Goal: Task Accomplishment & Management: Complete application form

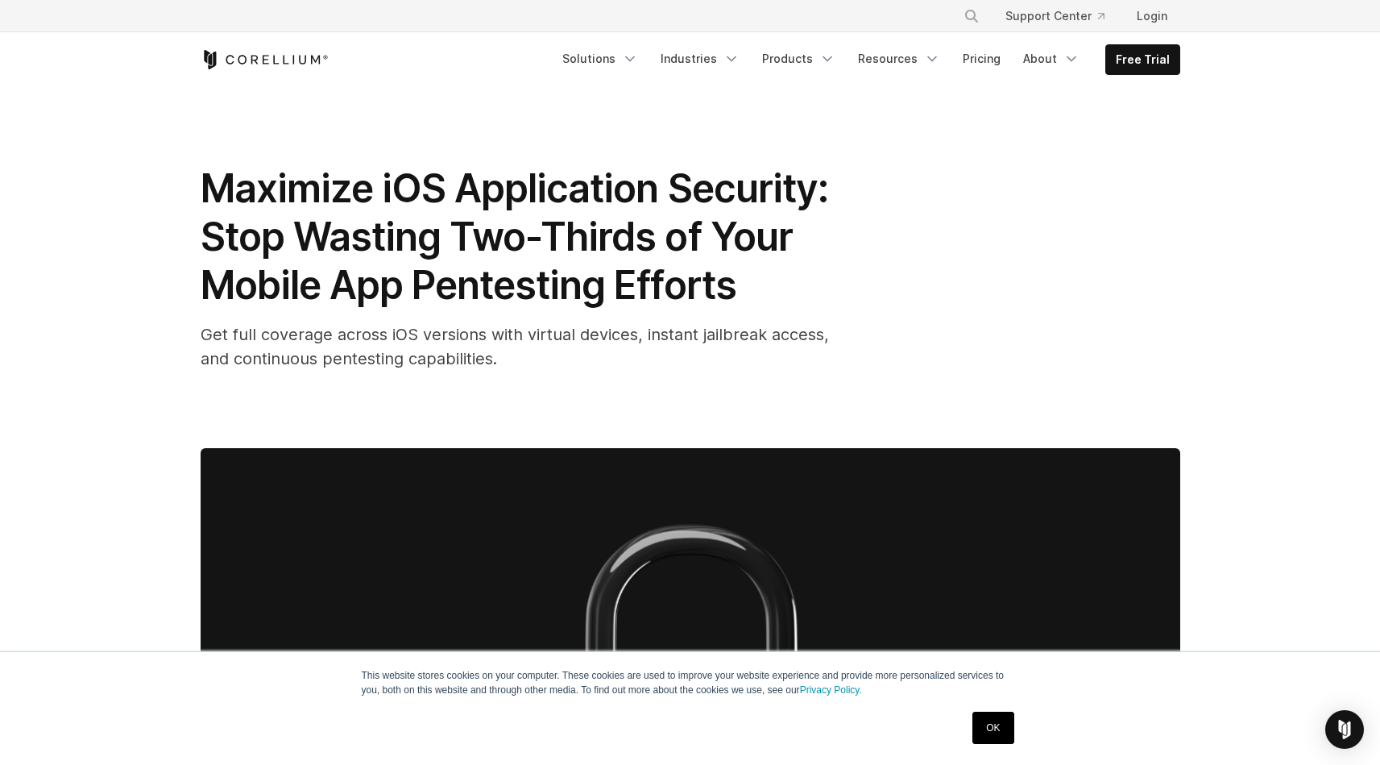
click at [292, 63] on icon "Corellium Home" at bounding box center [265, 59] width 128 height 19
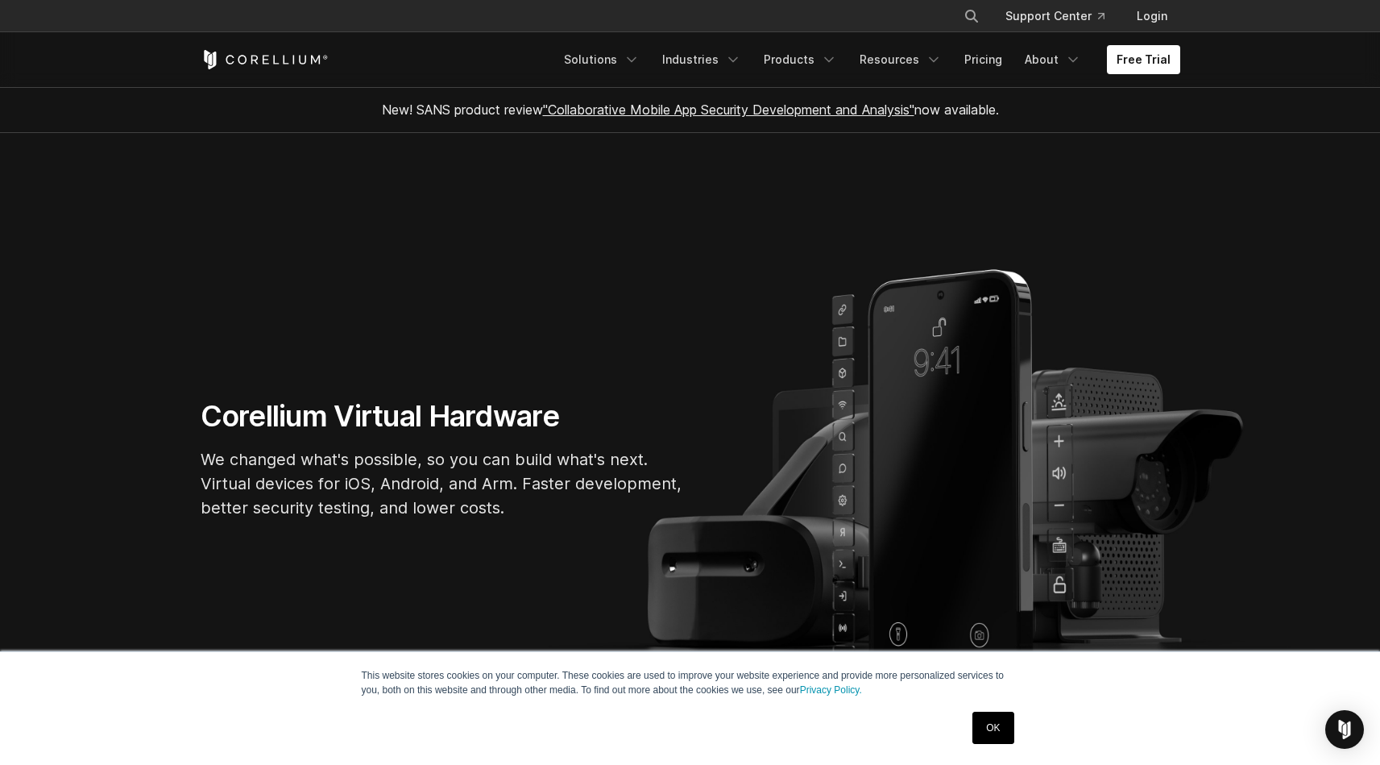
click at [1006, 730] on link "OK" at bounding box center [993, 727] width 41 height 32
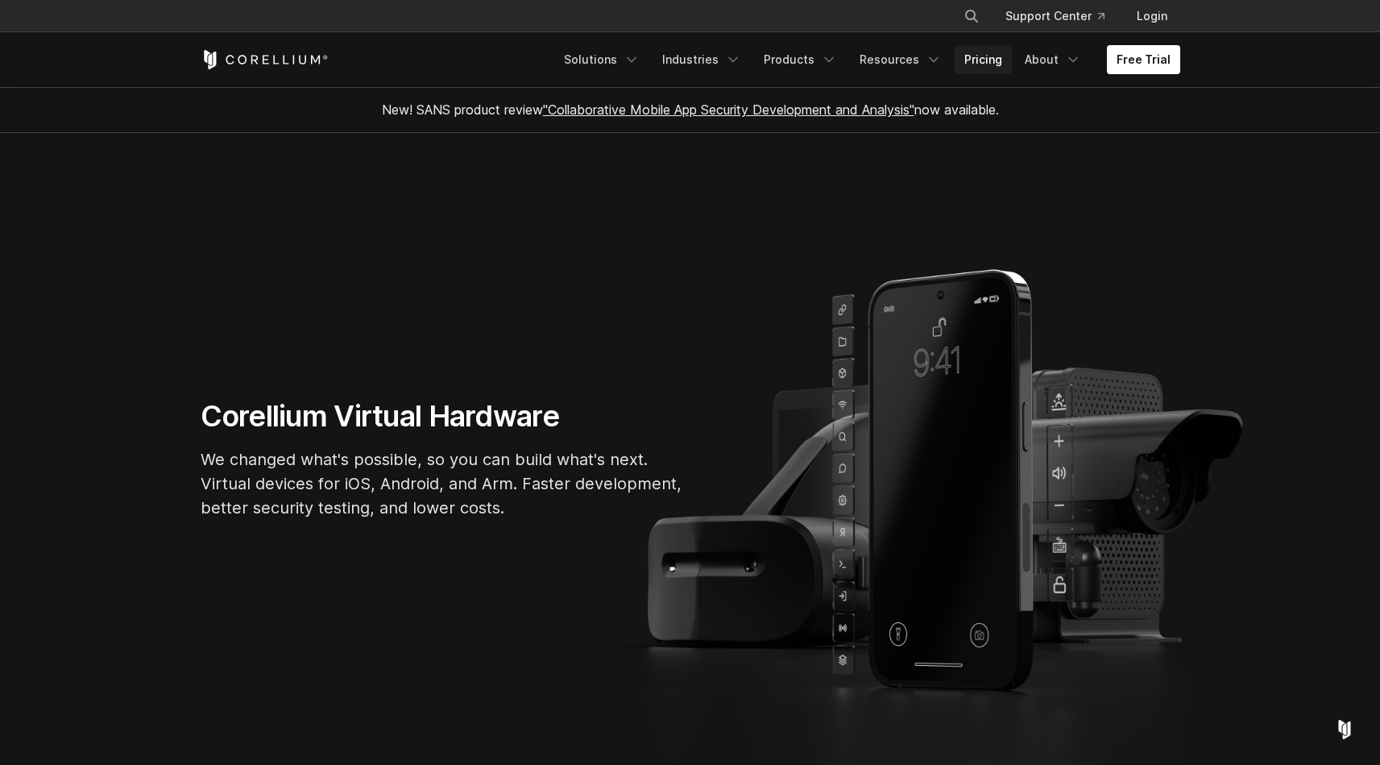
click at [992, 61] on link "Pricing" at bounding box center [983, 59] width 57 height 29
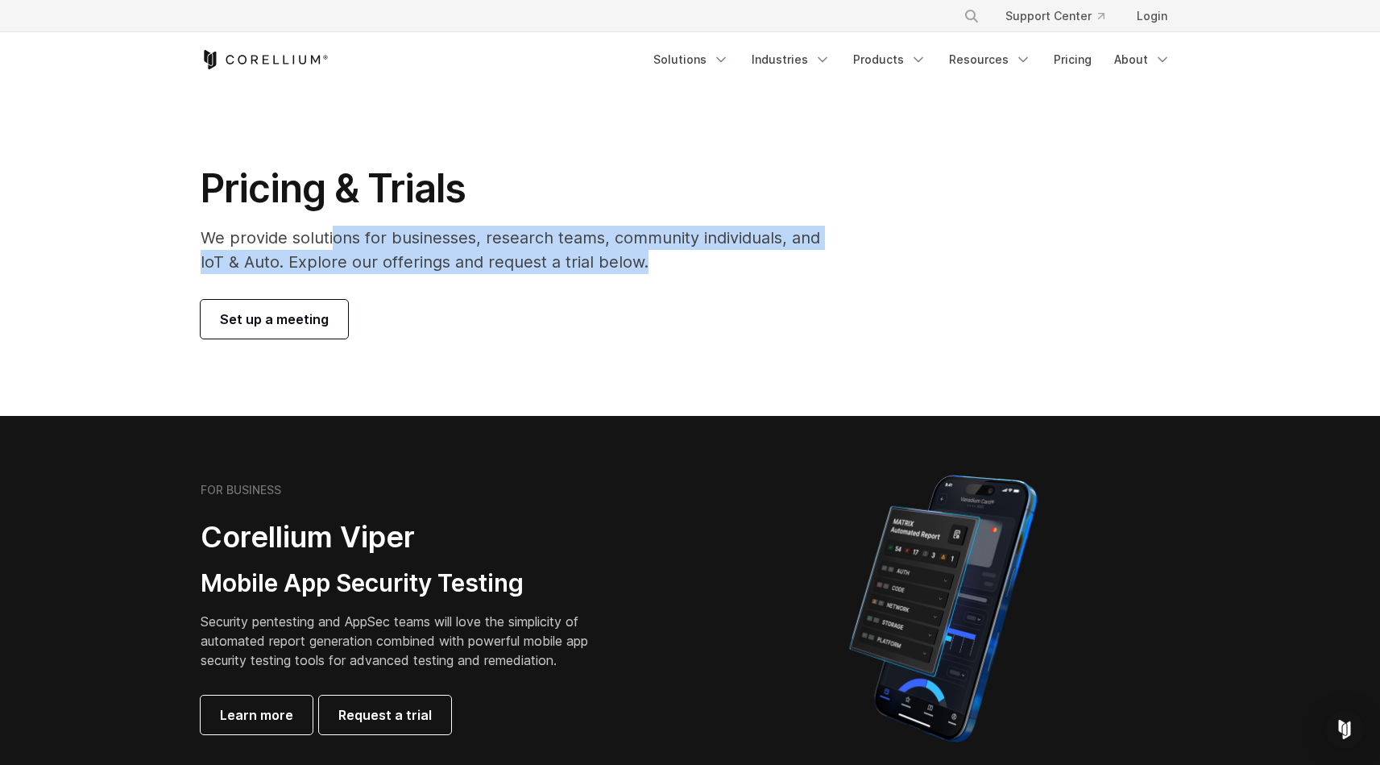
drag, startPoint x: 335, startPoint y: 237, endPoint x: 755, endPoint y: 263, distance: 420.6
click at [755, 263] on p "We provide solutions for businesses, research teams, community individuals, and…" at bounding box center [522, 250] width 642 height 48
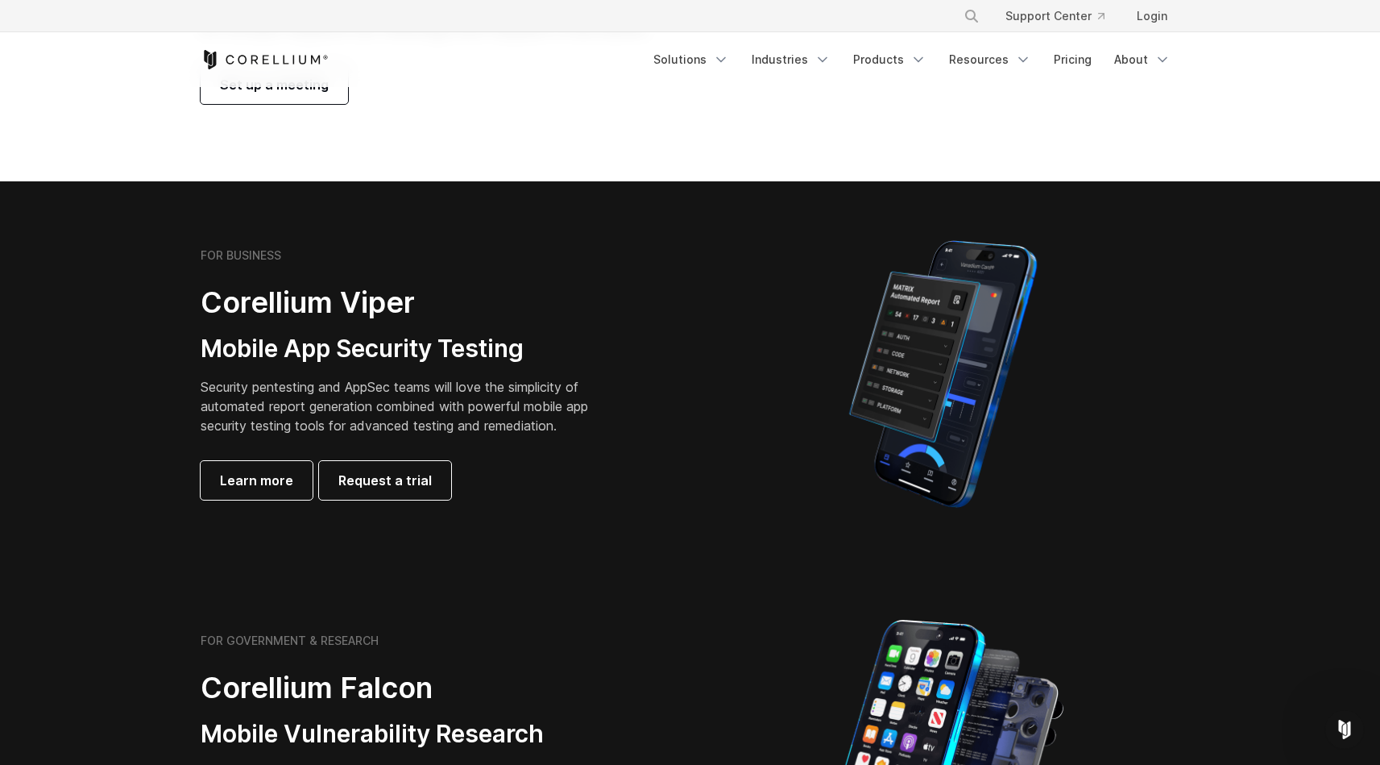
scroll to position [264, 0]
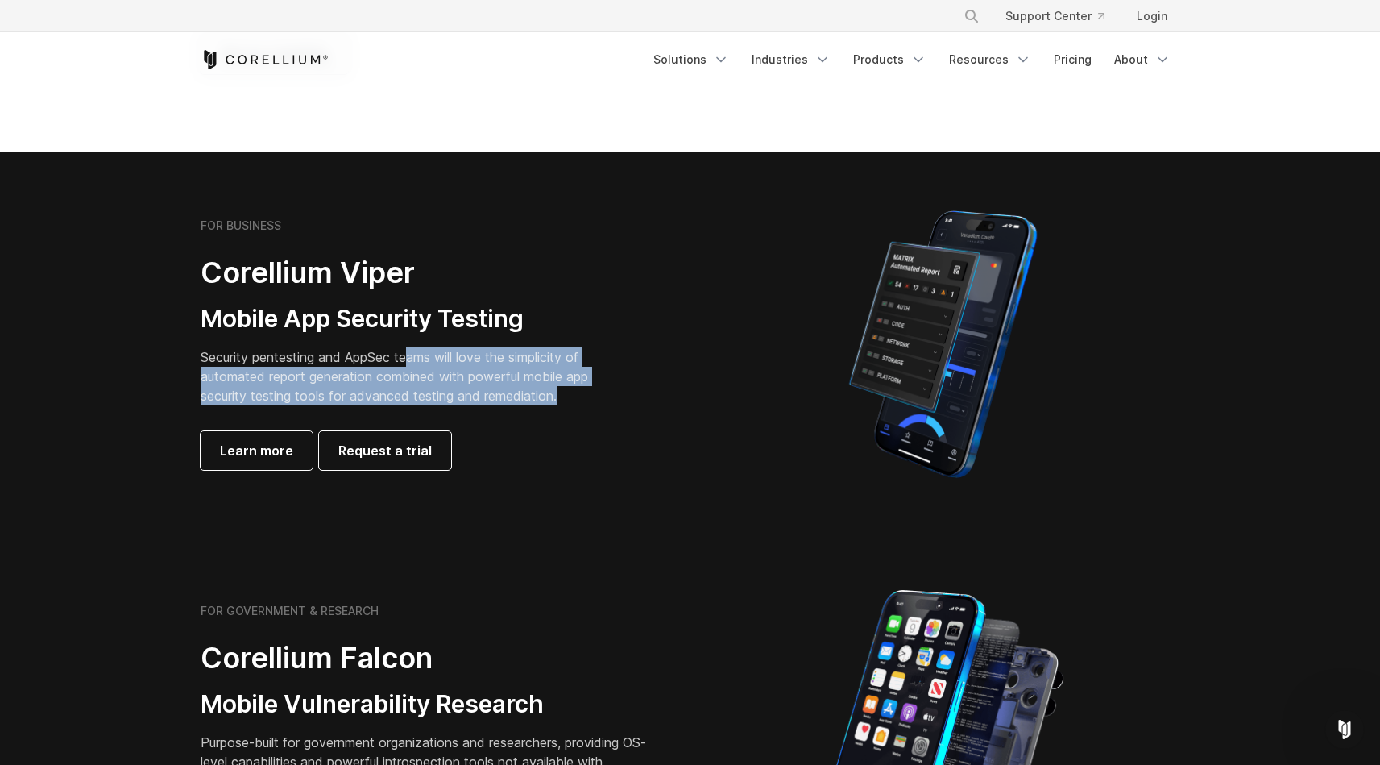
drag, startPoint x: 410, startPoint y: 358, endPoint x: 597, endPoint y: 393, distance: 190.3
click at [597, 393] on p "Security pentesting and AppSec teams will love the simplicity of automated repo…" at bounding box center [407, 376] width 413 height 58
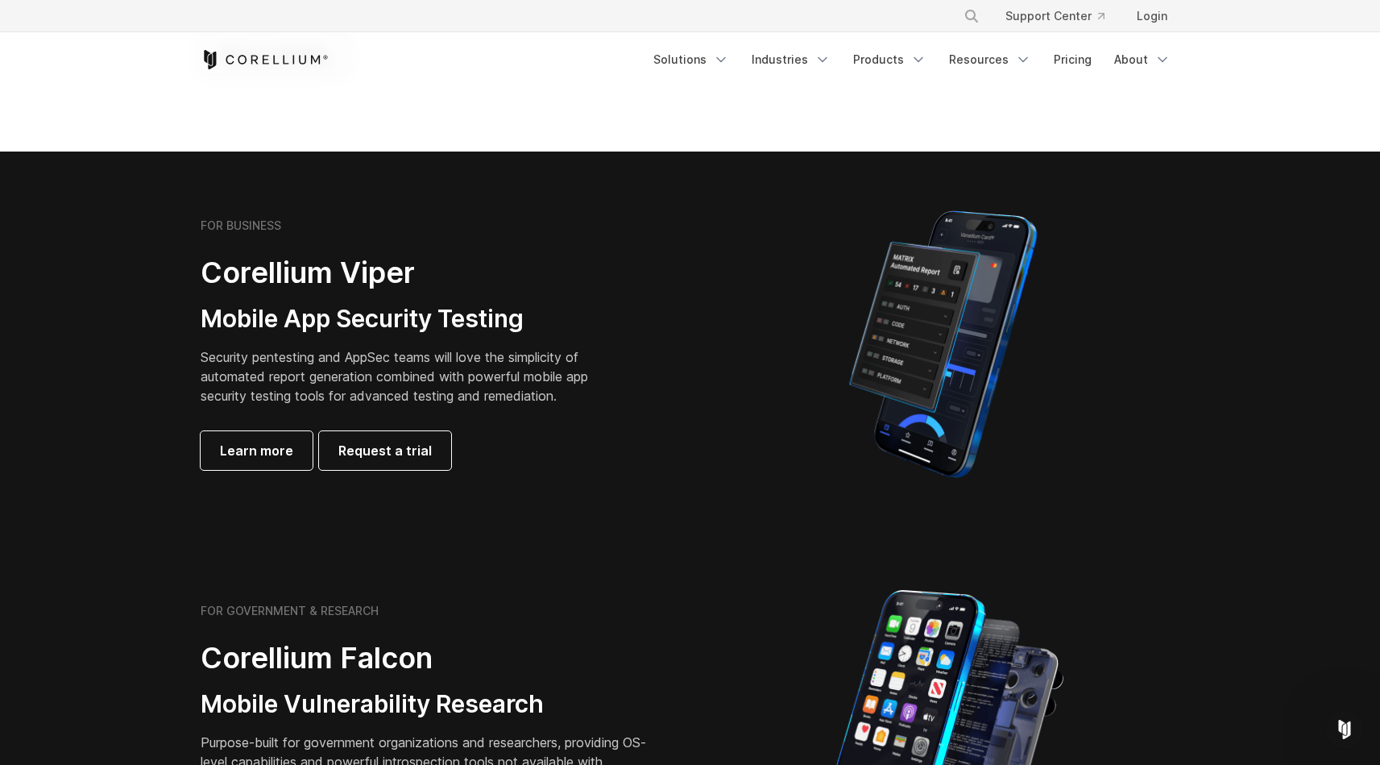
drag, startPoint x: 417, startPoint y: 374, endPoint x: 582, endPoint y: 407, distance: 167.7
click at [582, 407] on div "FOR BUSINESS Corellium Viper Mobile App Security Testing Security pentesting an…" at bounding box center [426, 343] width 451 height 251
click at [589, 391] on p "Security pentesting and AppSec teams will love the simplicity of automated repo…" at bounding box center [407, 376] width 413 height 58
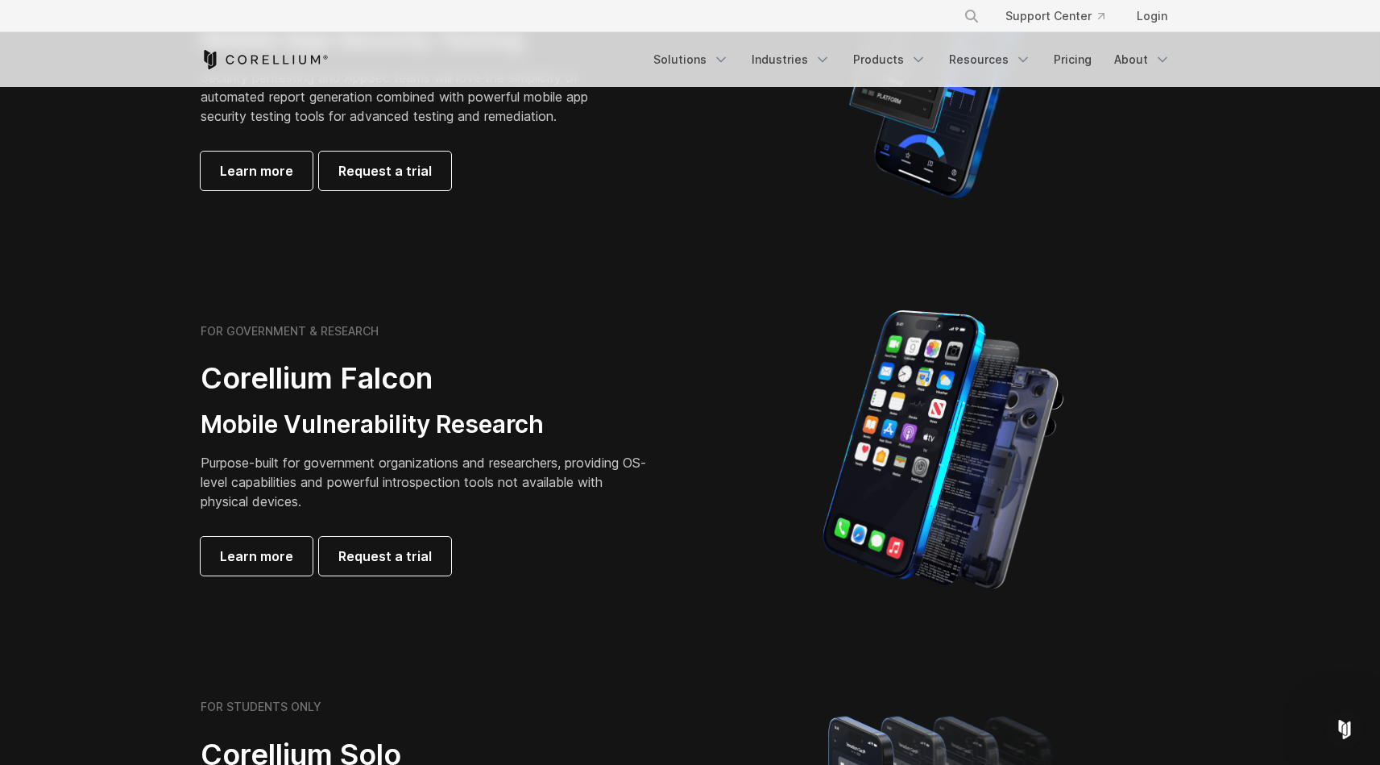
scroll to position [608, 0]
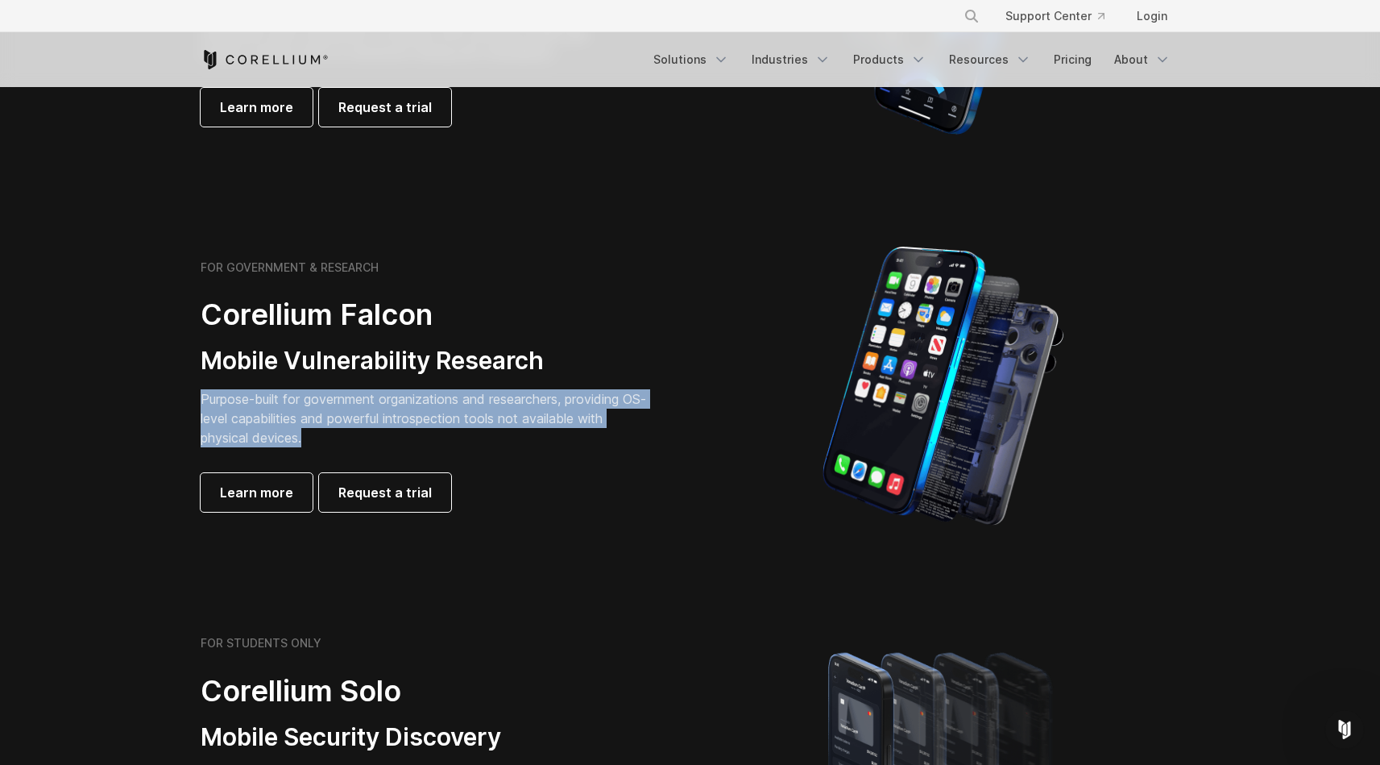
drag, startPoint x: 197, startPoint y: 395, endPoint x: 485, endPoint y: 431, distance: 289.9
click at [485, 431] on div "FOR GOVERNMENT & RESEARCH Corellium Falcon Mobile Vulnerability Research Purpos…" at bounding box center [438, 385] width 506 height 251
click at [499, 422] on p "Purpose-built for government organizations and researchers, providing OS-level …" at bounding box center [426, 418] width 451 height 58
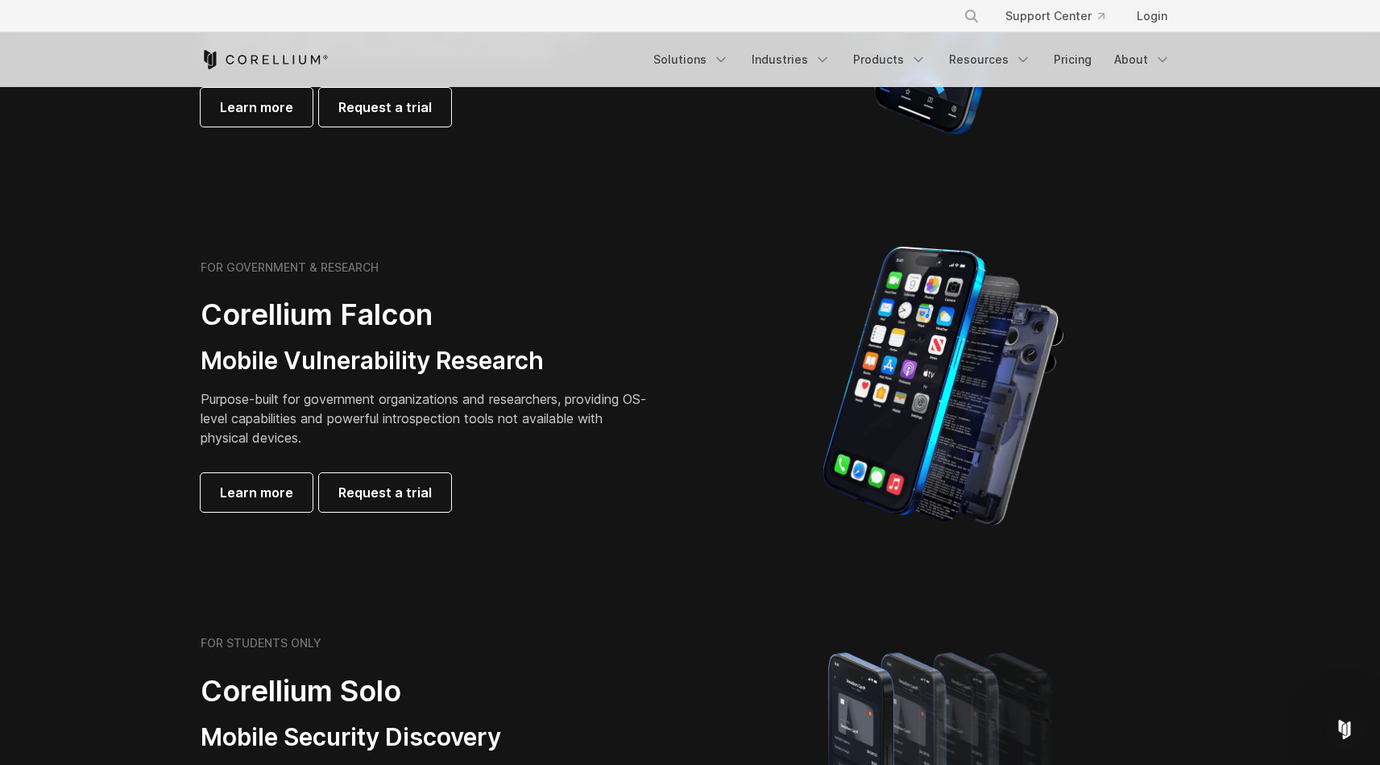
click at [578, 398] on p "Purpose-built for government organizations and researchers, providing OS-level …" at bounding box center [426, 418] width 451 height 58
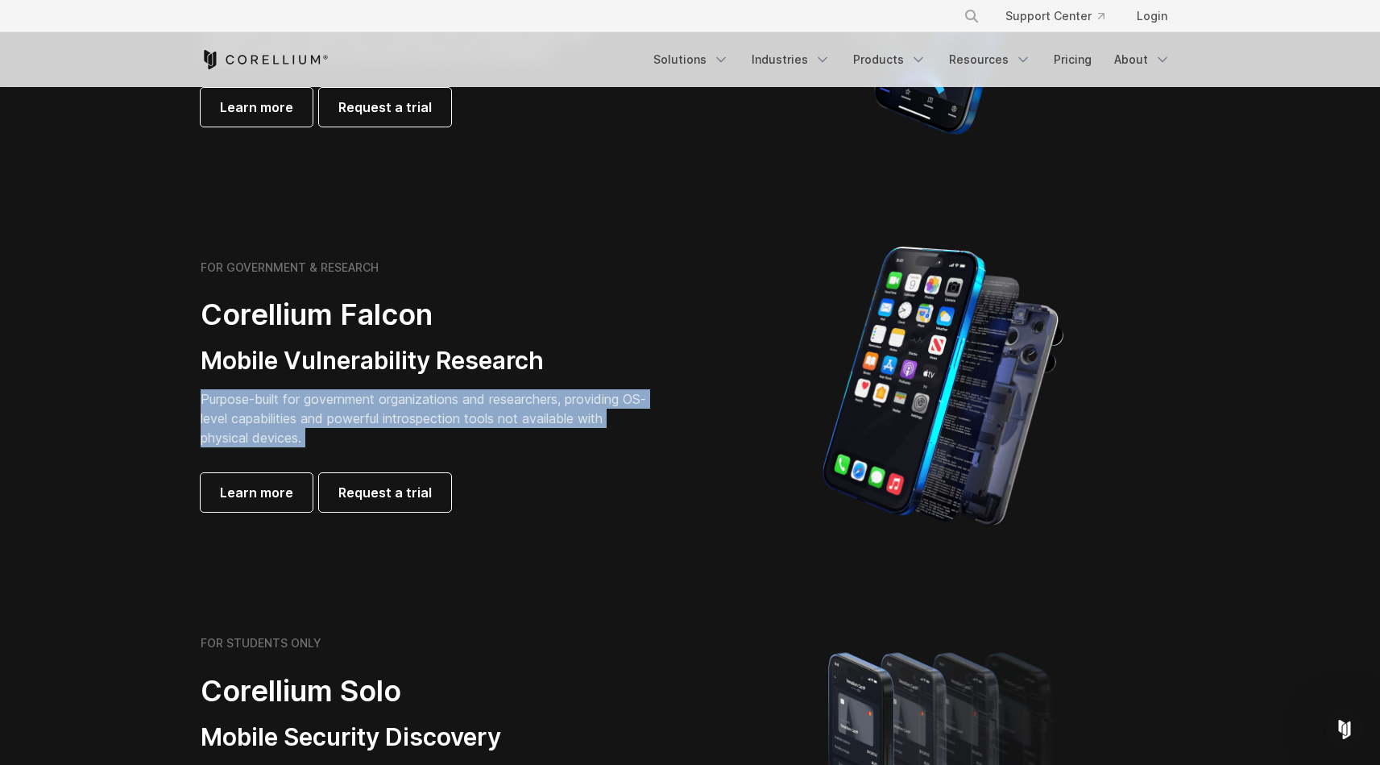
click at [578, 398] on p "Purpose-built for government organizations and researchers, providing OS-level …" at bounding box center [426, 418] width 451 height 58
click at [562, 405] on p "Purpose-built for government organizations and researchers, providing OS-level …" at bounding box center [426, 418] width 451 height 58
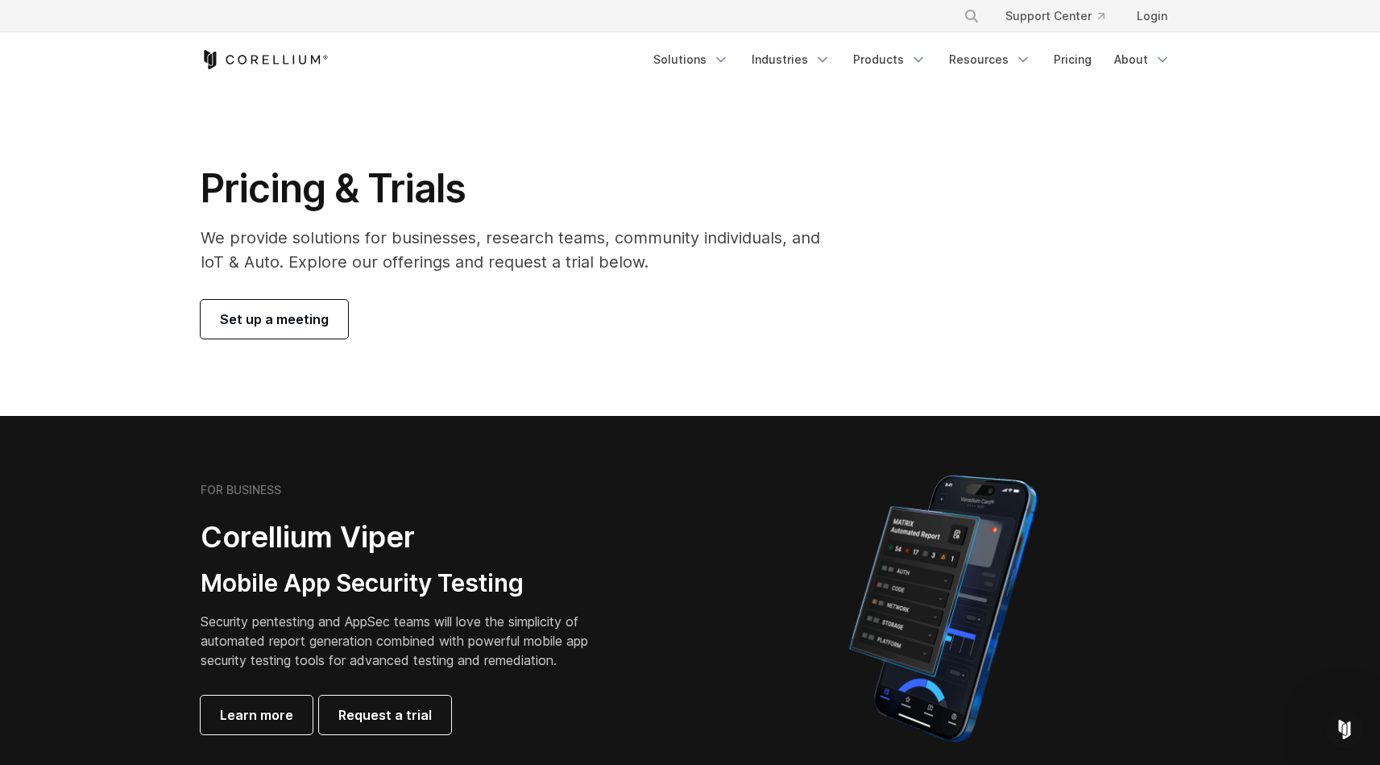
scroll to position [281, 0]
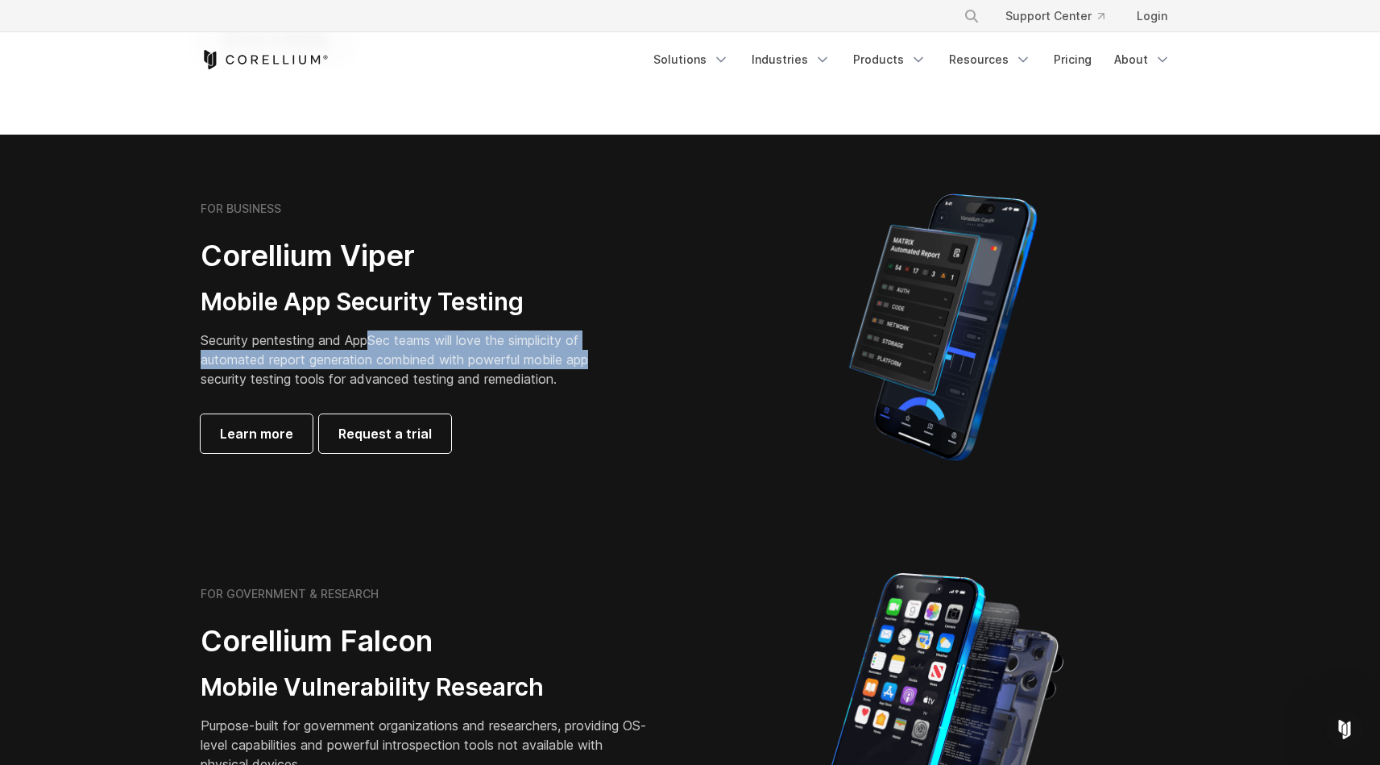
drag, startPoint x: 375, startPoint y: 342, endPoint x: 596, endPoint y: 352, distance: 221.8
click at [596, 352] on p "Security pentesting and AppSec teams will love the simplicity of automated repo…" at bounding box center [407, 359] width 413 height 58
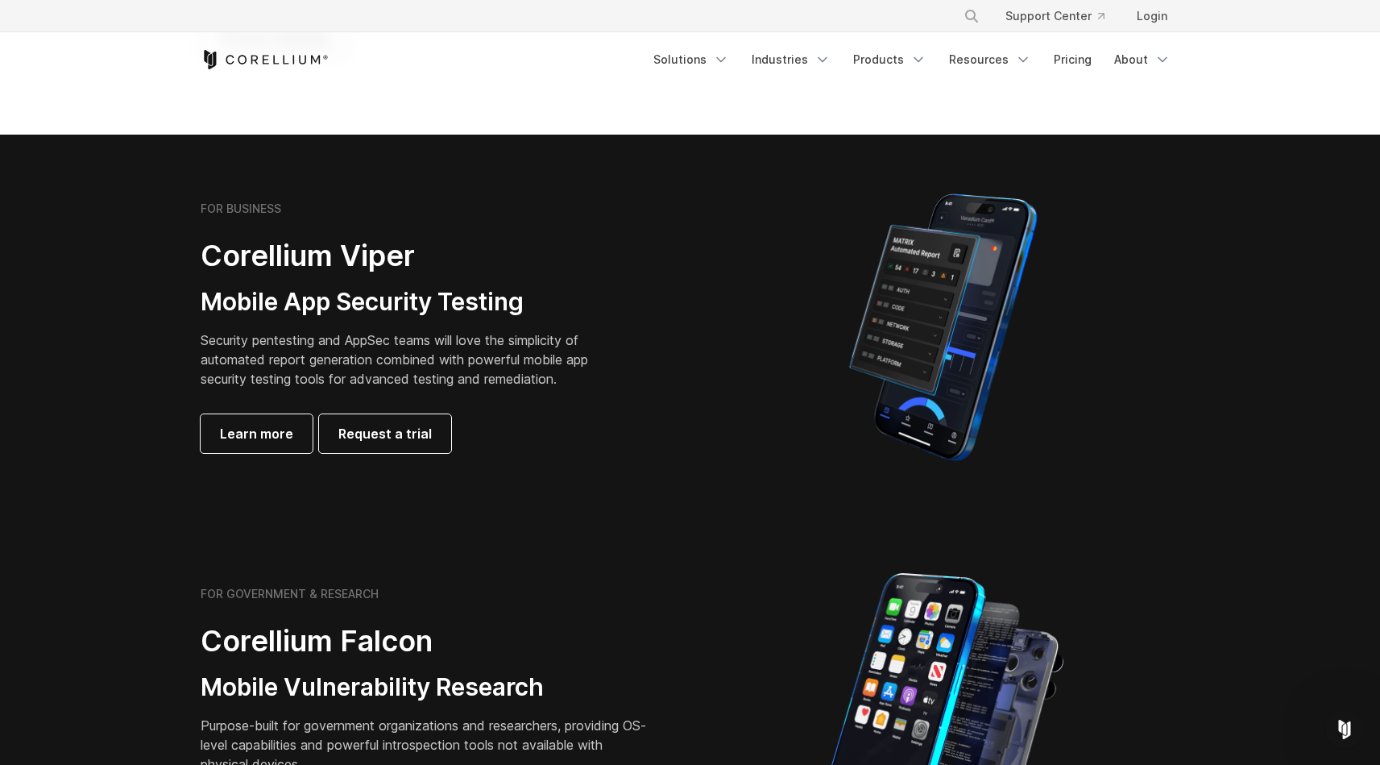
click at [949, 319] on img at bounding box center [943, 327] width 243 height 282
click at [271, 436] on span "Learn more" at bounding box center [256, 433] width 73 height 19
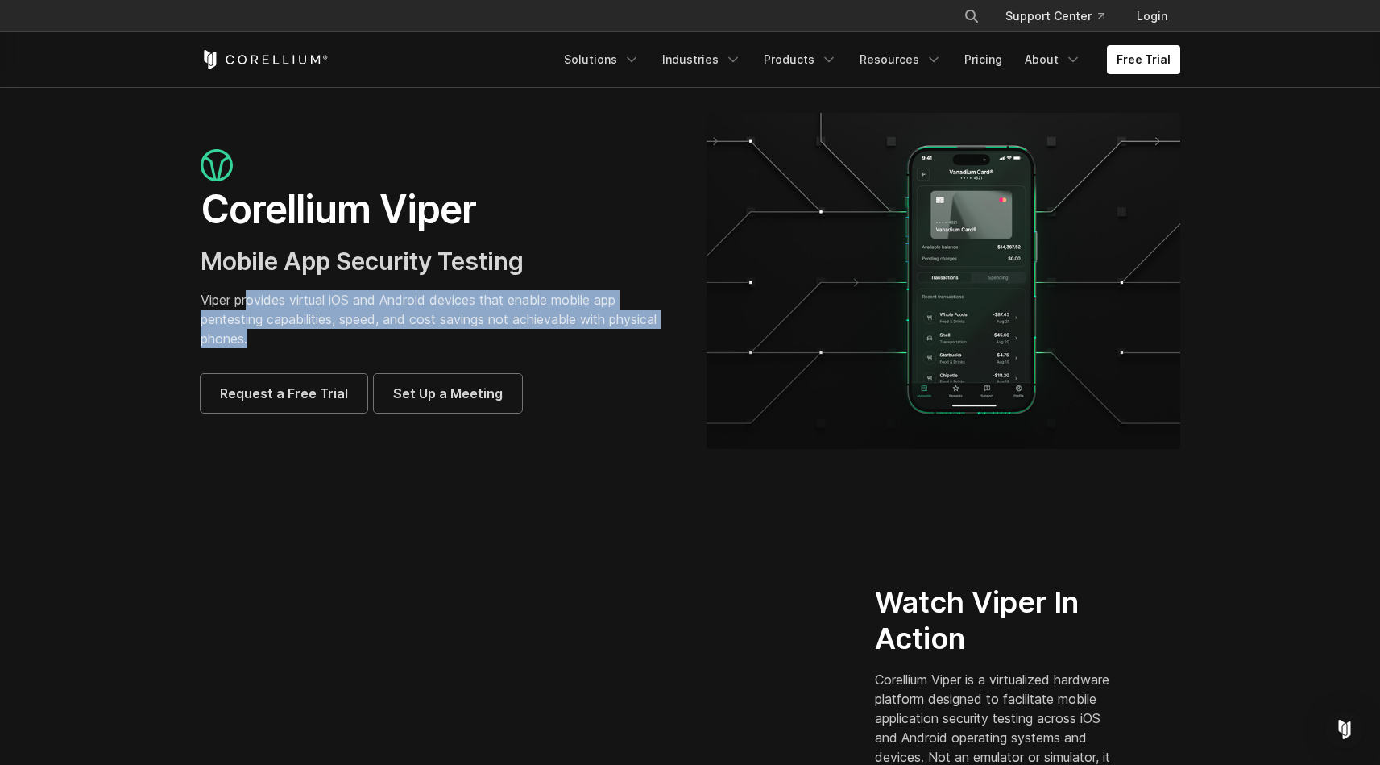
drag, startPoint x: 249, startPoint y: 300, endPoint x: 535, endPoint y: 333, distance: 287.9
click at [535, 333] on p "Viper provides virtual iOS and Android devices that enable mobile app pentestin…" at bounding box center [438, 319] width 474 height 58
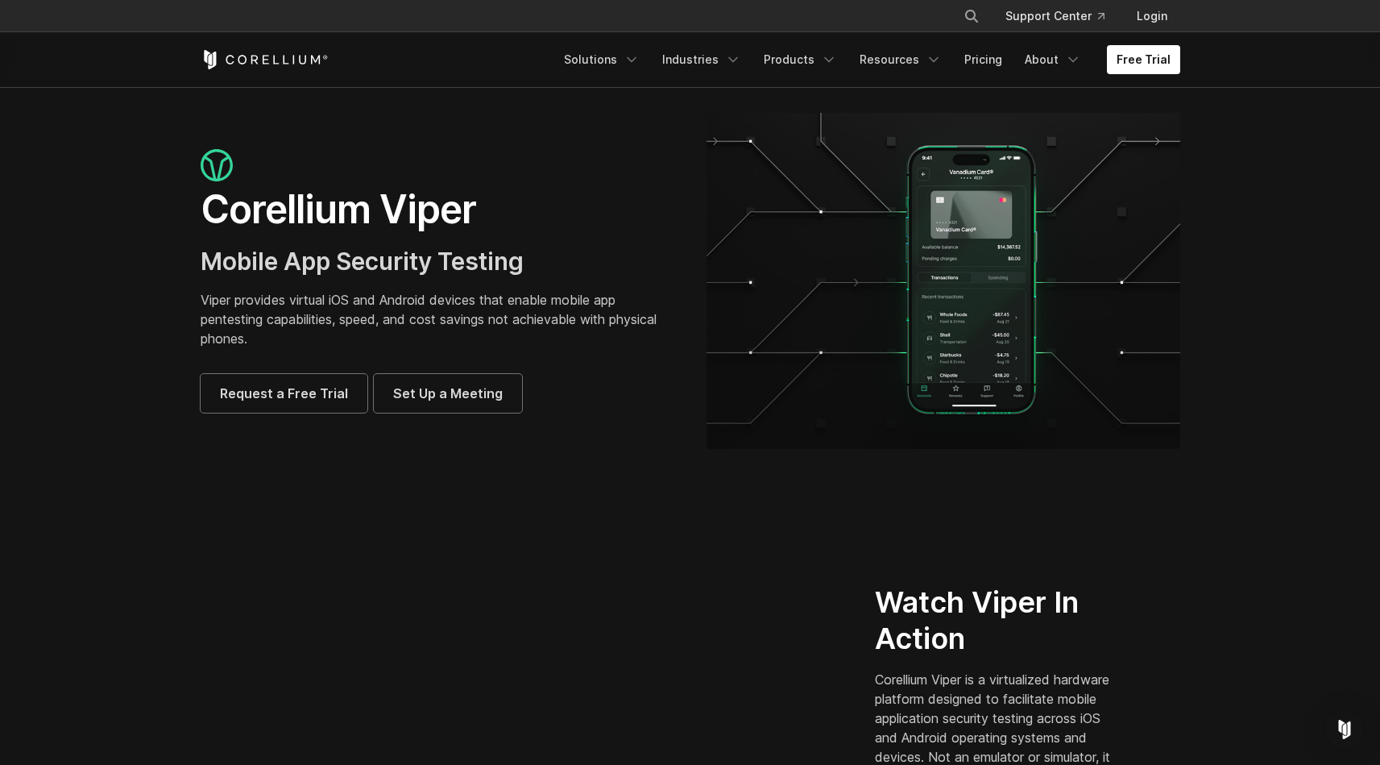
click at [686, 442] on div "Corellium Viper Mobile App Security Testing Viper provides virtual iOS and Andr…" at bounding box center [691, 281] width 1012 height 336
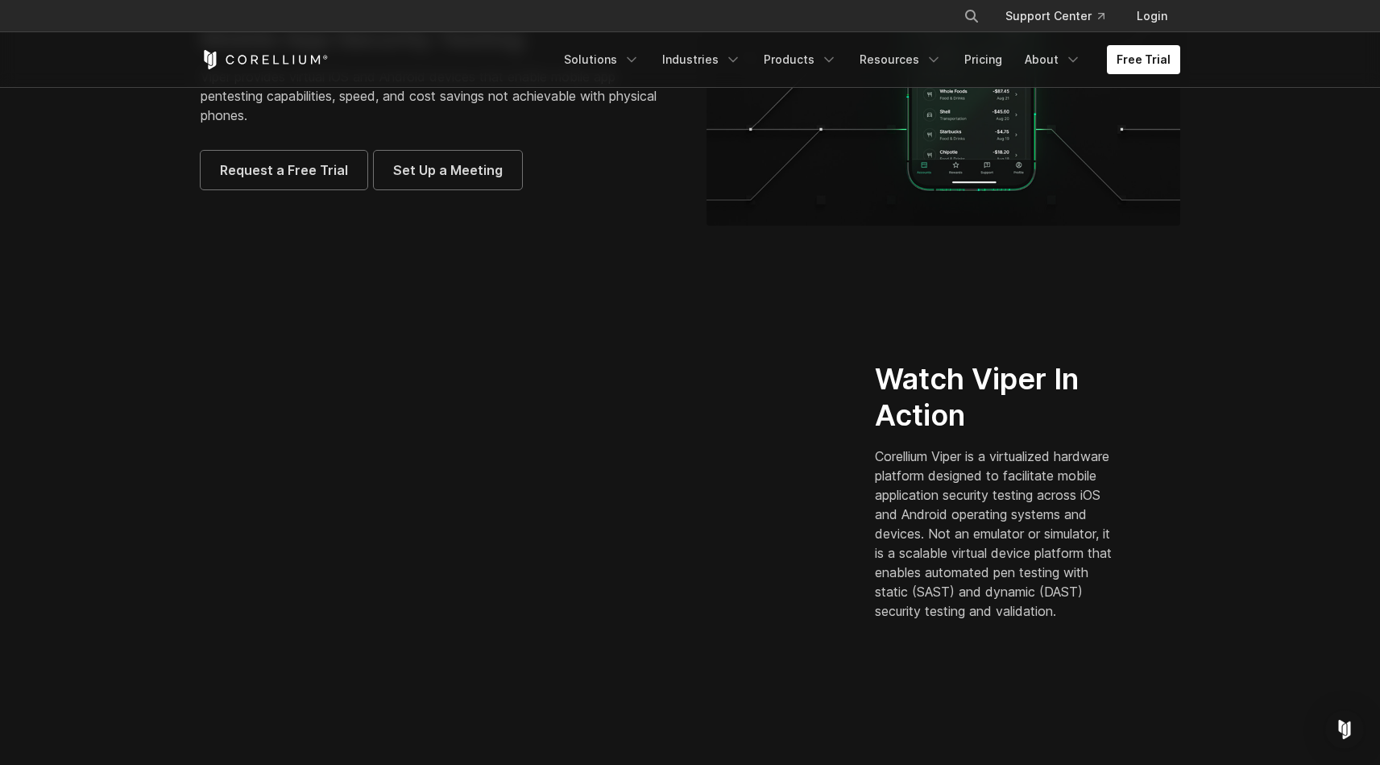
scroll to position [333, 0]
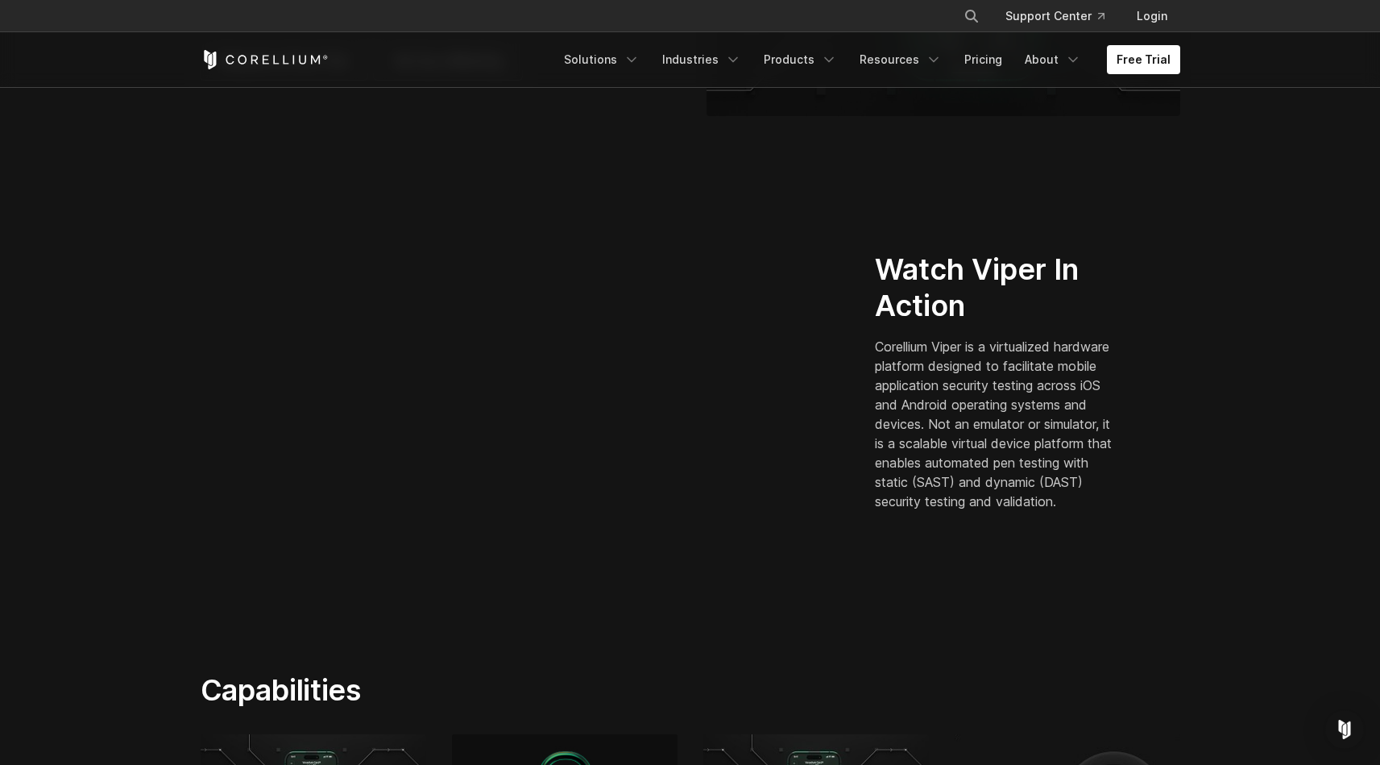
drag, startPoint x: 956, startPoint y: 351, endPoint x: 1036, endPoint y: 502, distance: 170.5
click at [1036, 502] on p "Corellium Viper is a virtualized hardware platform designed to facilitate mobil…" at bounding box center [997, 424] width 244 height 174
click at [1036, 496] on p "Corellium Viper is a virtualized hardware platform designed to facilitate mobil…" at bounding box center [997, 424] width 244 height 174
drag, startPoint x: 979, startPoint y: 489, endPoint x: 994, endPoint y: 512, distance: 27.3
click at [994, 511] on p "Corellium Viper is a virtualized hardware platform designed to facilitate mobil…" at bounding box center [997, 424] width 244 height 174
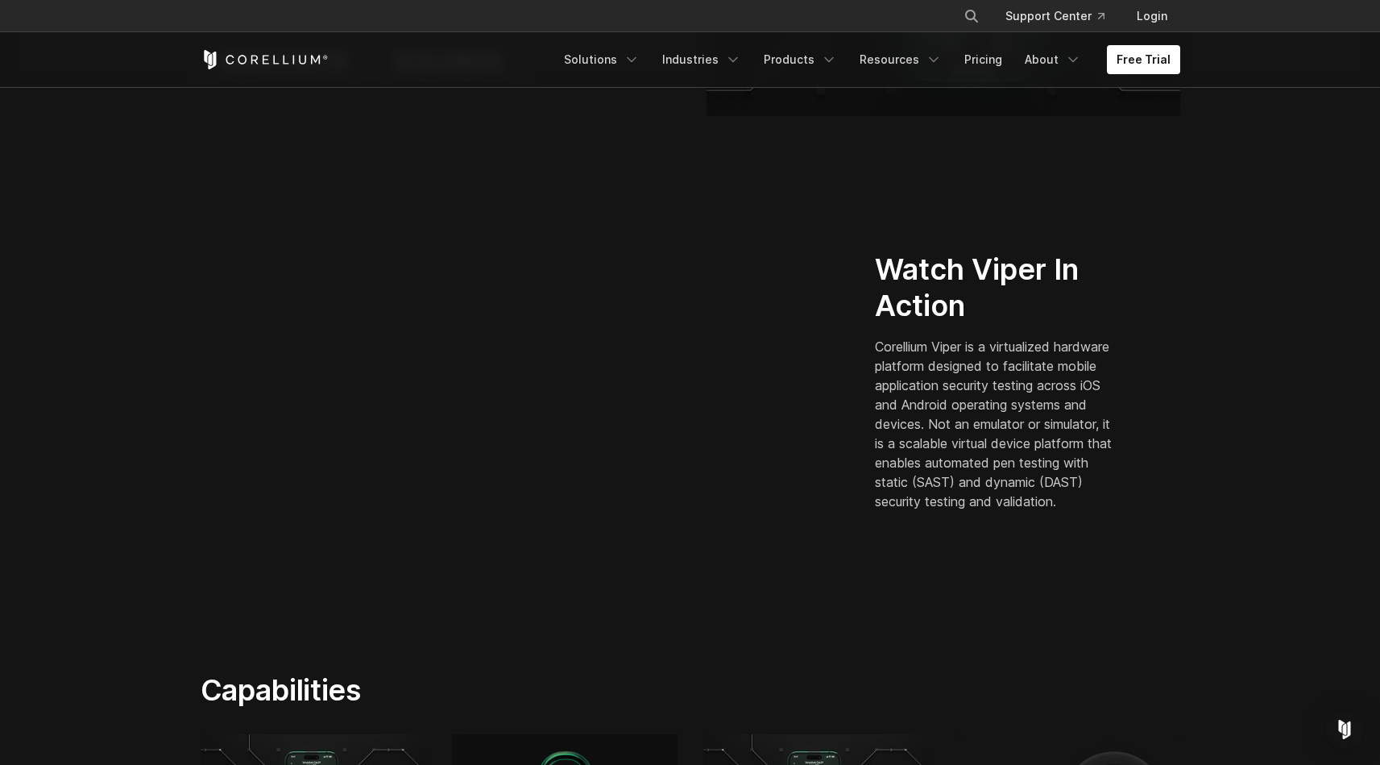
click at [994, 511] on p "Corellium Viper is a virtualized hardware platform designed to facilitate mobil…" at bounding box center [997, 424] width 244 height 174
drag, startPoint x: 993, startPoint y: 515, endPoint x: 983, endPoint y: 414, distance: 101.2
click at [983, 414] on p "Corellium Viper is a virtualized hardware platform designed to facilitate mobil…" at bounding box center [997, 424] width 244 height 174
click at [991, 357] on p "Corellium Viper is a virtualized hardware platform designed to facilitate mobil…" at bounding box center [997, 424] width 244 height 174
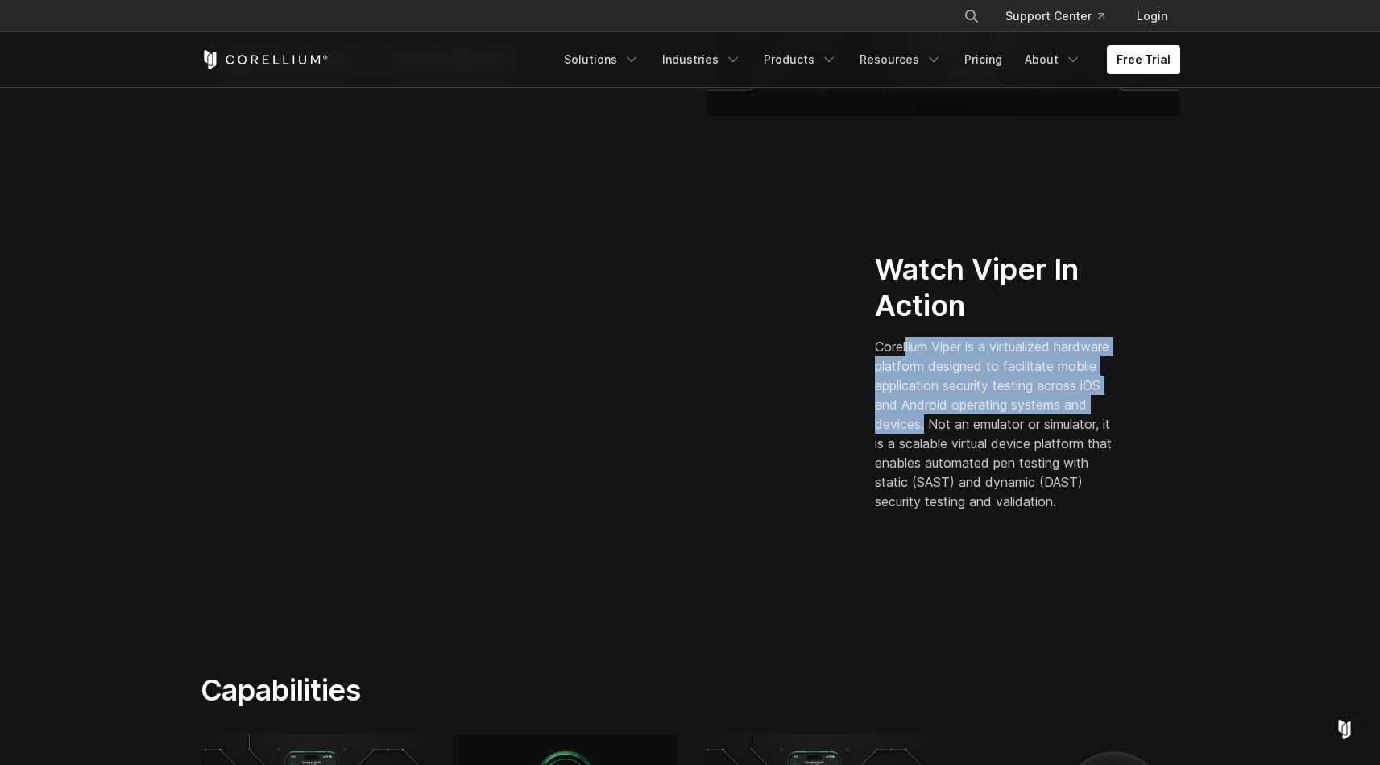
drag, startPoint x: 907, startPoint y: 341, endPoint x: 1008, endPoint y: 410, distance: 122.3
click at [1008, 410] on p "Corellium Viper is a virtualized hardware platform designed to facilitate mobil…" at bounding box center [997, 424] width 244 height 174
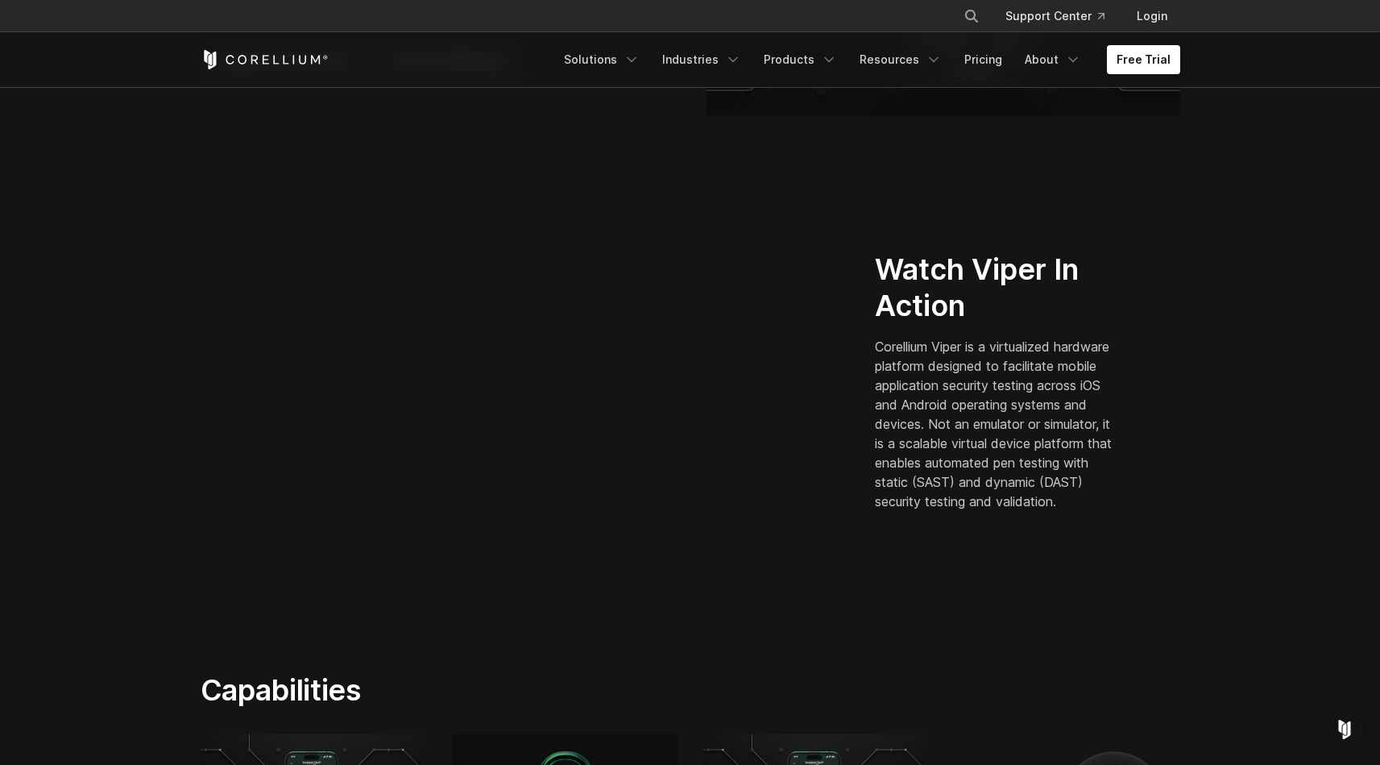
click at [1025, 409] on p "Corellium Viper is a virtualized hardware platform designed to facilitate mobil…" at bounding box center [997, 424] width 244 height 174
drag, startPoint x: 1010, startPoint y: 416, endPoint x: 1114, endPoint y: 510, distance: 140.9
click at [1114, 510] on p "Corellium Viper is a virtualized hardware platform designed to facilitate mobil…" at bounding box center [997, 424] width 244 height 174
click at [1094, 478] on p "Corellium Viper is a virtualized hardware platform designed to facilitate mobil…" at bounding box center [997, 424] width 244 height 174
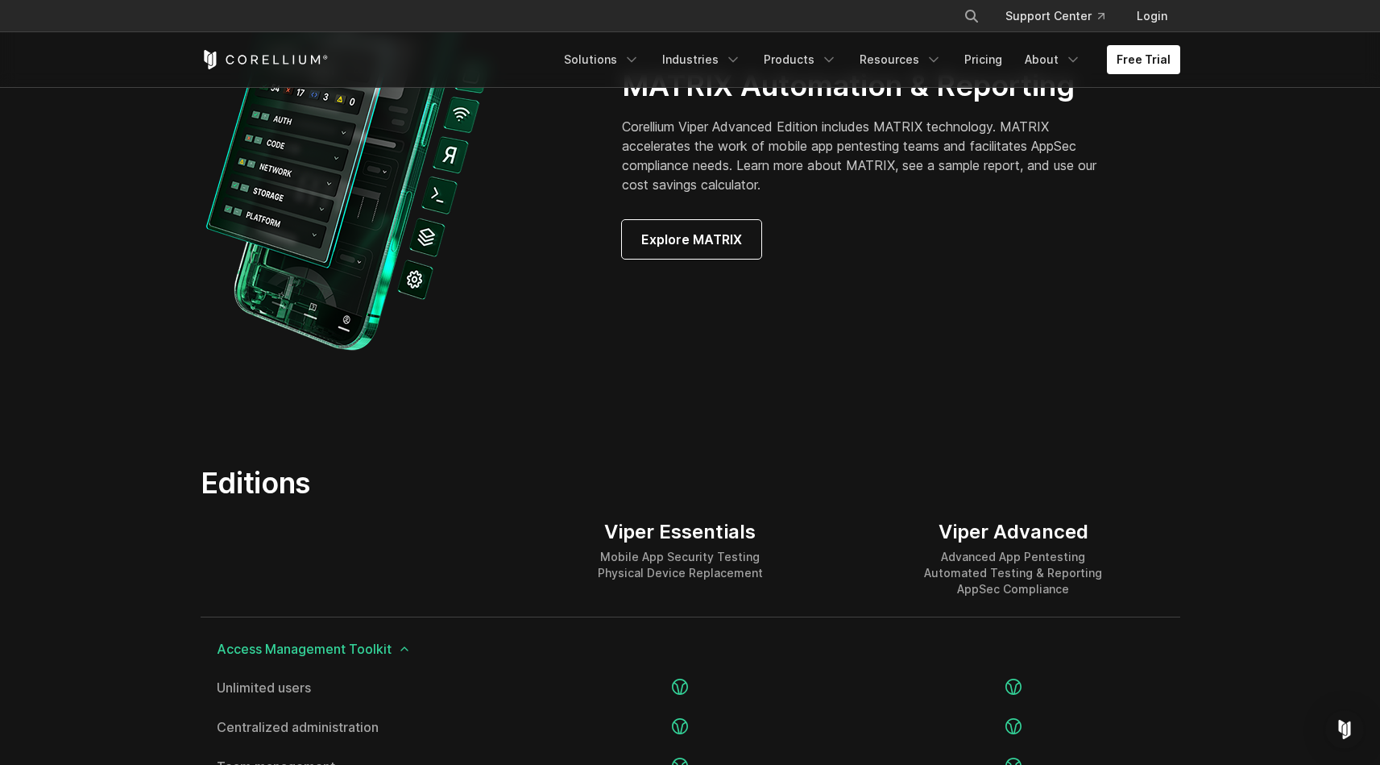
scroll to position [0, 0]
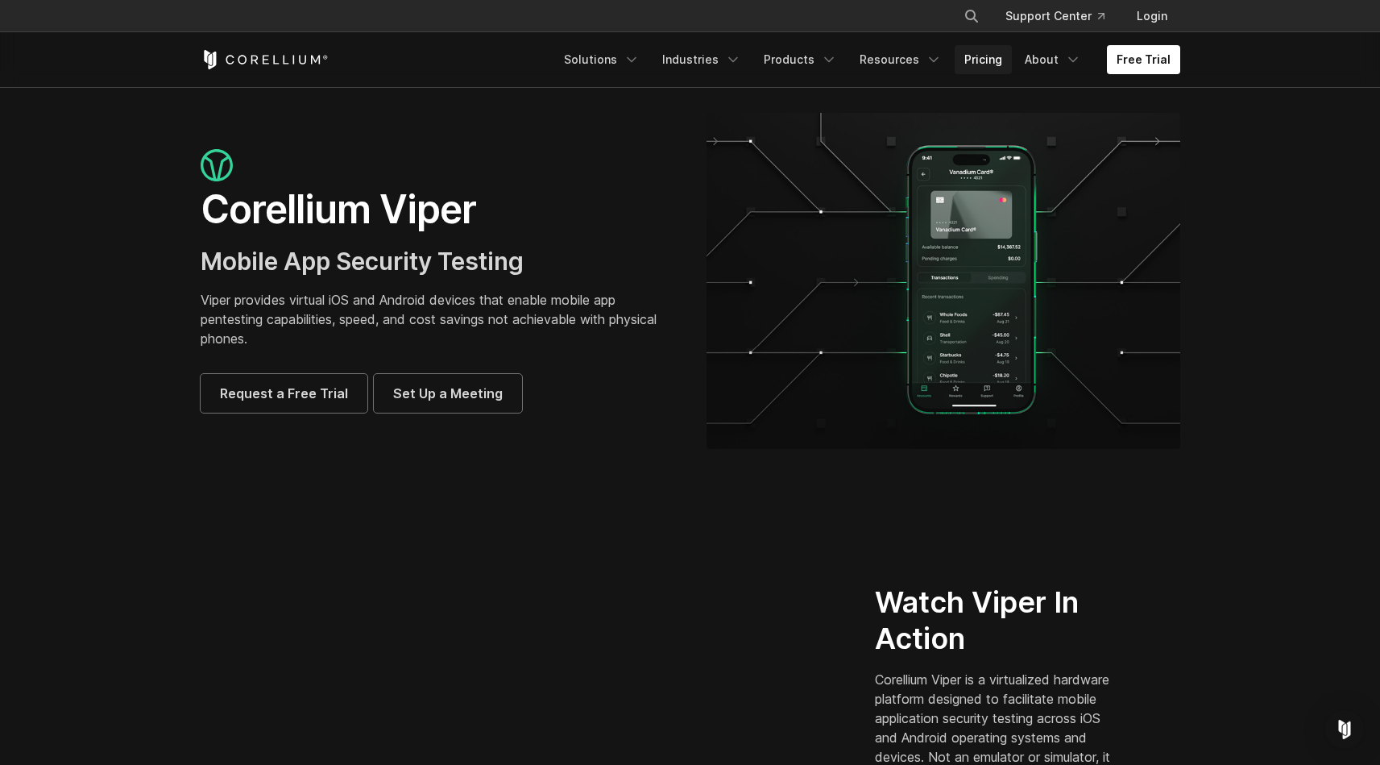
click at [986, 56] on link "Pricing" at bounding box center [983, 59] width 57 height 29
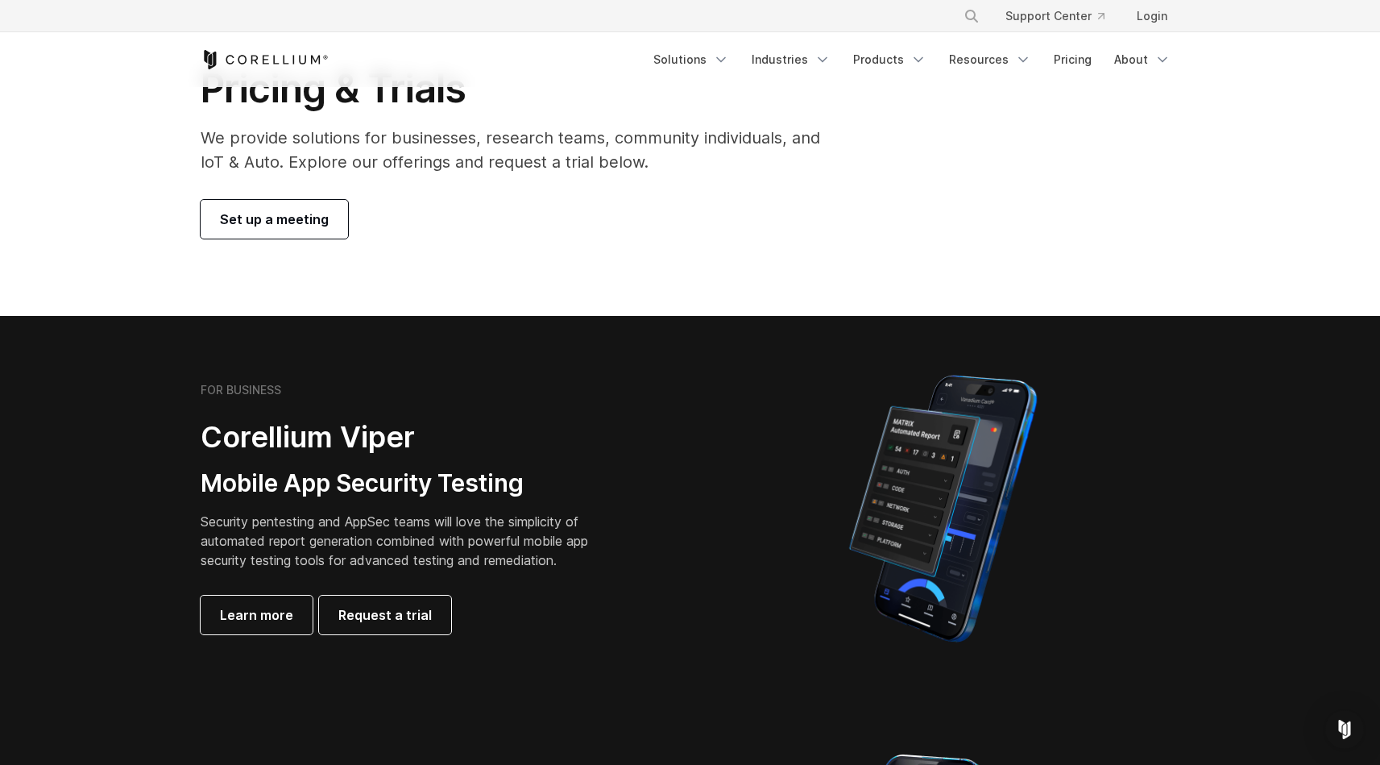
scroll to position [223, 0]
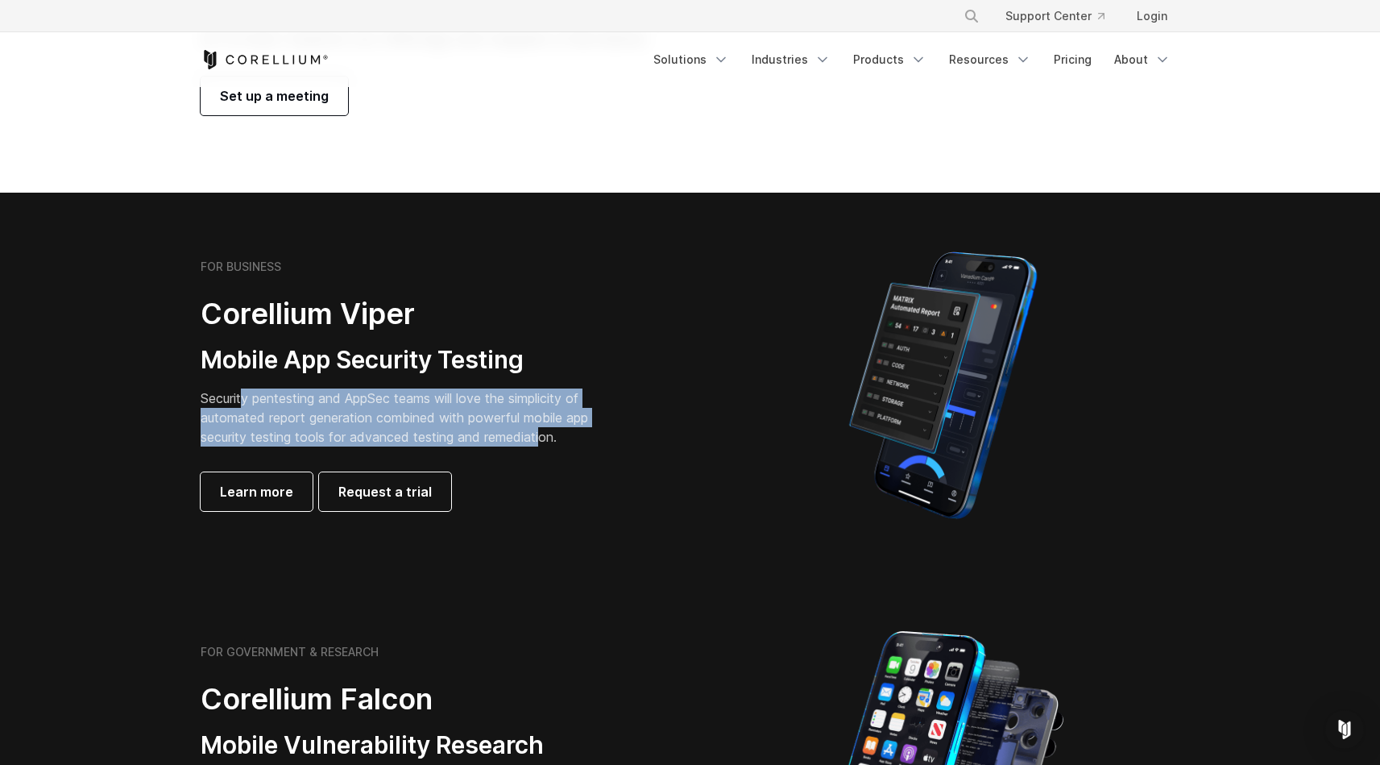
drag, startPoint x: 243, startPoint y: 401, endPoint x: 550, endPoint y: 436, distance: 308.9
click at [548, 436] on p "Security pentesting and AppSec teams will love the simplicity of automated repo…" at bounding box center [407, 417] width 413 height 58
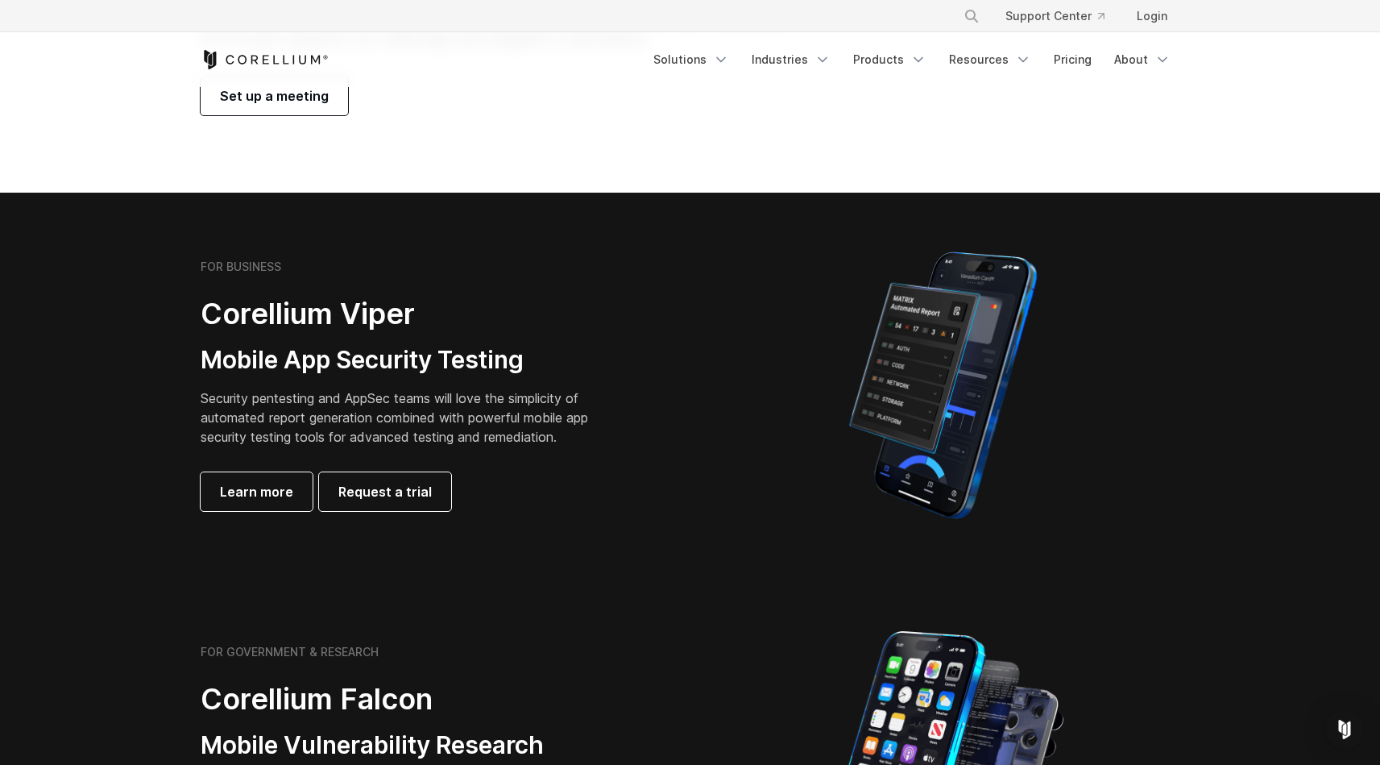
click at [553, 434] on p "Security pentesting and AppSec teams will love the simplicity of automated repo…" at bounding box center [407, 417] width 413 height 58
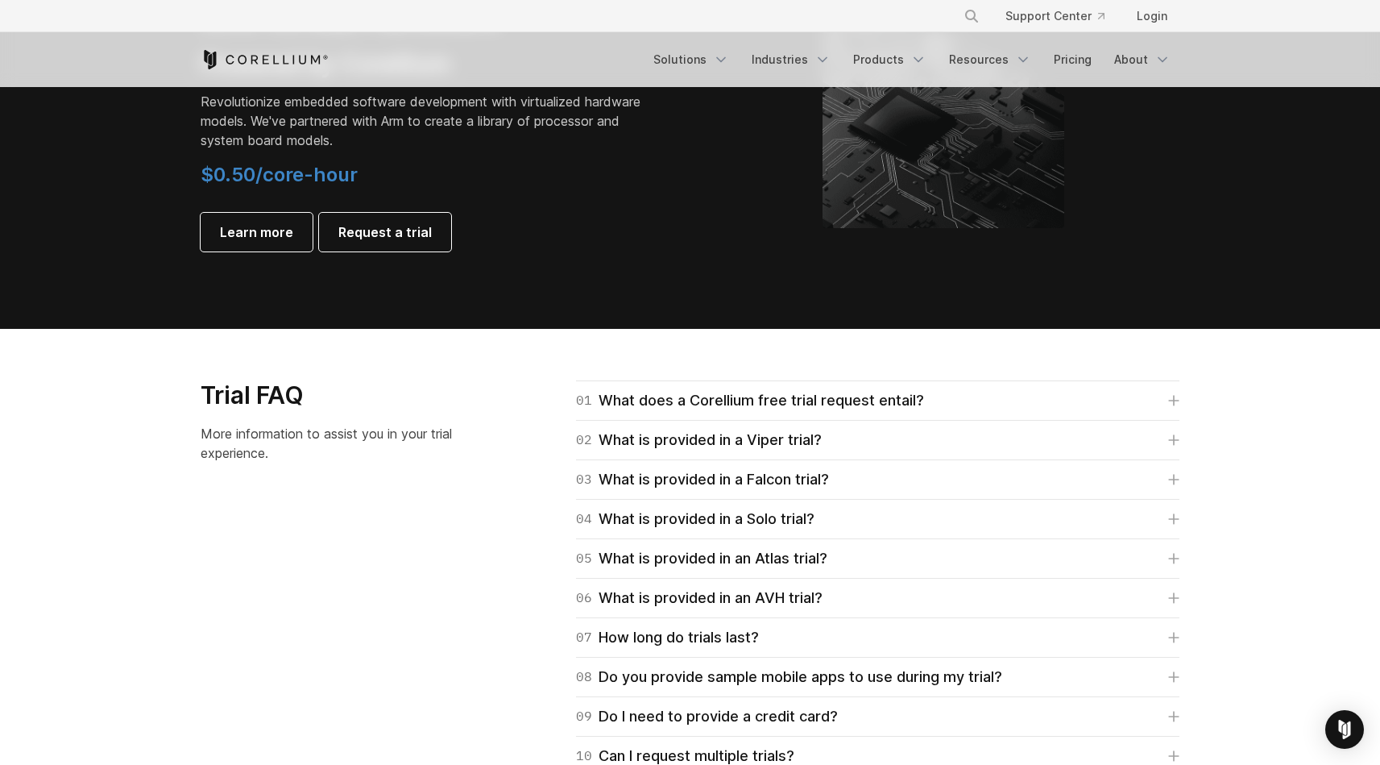
scroll to position [2107, 0]
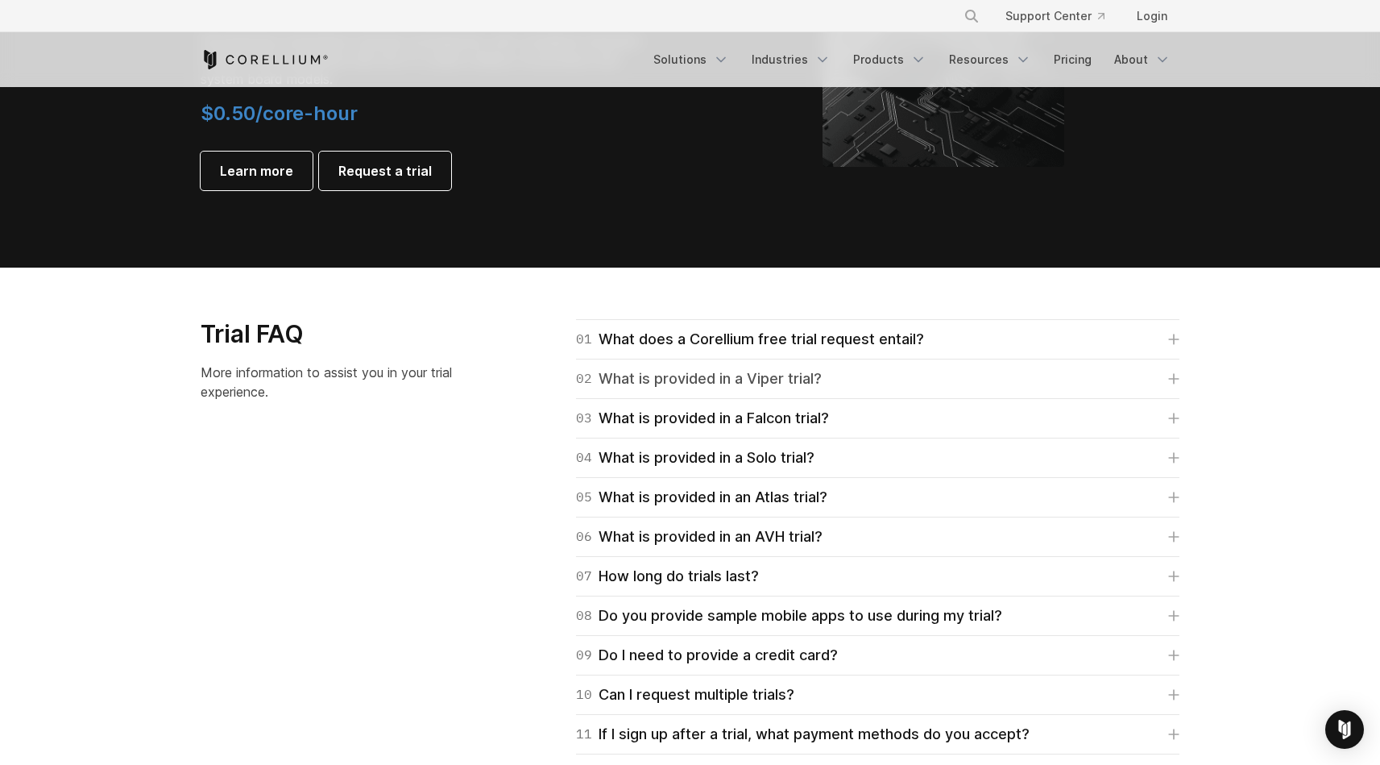
click at [716, 370] on div "02 What is provided in a Viper trial?" at bounding box center [699, 378] width 246 height 23
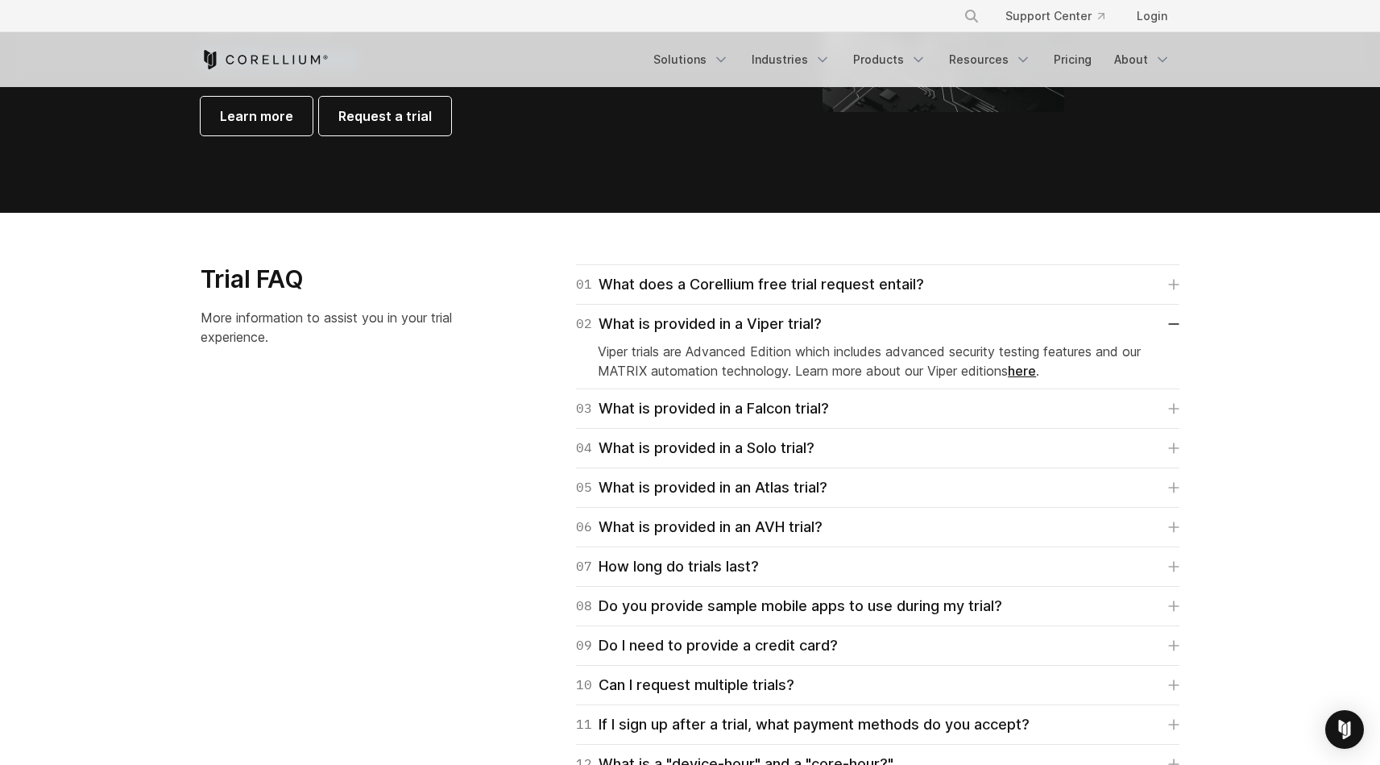
scroll to position [2221, 0]
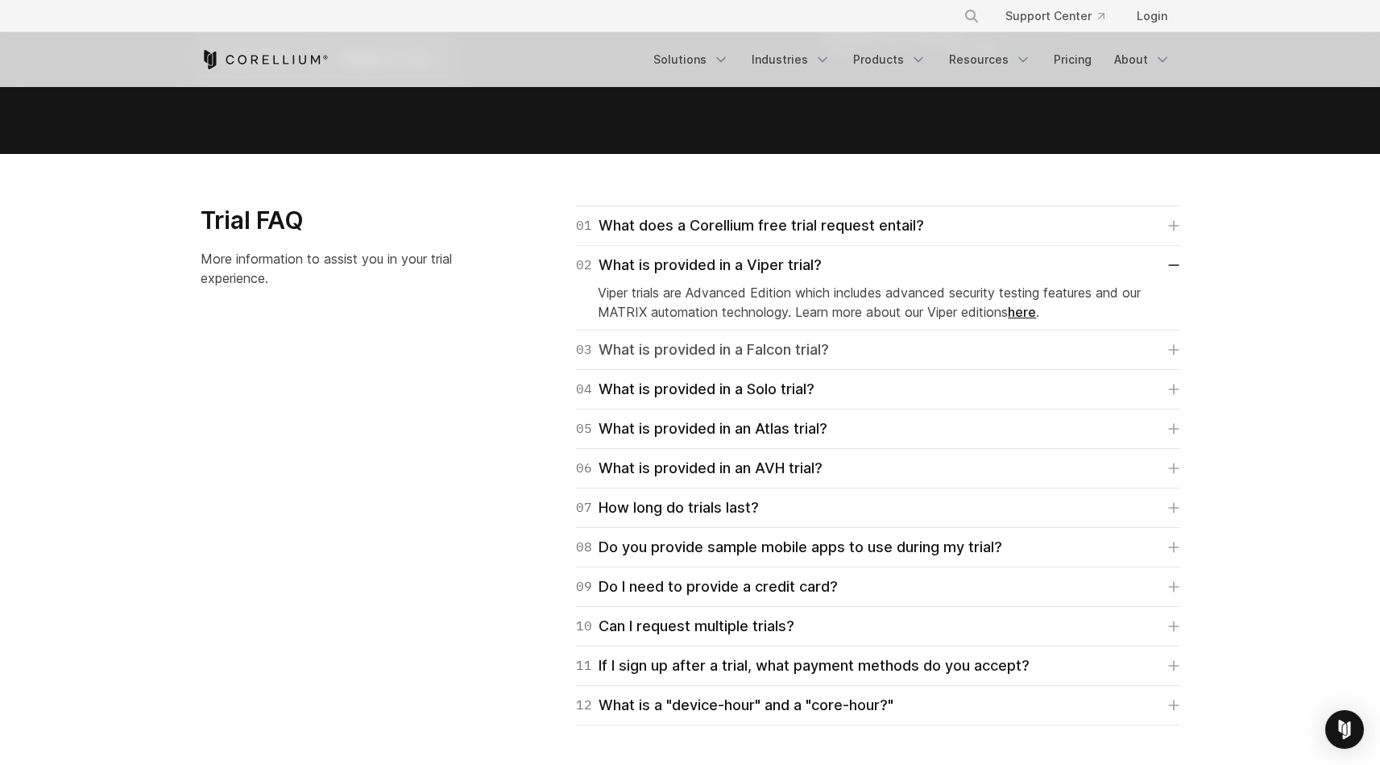
click at [780, 345] on div "03 What is provided in a Falcon trial?" at bounding box center [702, 349] width 253 height 23
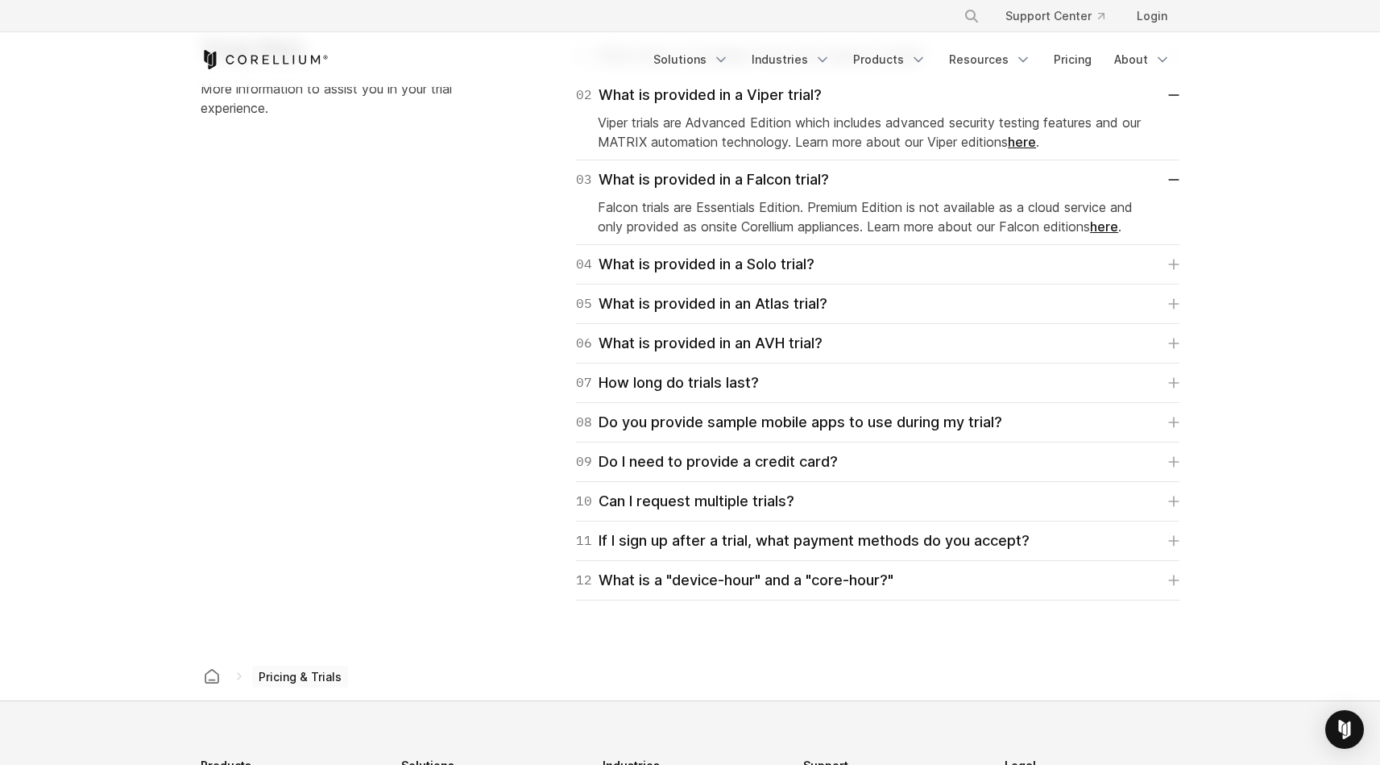
scroll to position [2506, 0]
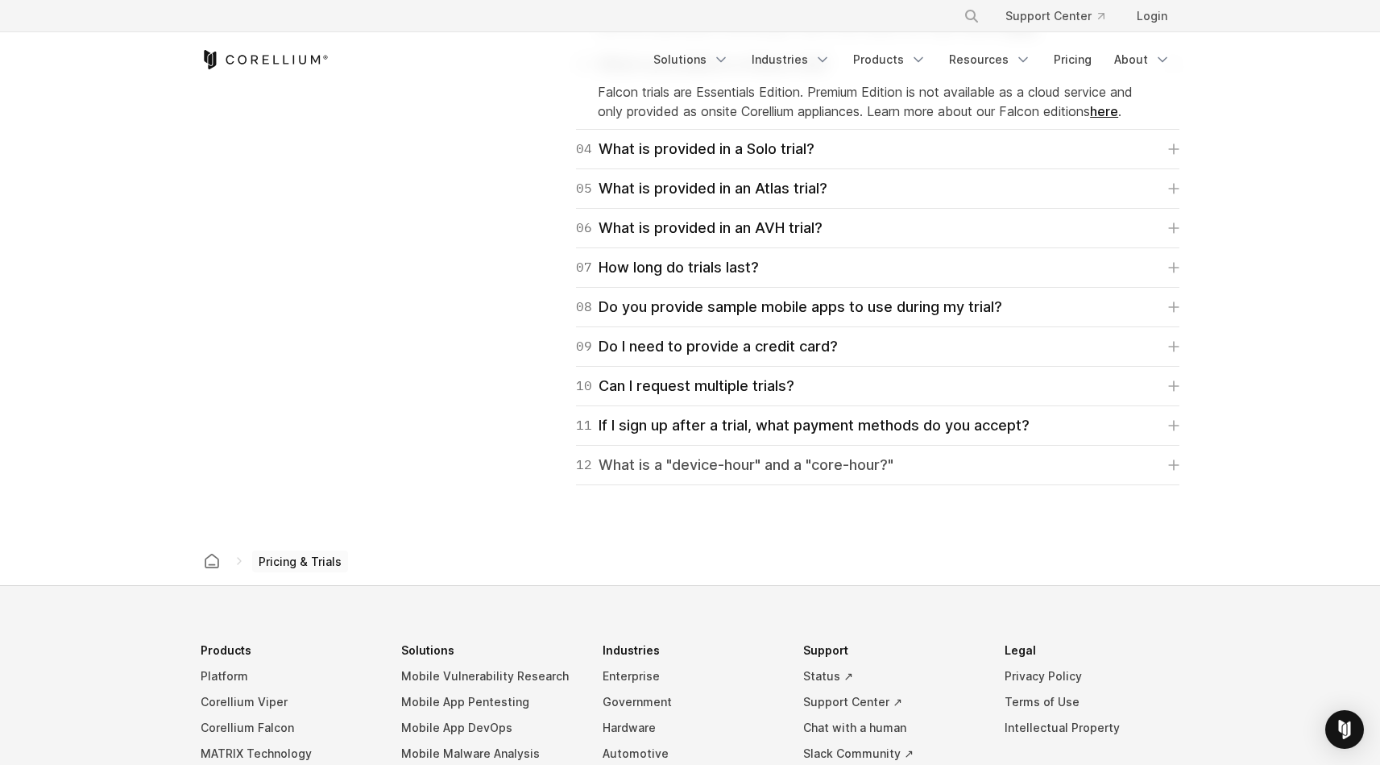
click at [774, 463] on div "12 What is a "device-hour" and a "core-hour?"" at bounding box center [734, 465] width 317 height 23
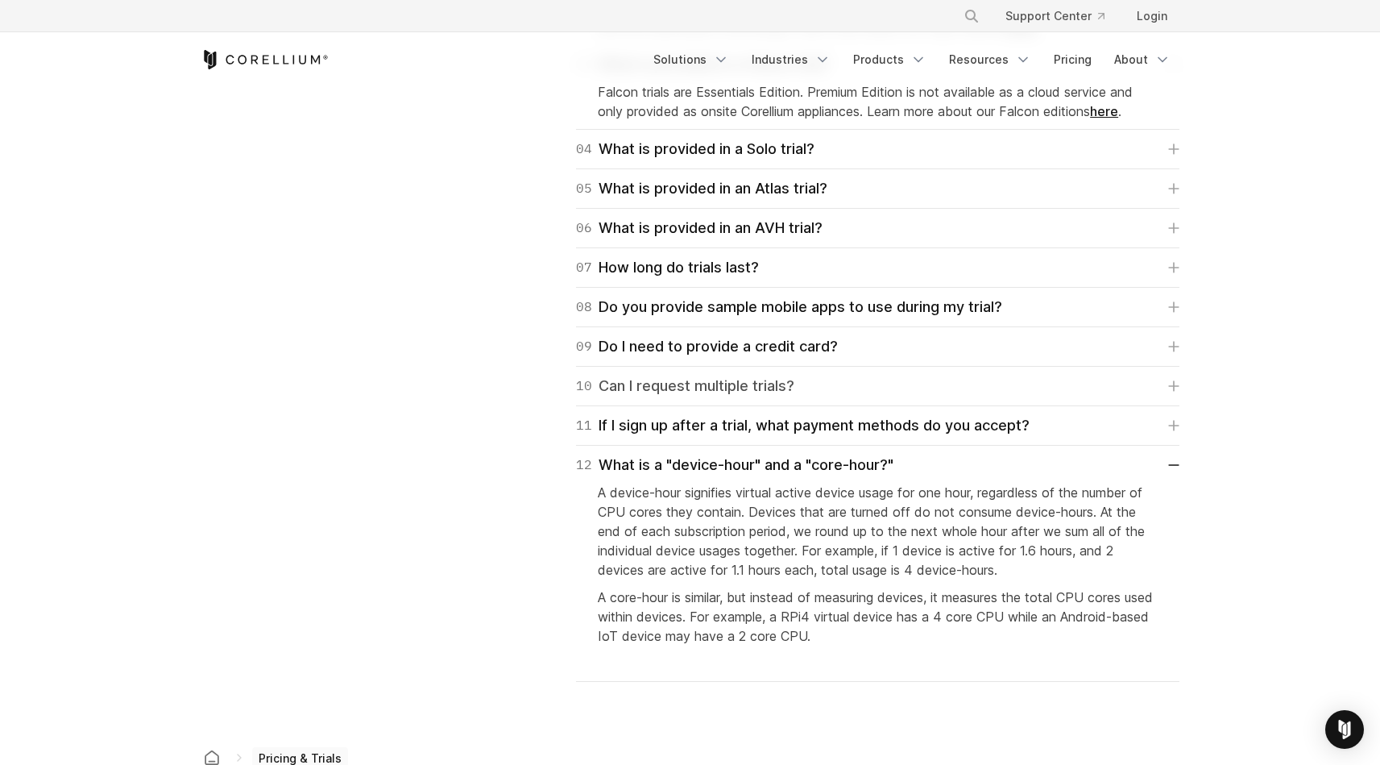
click at [776, 389] on div "10 Can I request multiple trials?" at bounding box center [685, 386] width 218 height 23
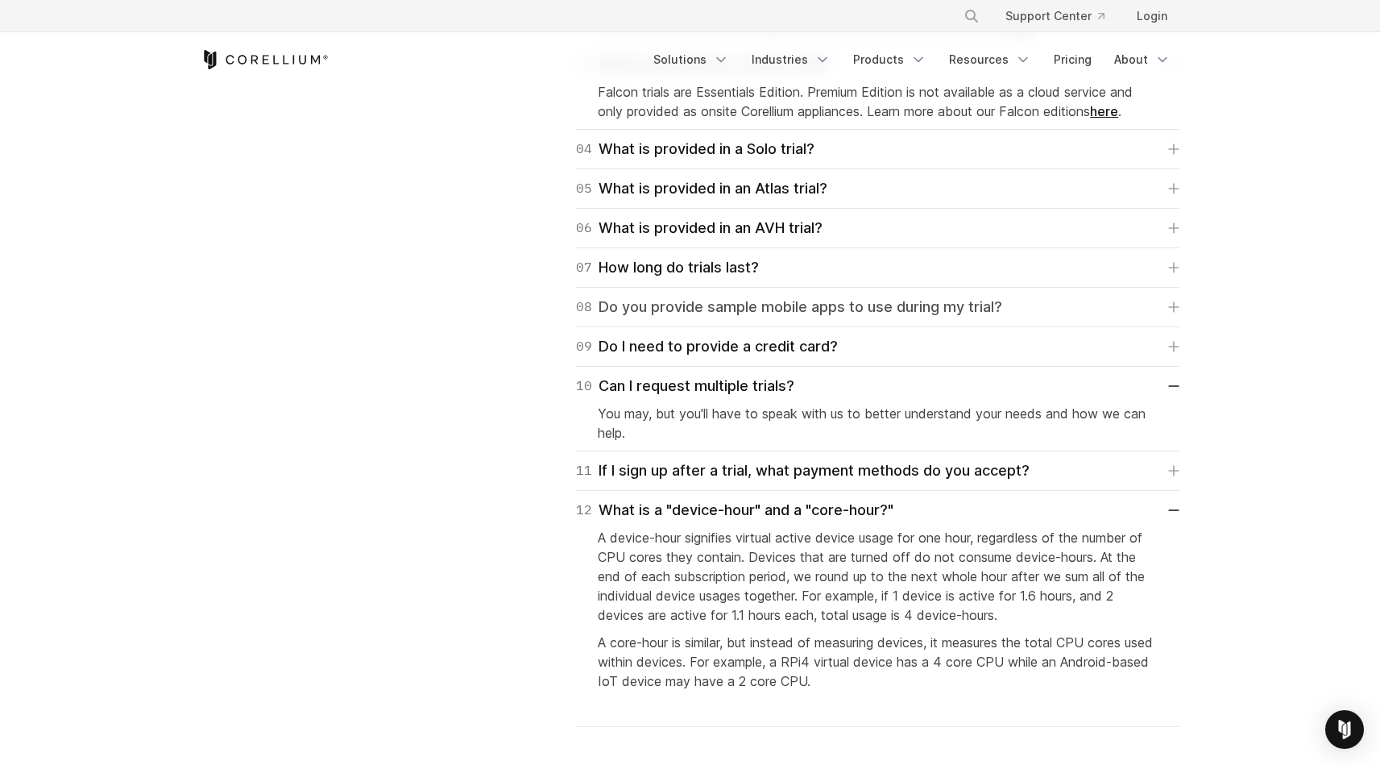
click at [786, 306] on div "08 Do you provide sample mobile apps to use during my trial?" at bounding box center [789, 307] width 426 height 23
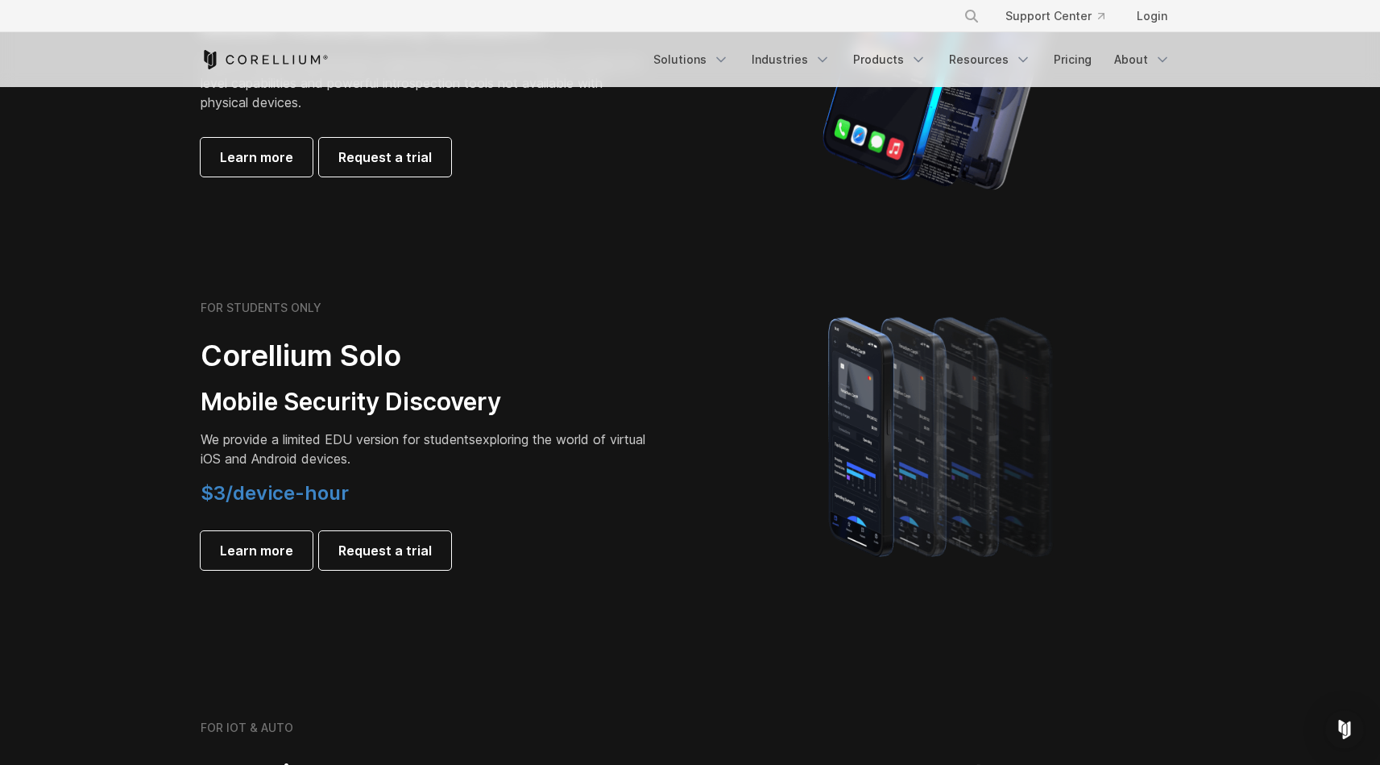
scroll to position [473, 0]
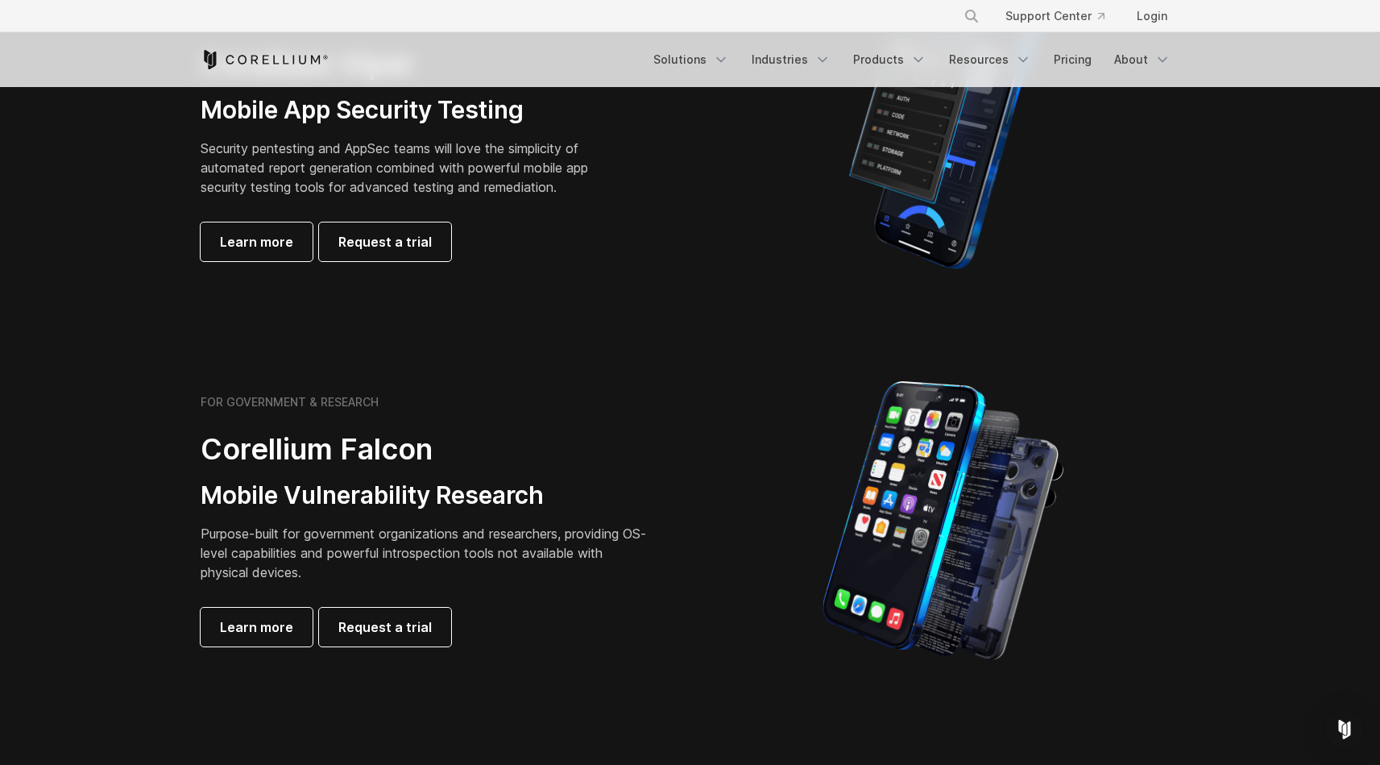
click at [252, 62] on icon "Corellium Home" at bounding box center [265, 59] width 128 height 19
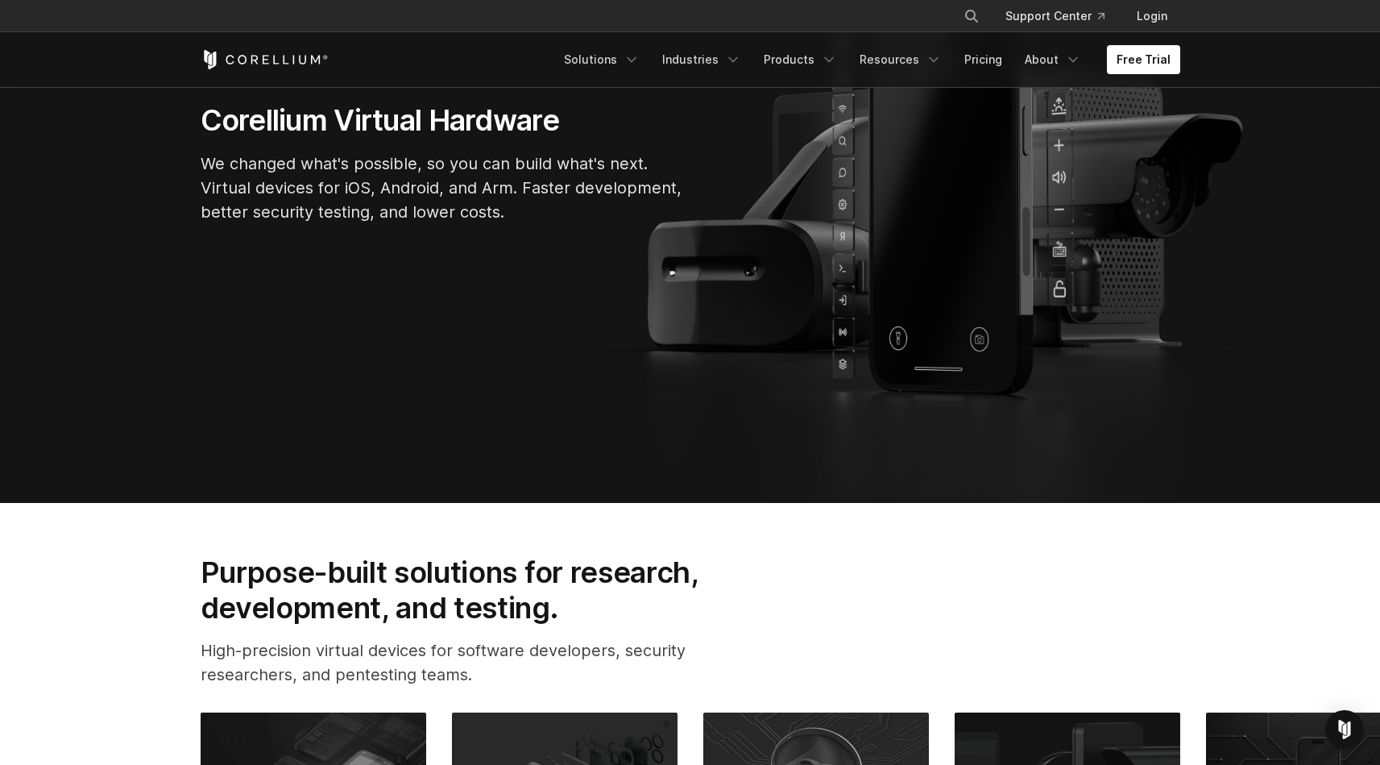
scroll to position [292, 0]
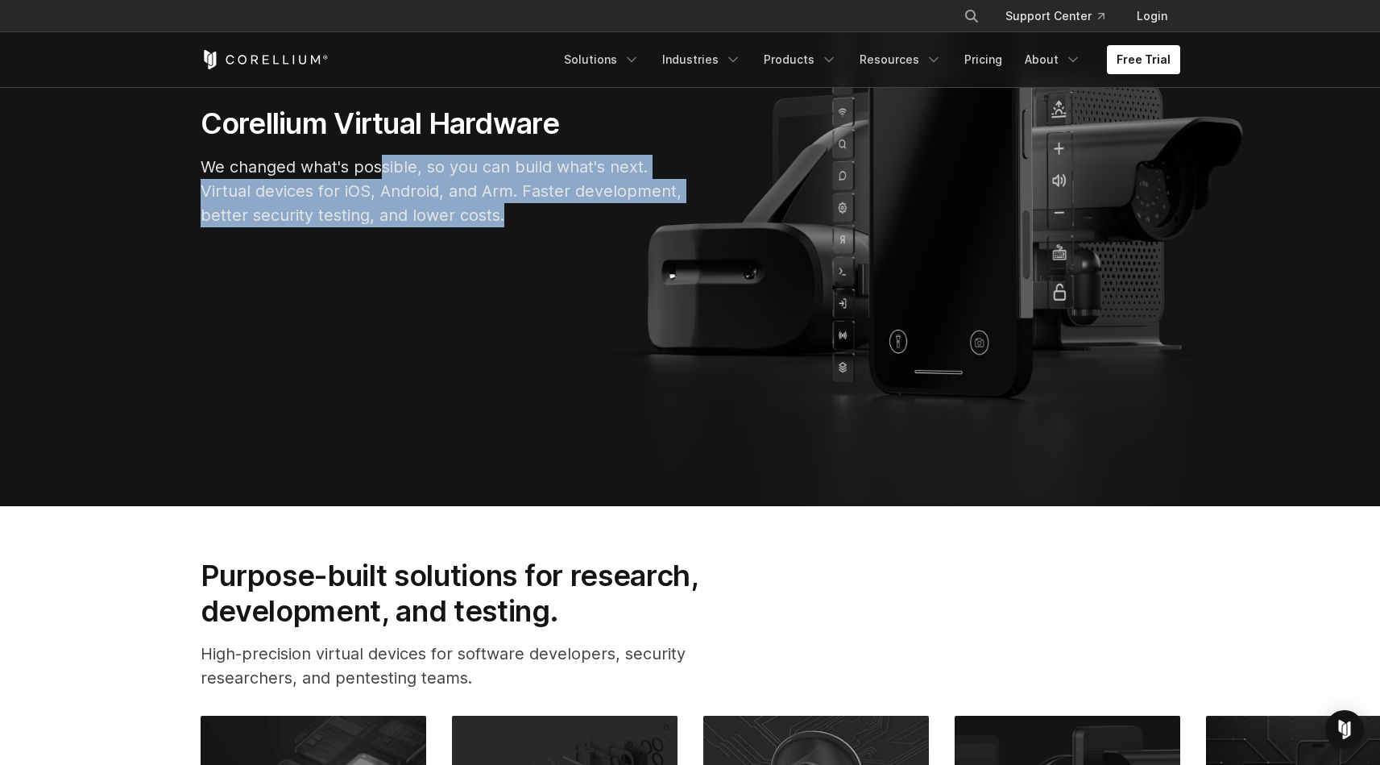
drag, startPoint x: 432, startPoint y: 183, endPoint x: 570, endPoint y: 245, distance: 151.8
click at [570, 245] on section "Corellium Virtual Hardware We changed what's possible, so you can build what's …" at bounding box center [690, 173] width 1380 height 666
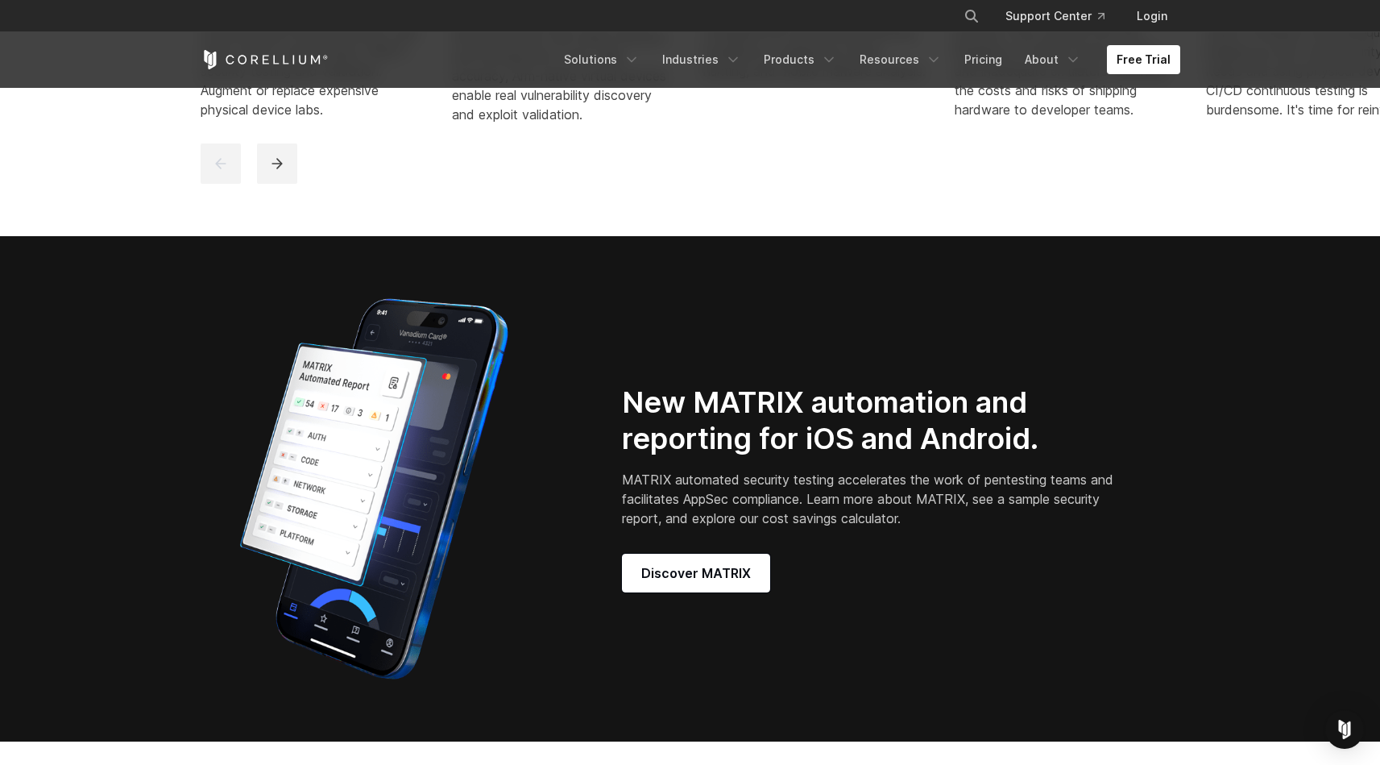
scroll to position [1391, 0]
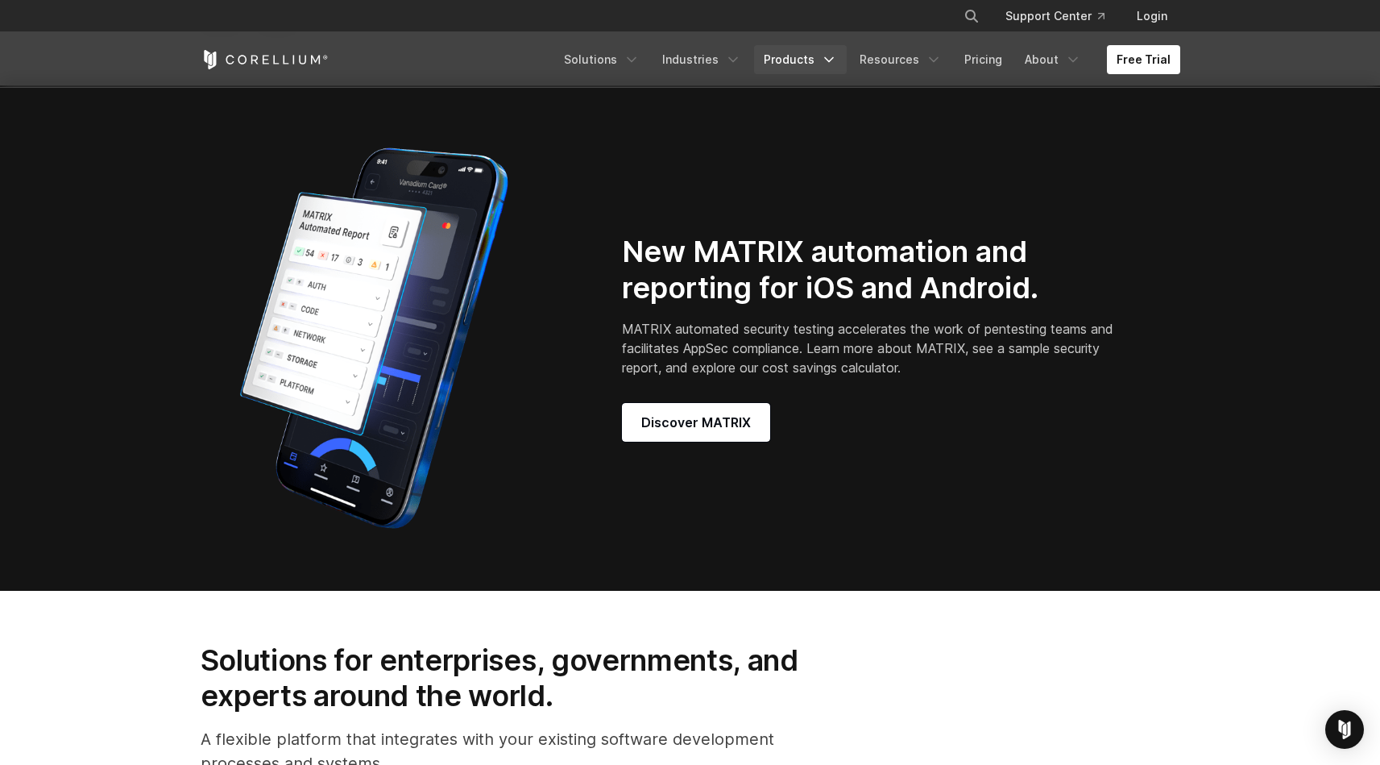
click at [797, 61] on link "Products" at bounding box center [800, 59] width 93 height 29
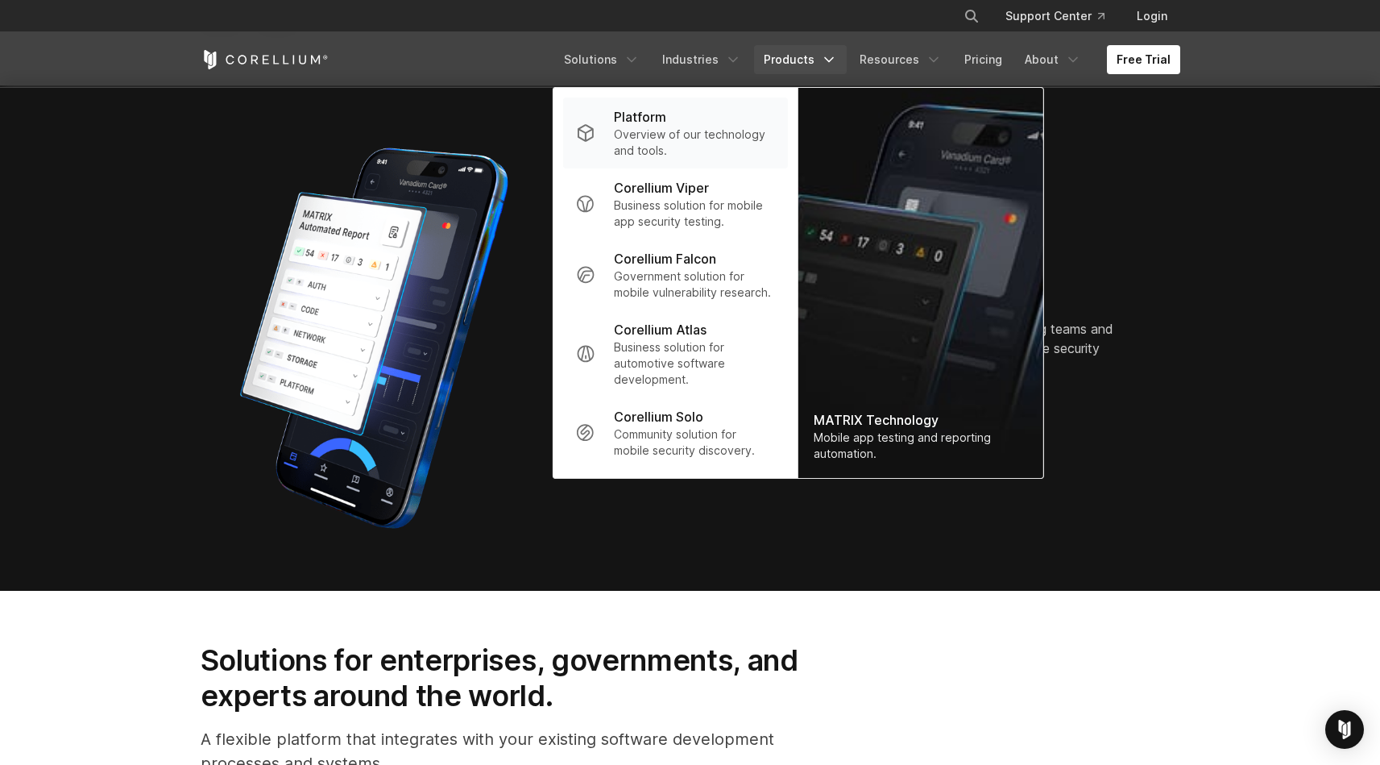
click at [666, 137] on p "Overview of our technology and tools." at bounding box center [694, 143] width 160 height 32
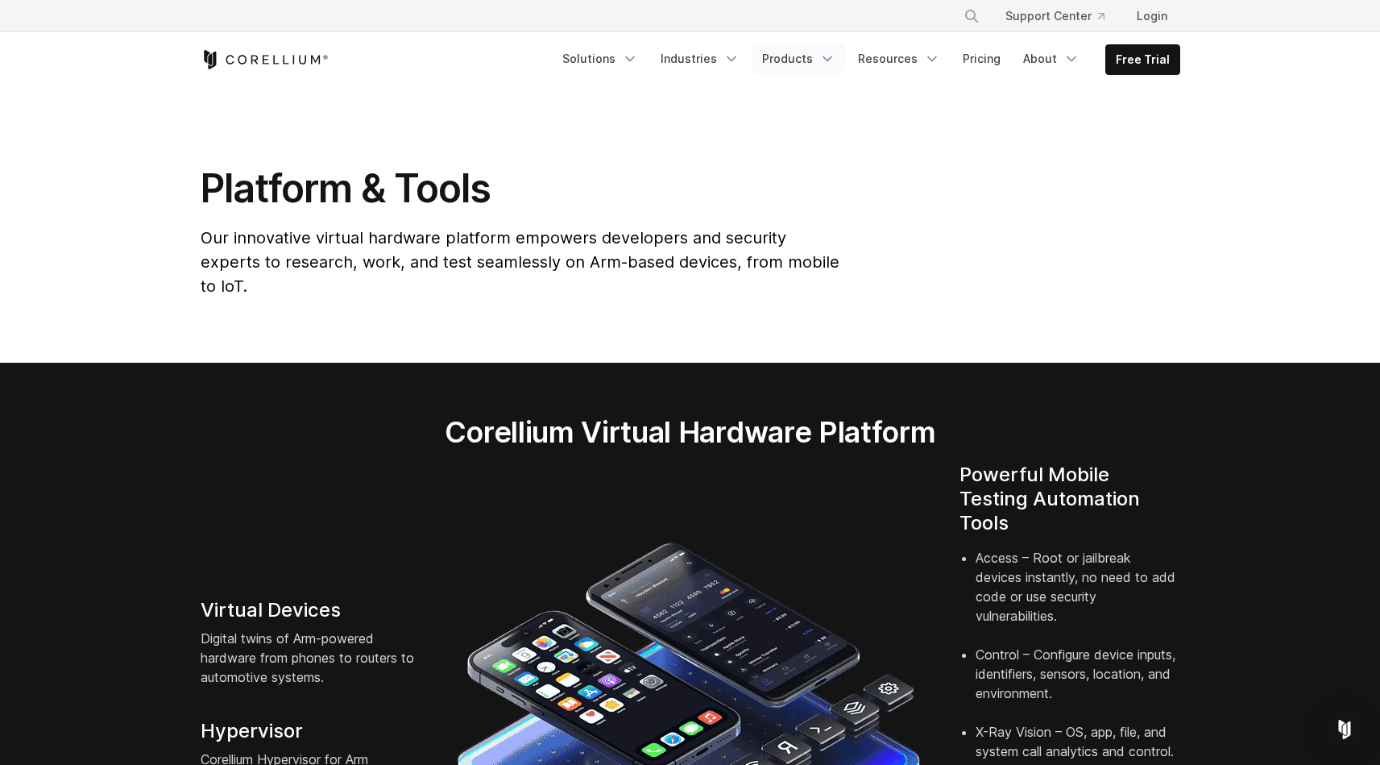
click at [818, 64] on link "Products" at bounding box center [799, 58] width 93 height 29
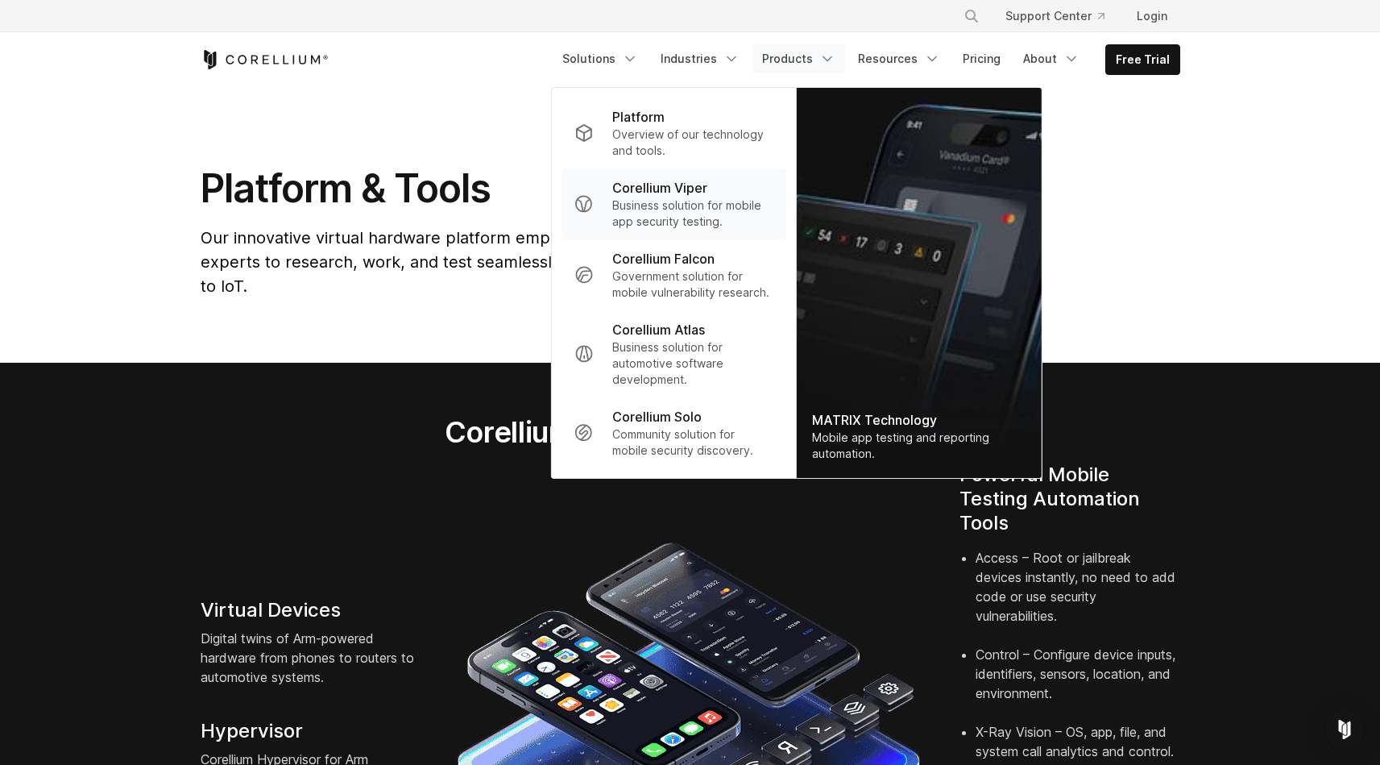
click at [700, 189] on p "Corellium Viper" at bounding box center [659, 187] width 95 height 19
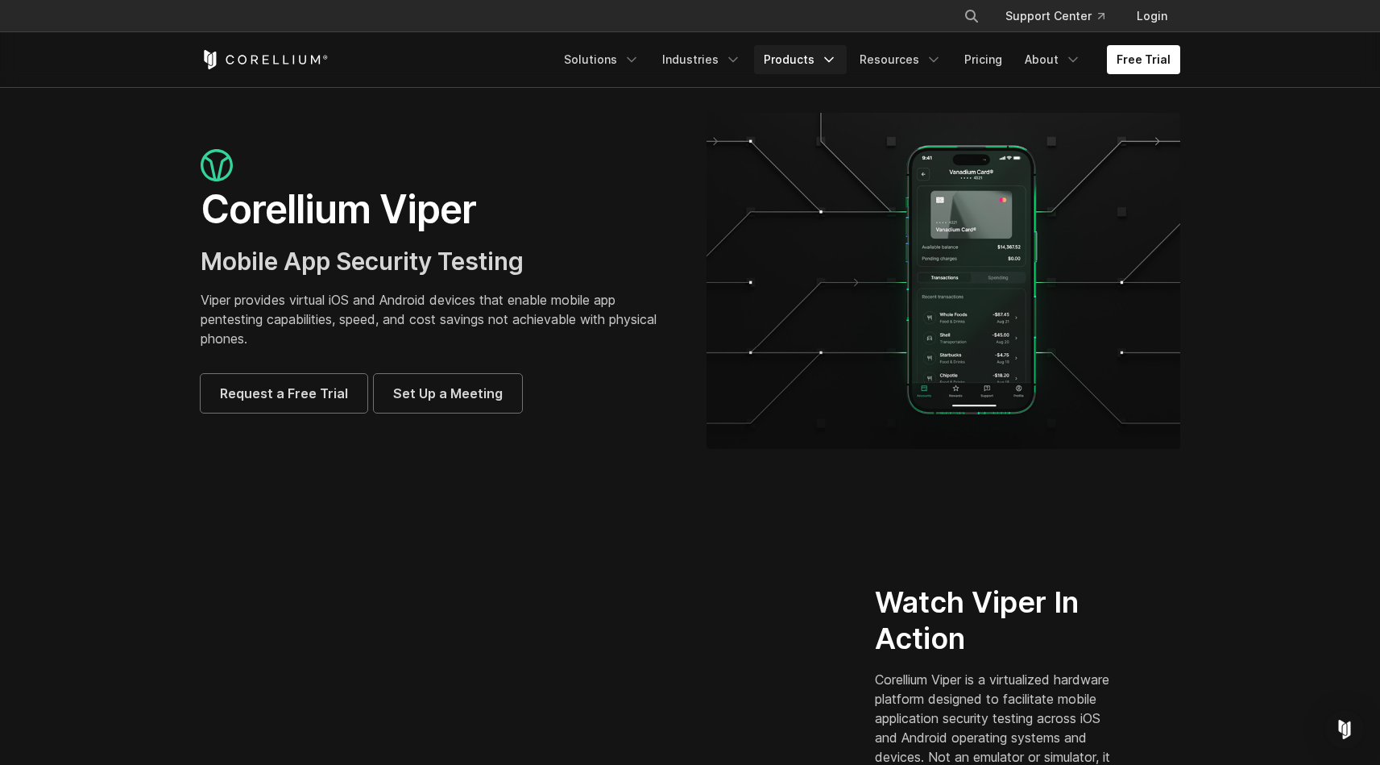
click at [819, 60] on link "Products" at bounding box center [800, 59] width 93 height 29
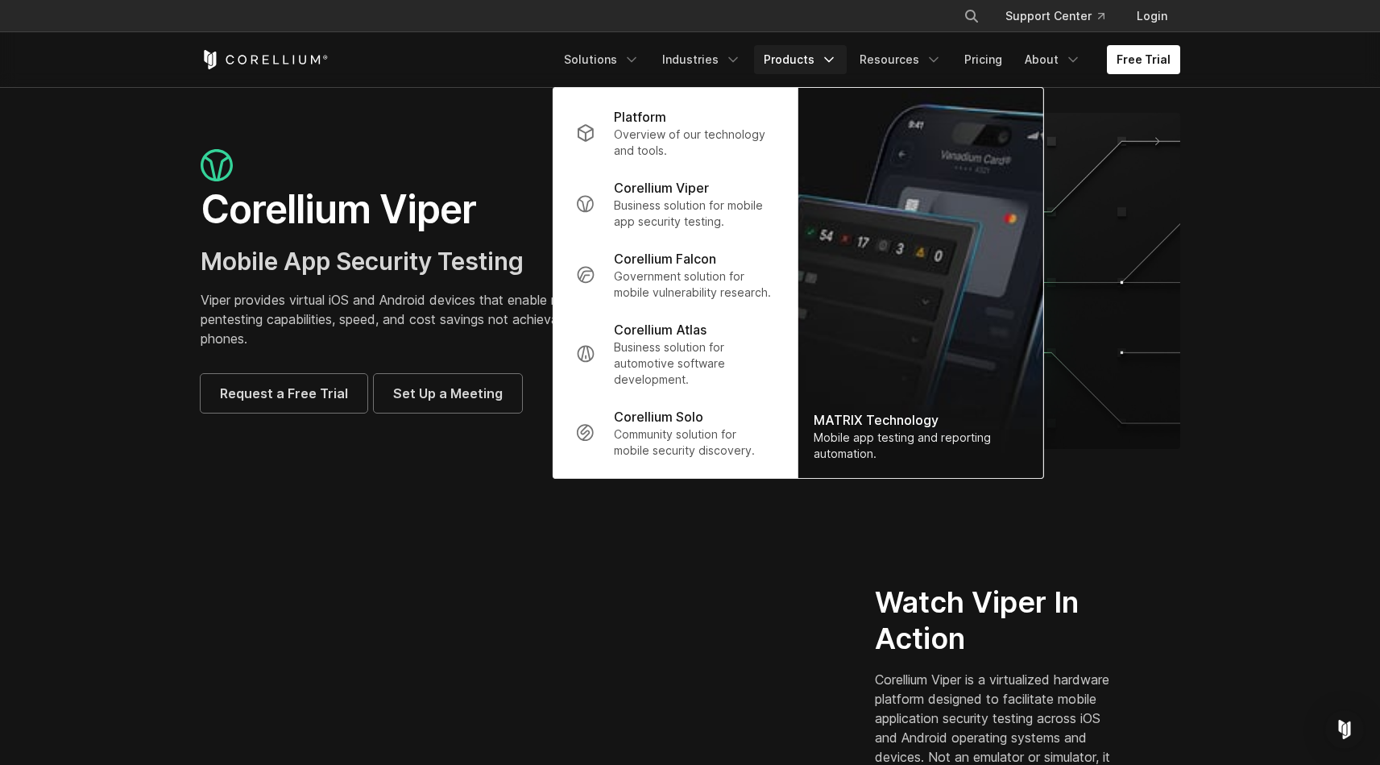
click at [421, 222] on h1 "Corellium Viper" at bounding box center [438, 209] width 474 height 48
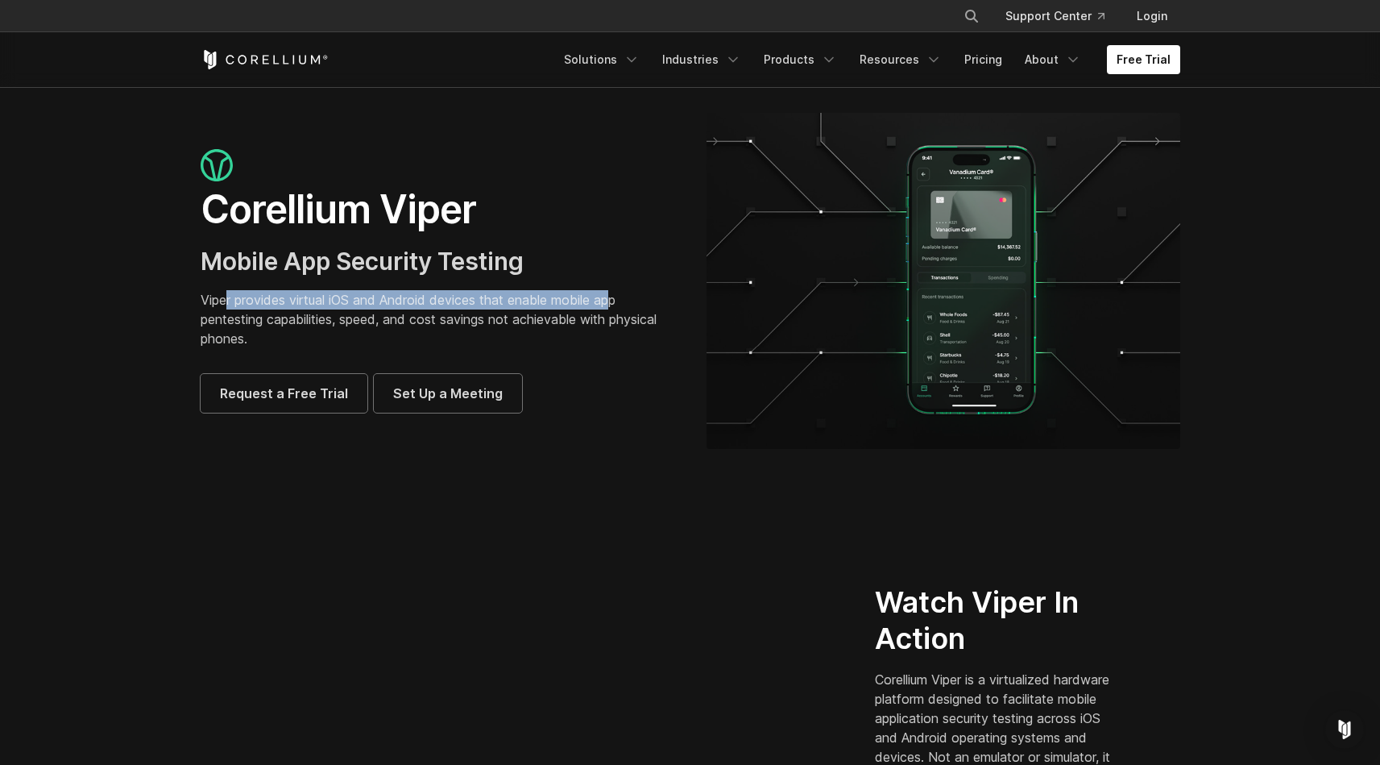
drag, startPoint x: 239, startPoint y: 299, endPoint x: 620, endPoint y: 306, distance: 381.2
click at [620, 306] on p "Viper provides virtual iOS and Android devices that enable mobile app pentestin…" at bounding box center [438, 319] width 474 height 58
click at [535, 306] on p "Viper provides virtual iOS and Android devices that enable mobile app pentestin…" at bounding box center [438, 319] width 474 height 58
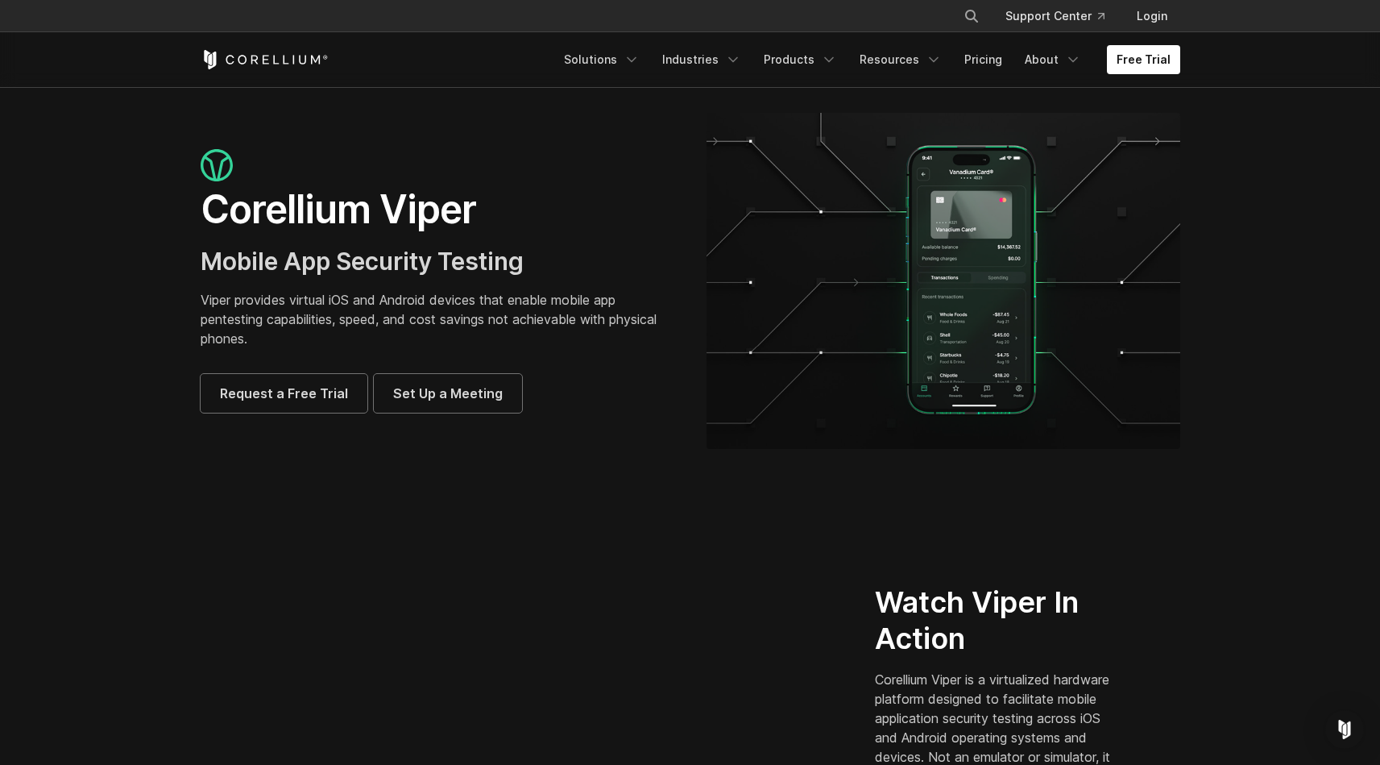
click at [950, 189] on img at bounding box center [944, 281] width 474 height 336
click at [980, 66] on link "Pricing" at bounding box center [983, 59] width 57 height 29
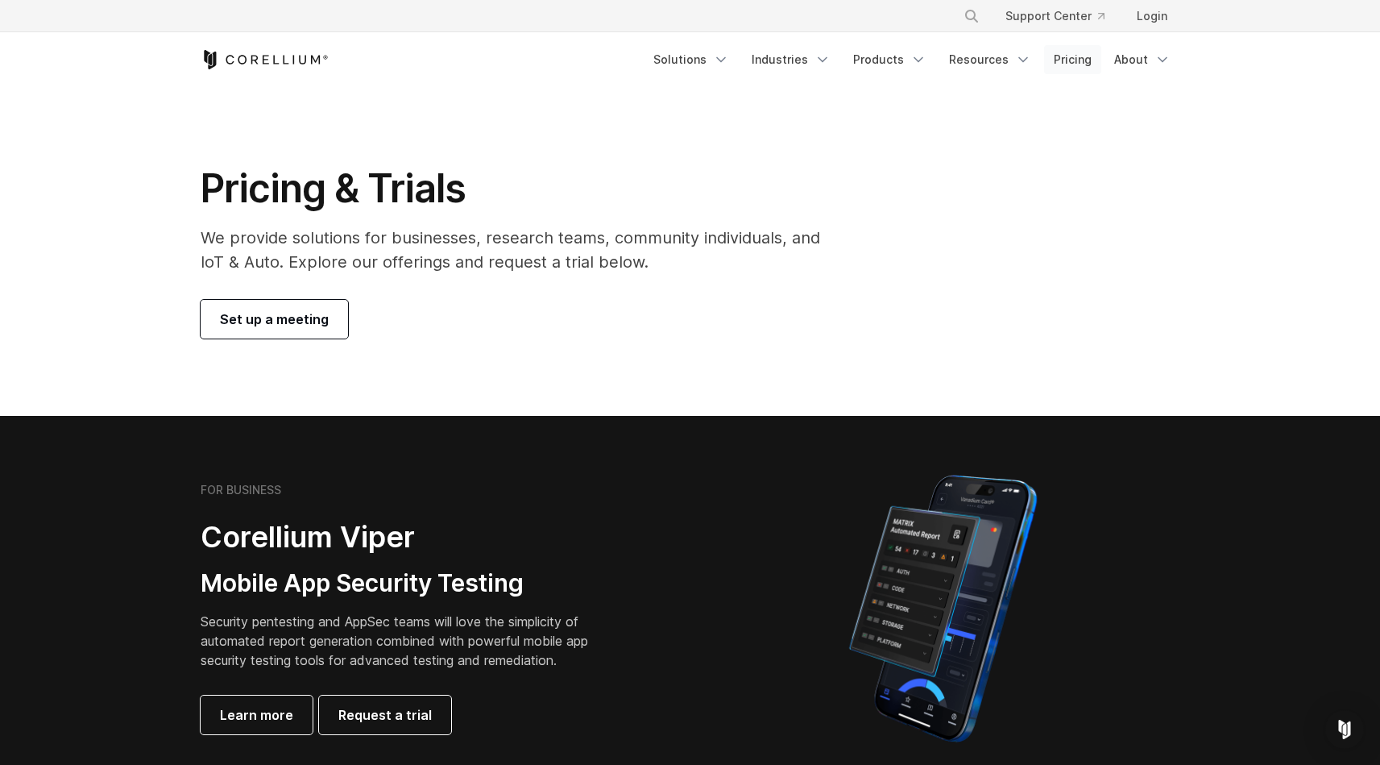
click at [1060, 51] on link "Pricing" at bounding box center [1072, 59] width 57 height 29
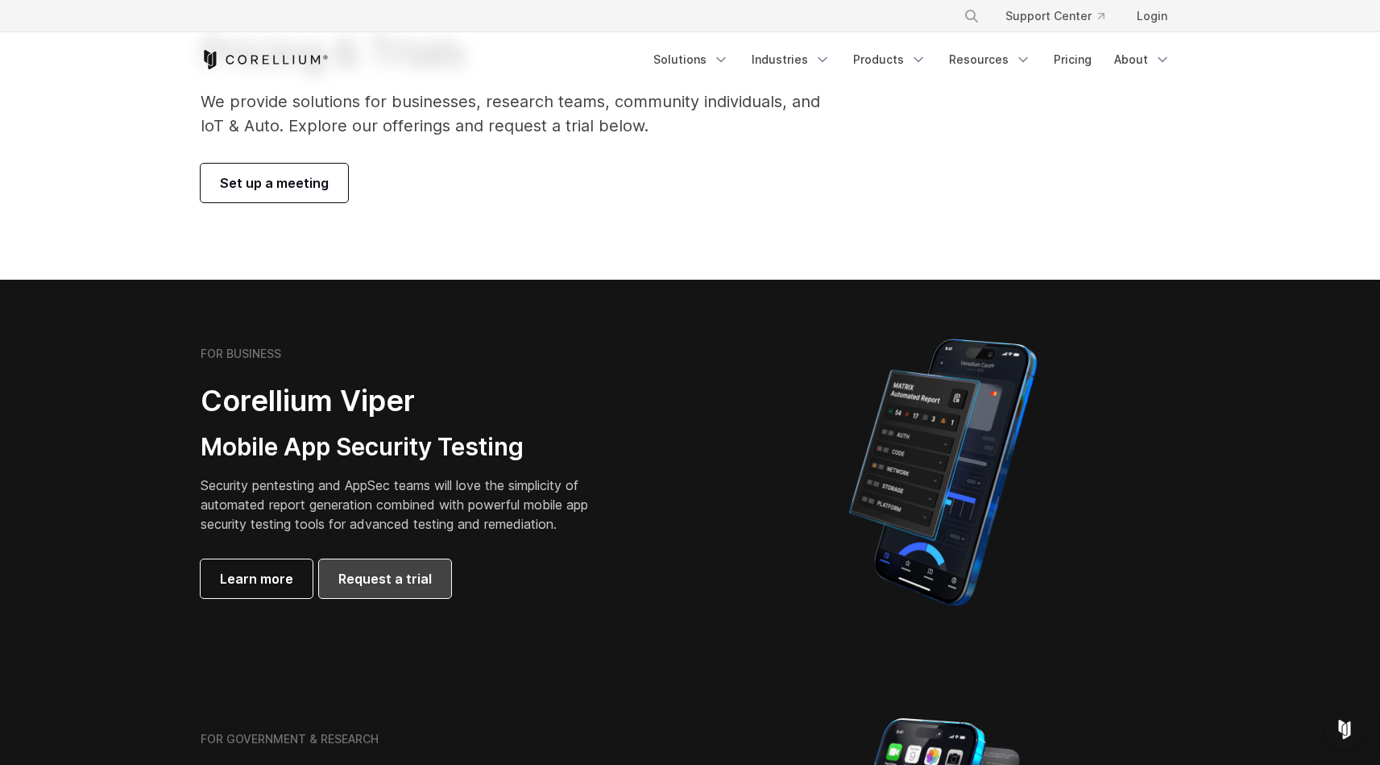
scroll to position [287, 0]
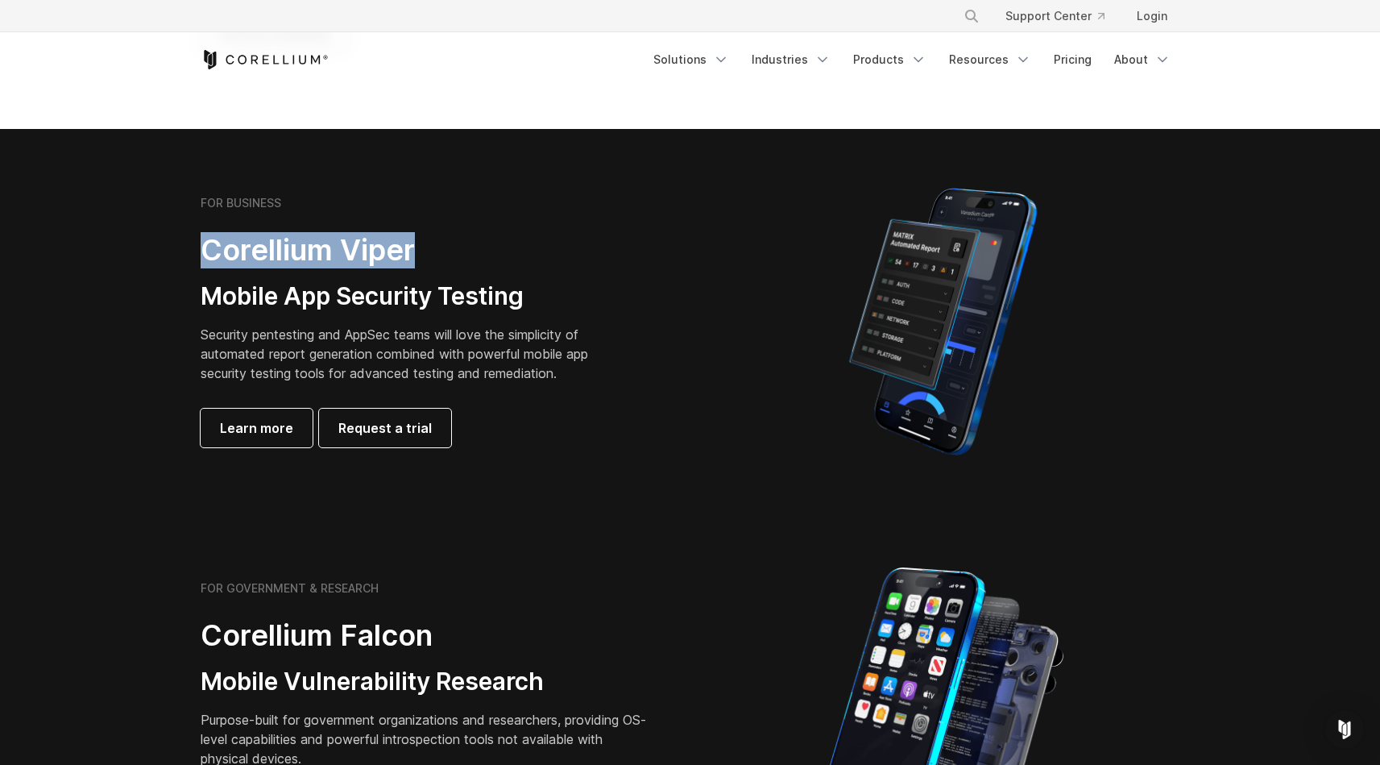
drag, startPoint x: 205, startPoint y: 251, endPoint x: 421, endPoint y: 263, distance: 216.3
click at [421, 263] on h2 "Corellium Viper" at bounding box center [407, 250] width 413 height 36
copy h2 "Corellium Viper"
click at [412, 352] on p "Security pentesting and AppSec teams will love the simplicity of automated repo…" at bounding box center [407, 354] width 413 height 58
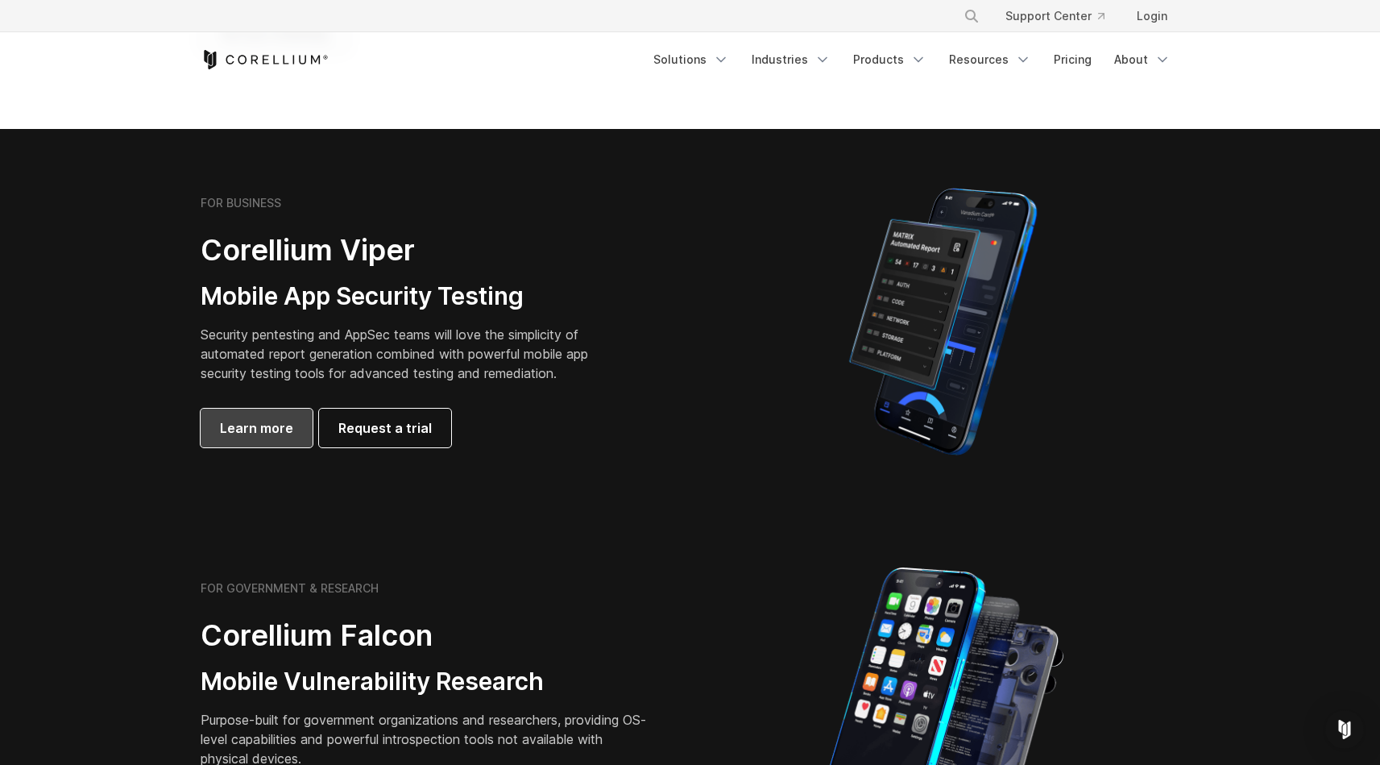
click at [246, 431] on span "Learn more" at bounding box center [256, 427] width 73 height 19
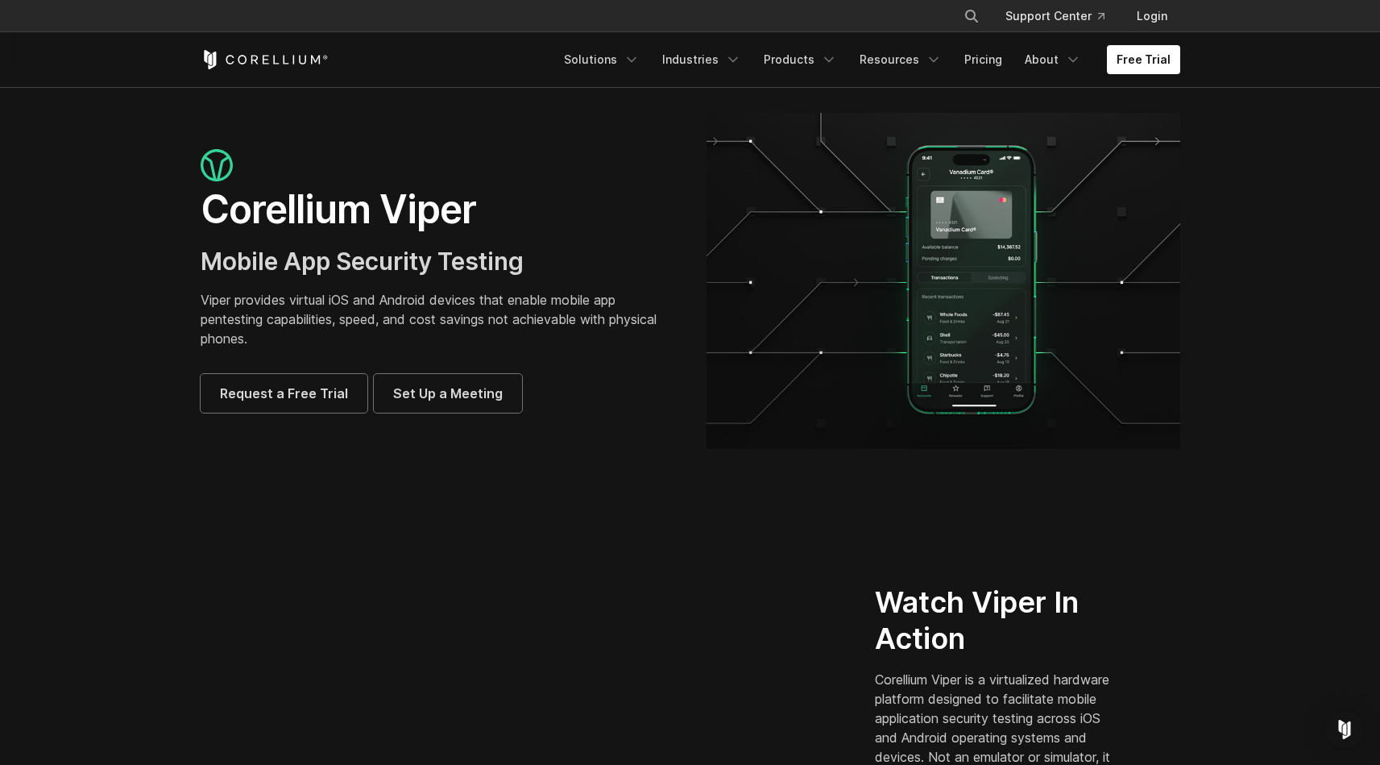
click at [421, 215] on h1 "Corellium Viper" at bounding box center [438, 209] width 474 height 48
click at [338, 236] on div "Corellium Viper Mobile App Security Testing Viper provides virtual iOS and Andr…" at bounding box center [438, 280] width 474 height 263
click at [413, 401] on span "Set Up a Meeting" at bounding box center [448, 393] width 110 height 19
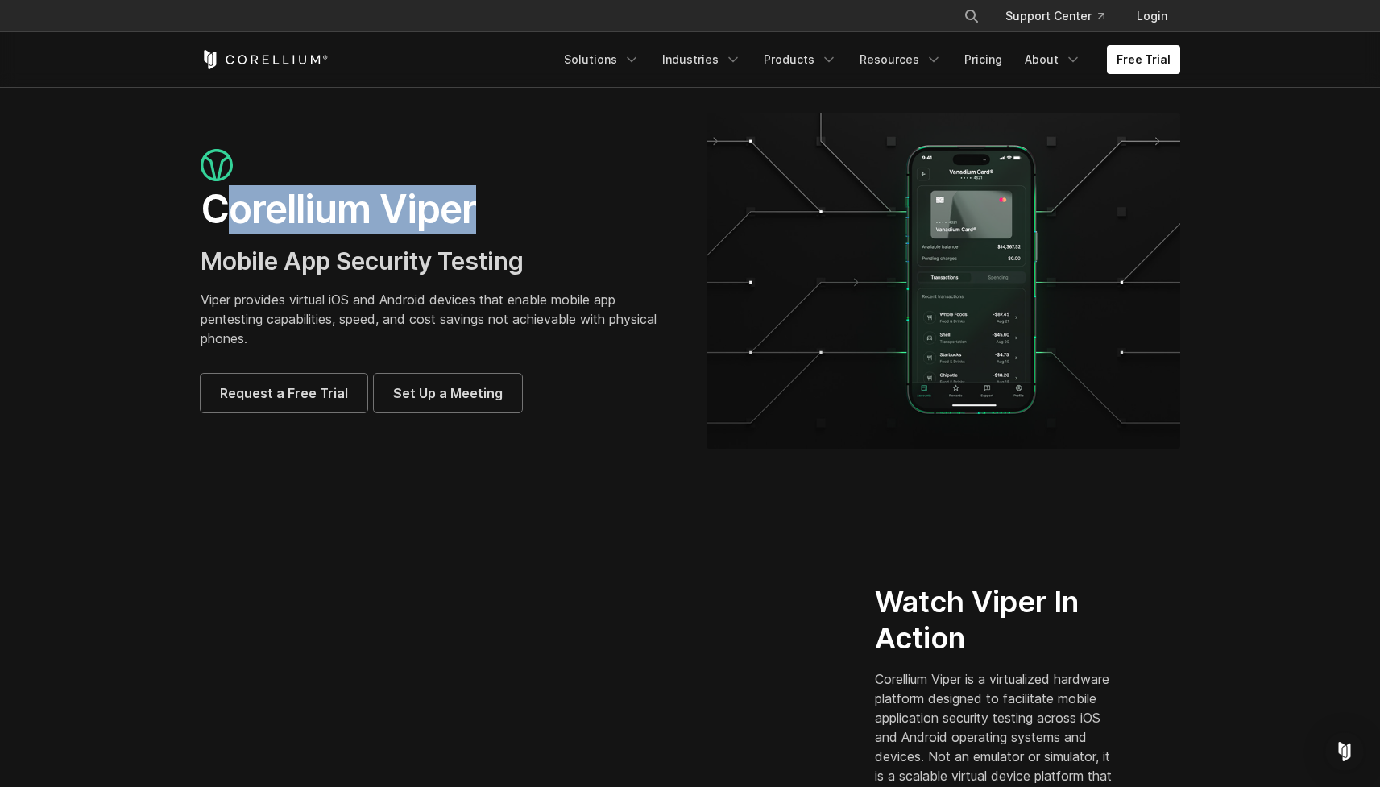
drag, startPoint x: 220, startPoint y: 212, endPoint x: 498, endPoint y: 217, distance: 278.0
click at [498, 217] on h1 "Corellium Viper" at bounding box center [438, 209] width 474 height 48
drag, startPoint x: 475, startPoint y: 214, endPoint x: 209, endPoint y: 211, distance: 265.9
click at [209, 211] on h1 "Corellium Viper" at bounding box center [438, 209] width 474 height 48
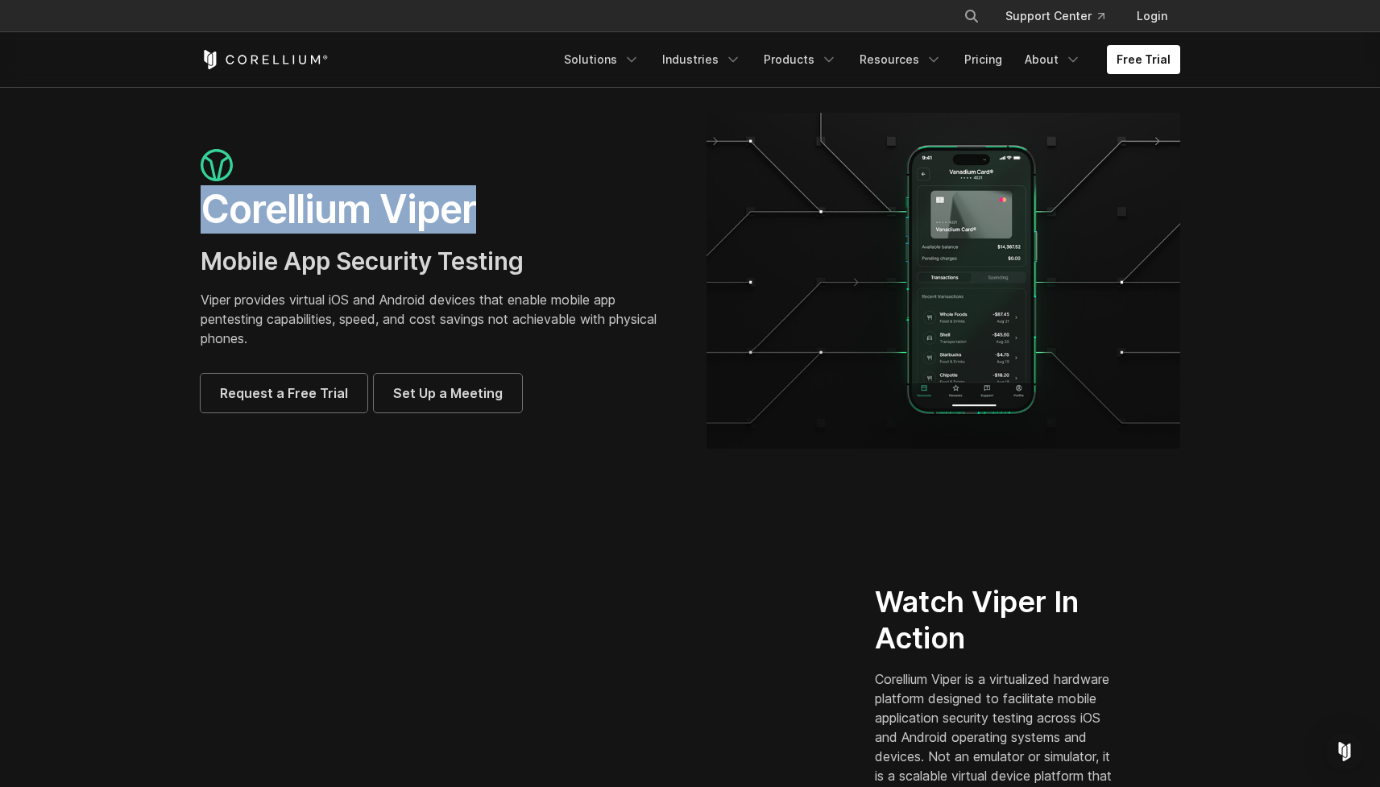
copy h1 "Corellium Viper"
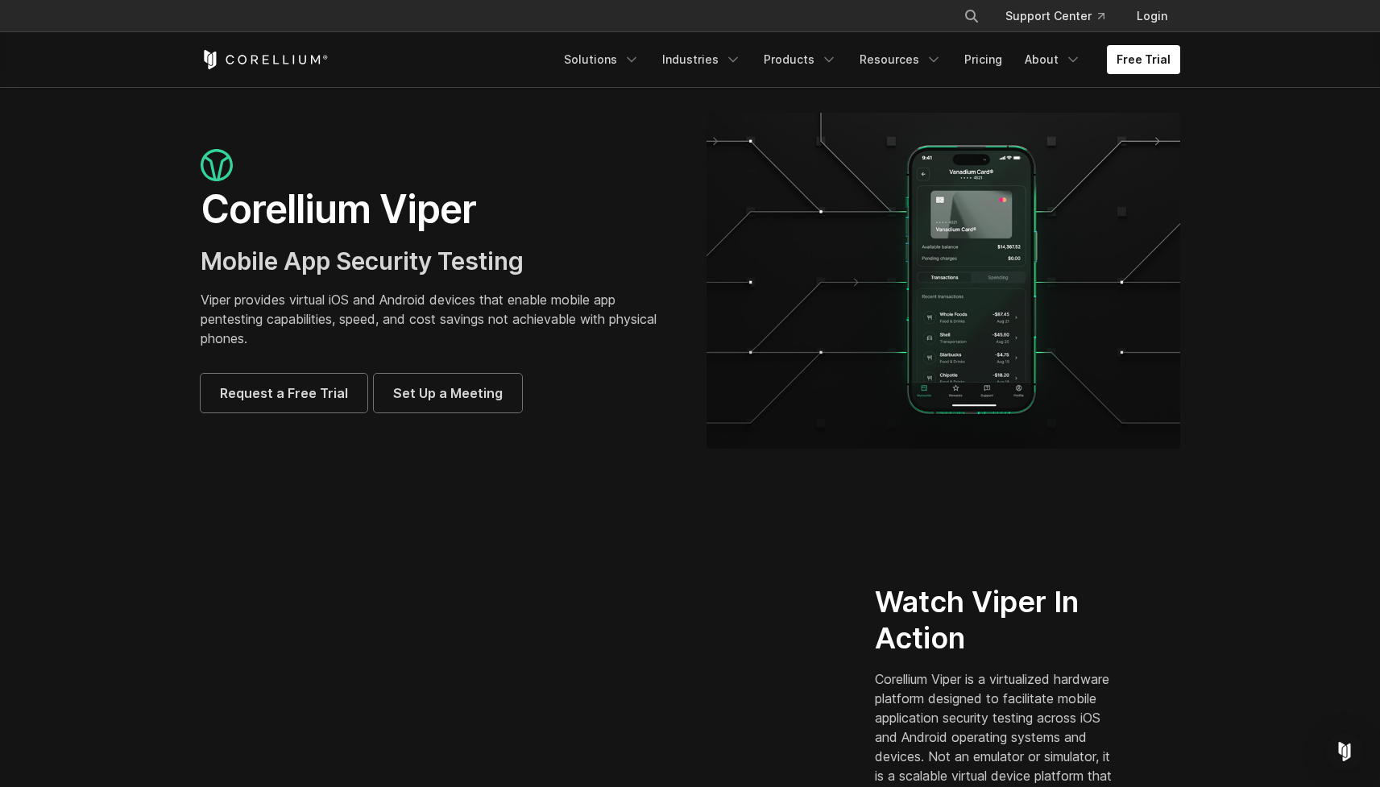
click at [422, 292] on p "Viper provides virtual iOS and Android devices that enable mobile app pentestin…" at bounding box center [438, 319] width 474 height 58
click at [539, 292] on p "Viper provides virtual iOS and Android devices that enable mobile app pentestin…" at bounding box center [438, 319] width 474 height 58
click at [529, 280] on div "Corellium Viper Mobile App Security Testing Viper provides virtual iOS and Andr…" at bounding box center [438, 280] width 474 height 263
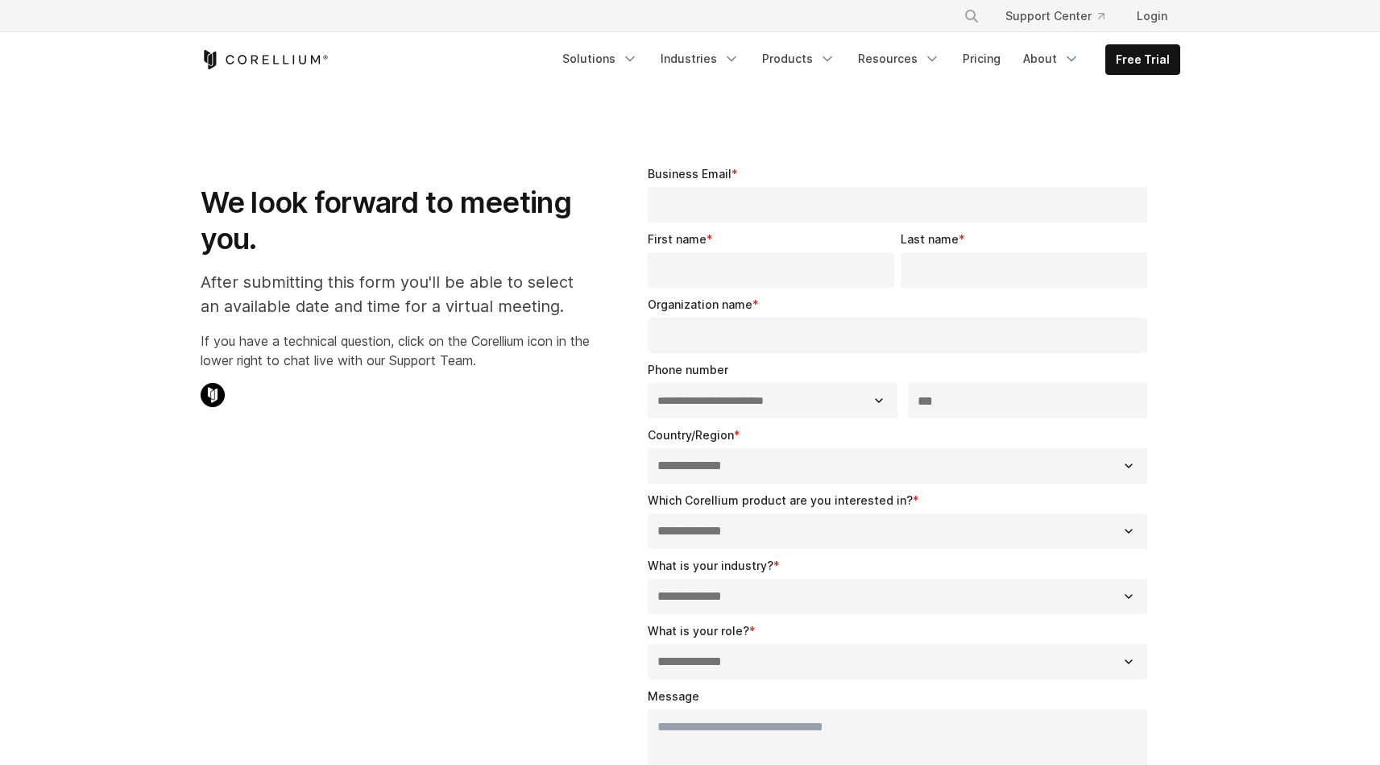
select select "**"
click at [719, 217] on input "Business Email *" at bounding box center [898, 204] width 500 height 35
type input "**********"
type input "*******"
type input "******"
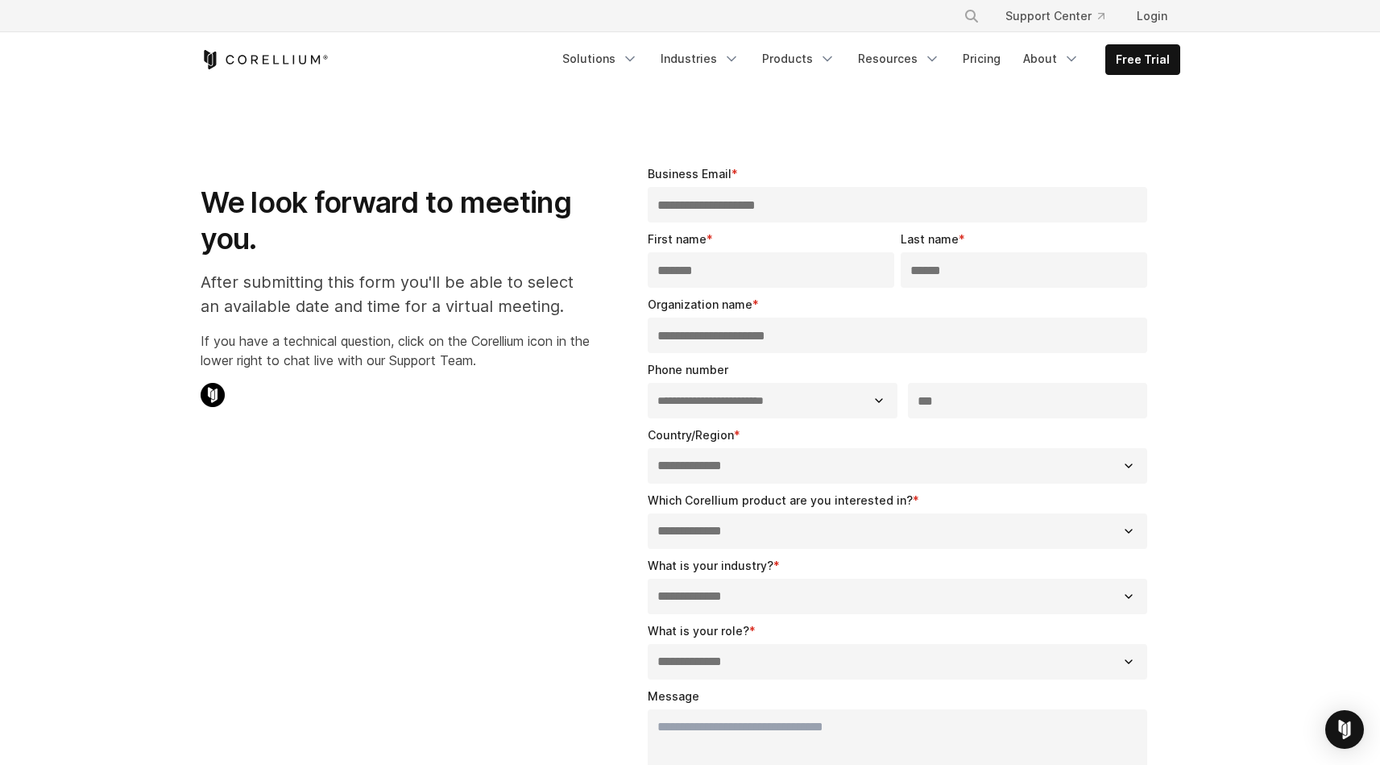
type input "**********"
click at [520, 333] on p "If you have a technical question, click on the Corellium icon in the lower righ…" at bounding box center [395, 350] width 389 height 39
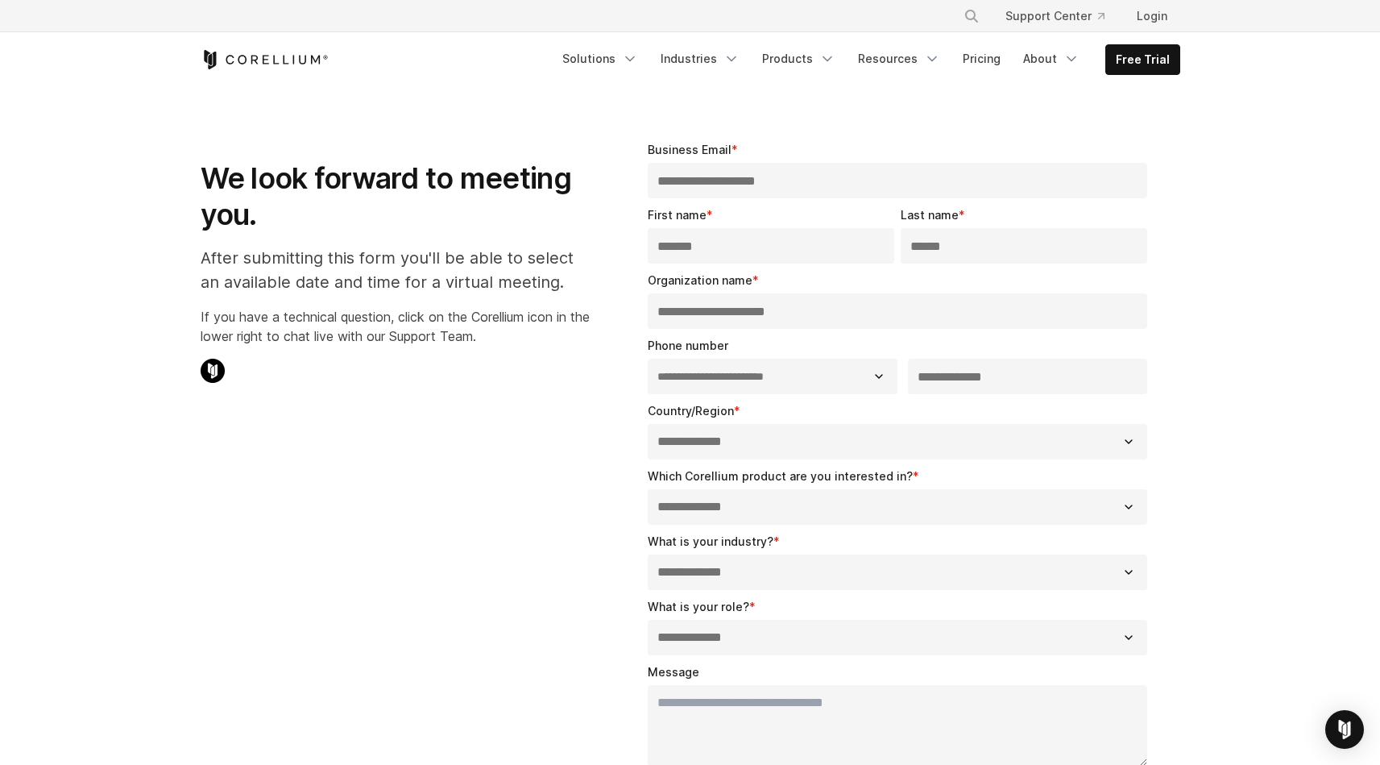
type input "**********"
select select "**********"
click at [611, 519] on div "**********" at bounding box center [901, 537] width 591 height 844
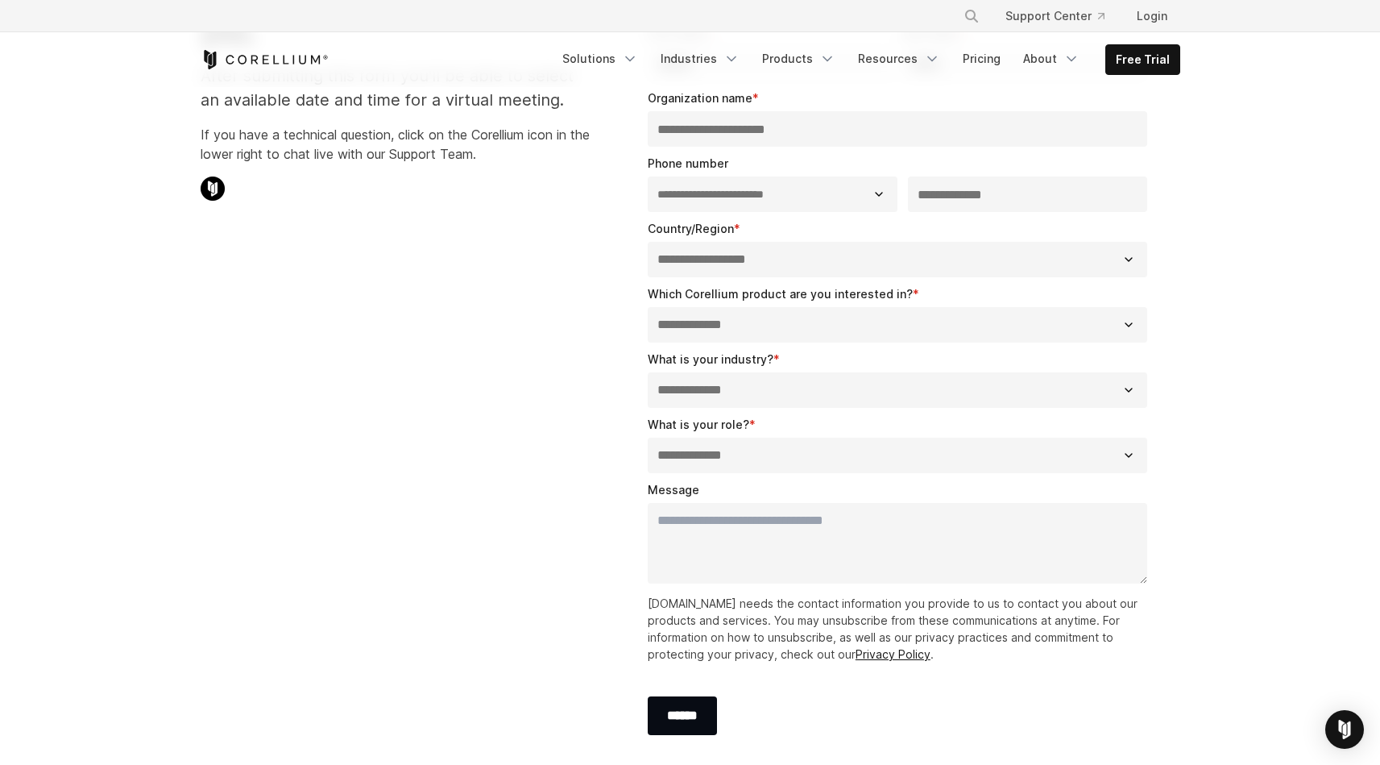
scroll to position [186, 0]
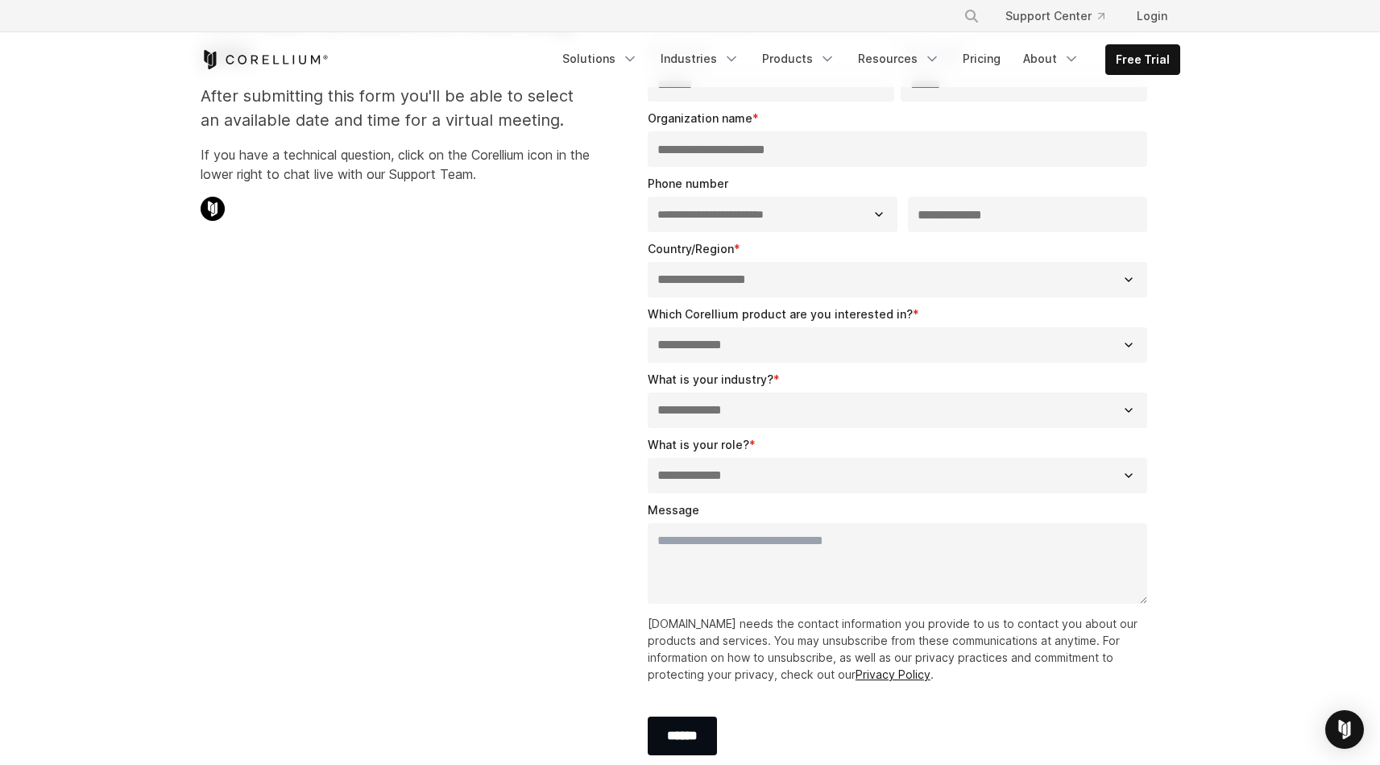
select select "*****"
select select "**********"
click at [532, 445] on div "**********" at bounding box center [691, 375] width 1012 height 844
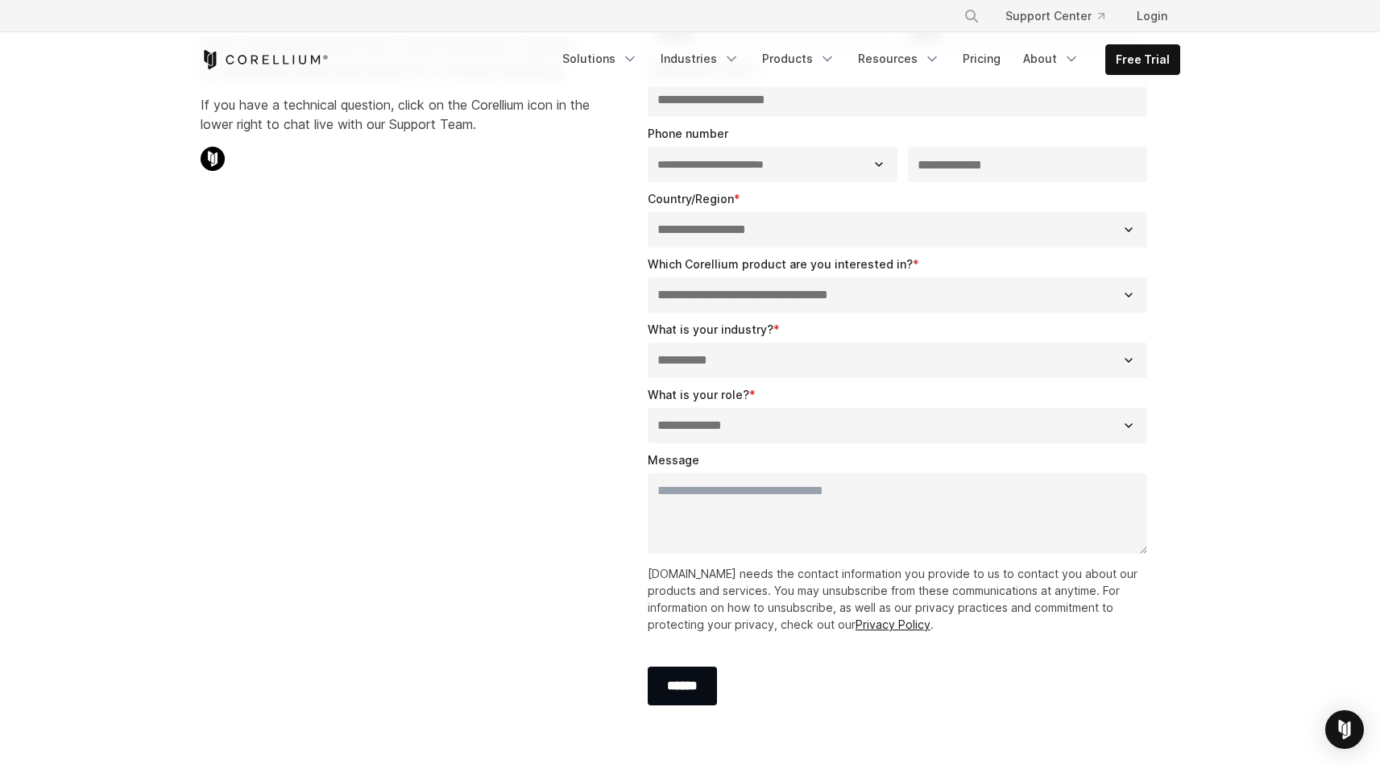
scroll to position [264, 0]
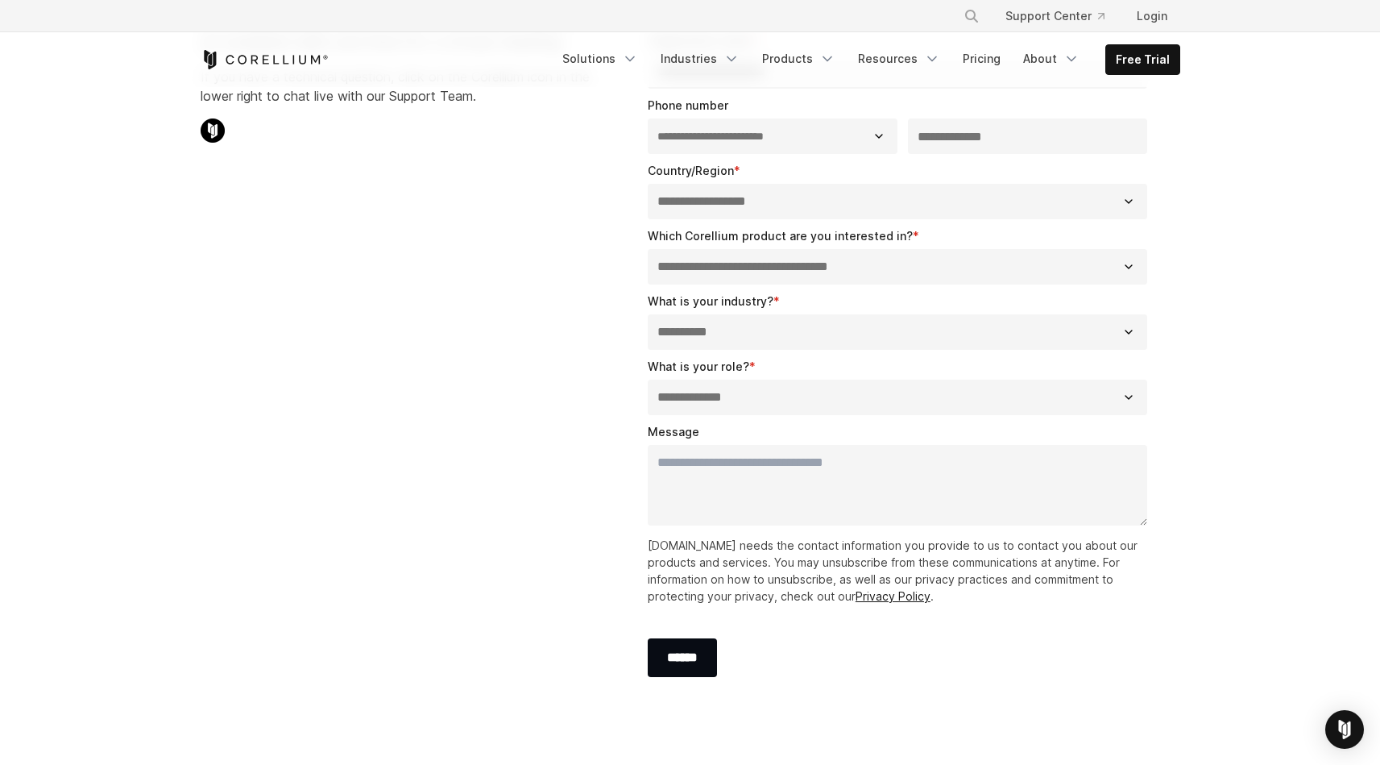
select select "*****"
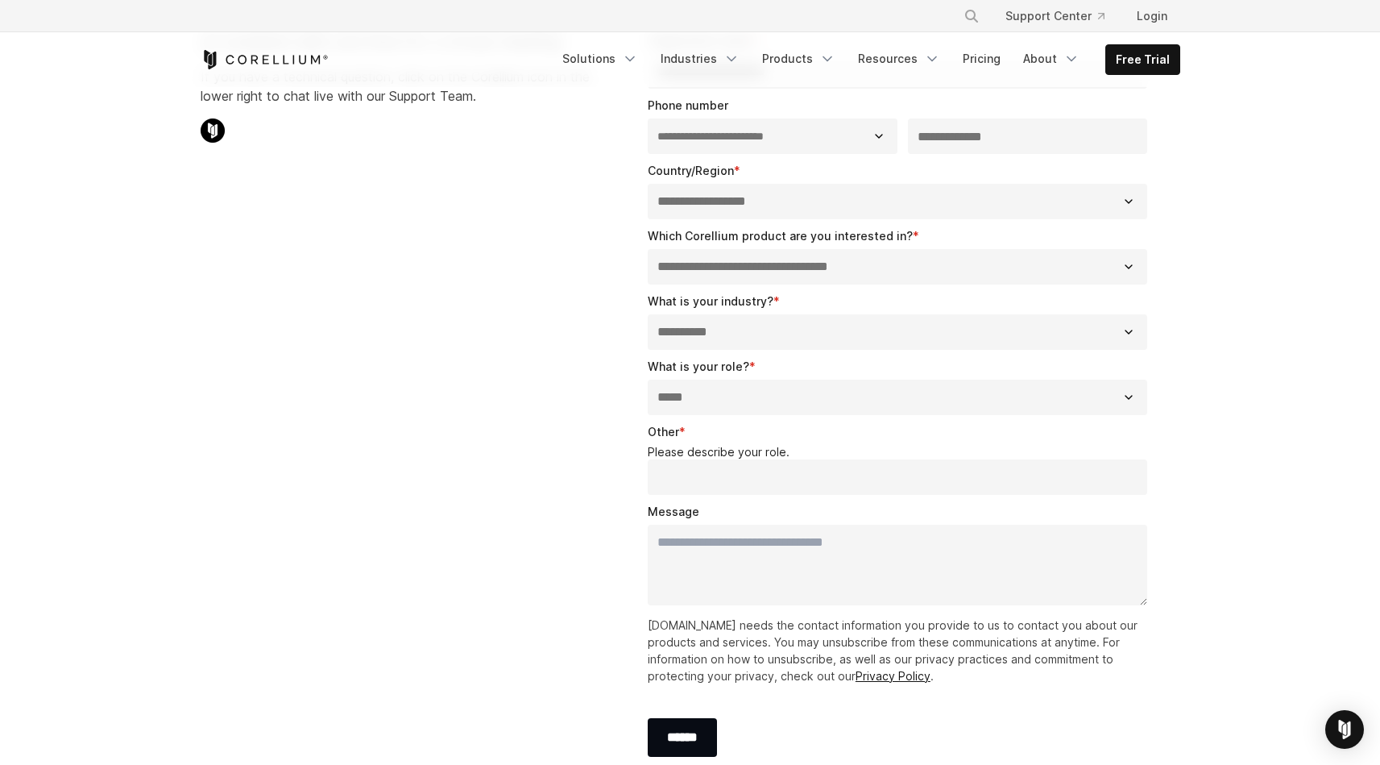
click at [730, 479] on input "Other *" at bounding box center [898, 476] width 500 height 35
type input "***"
click at [512, 579] on div "**********" at bounding box center [691, 336] width 1012 height 923
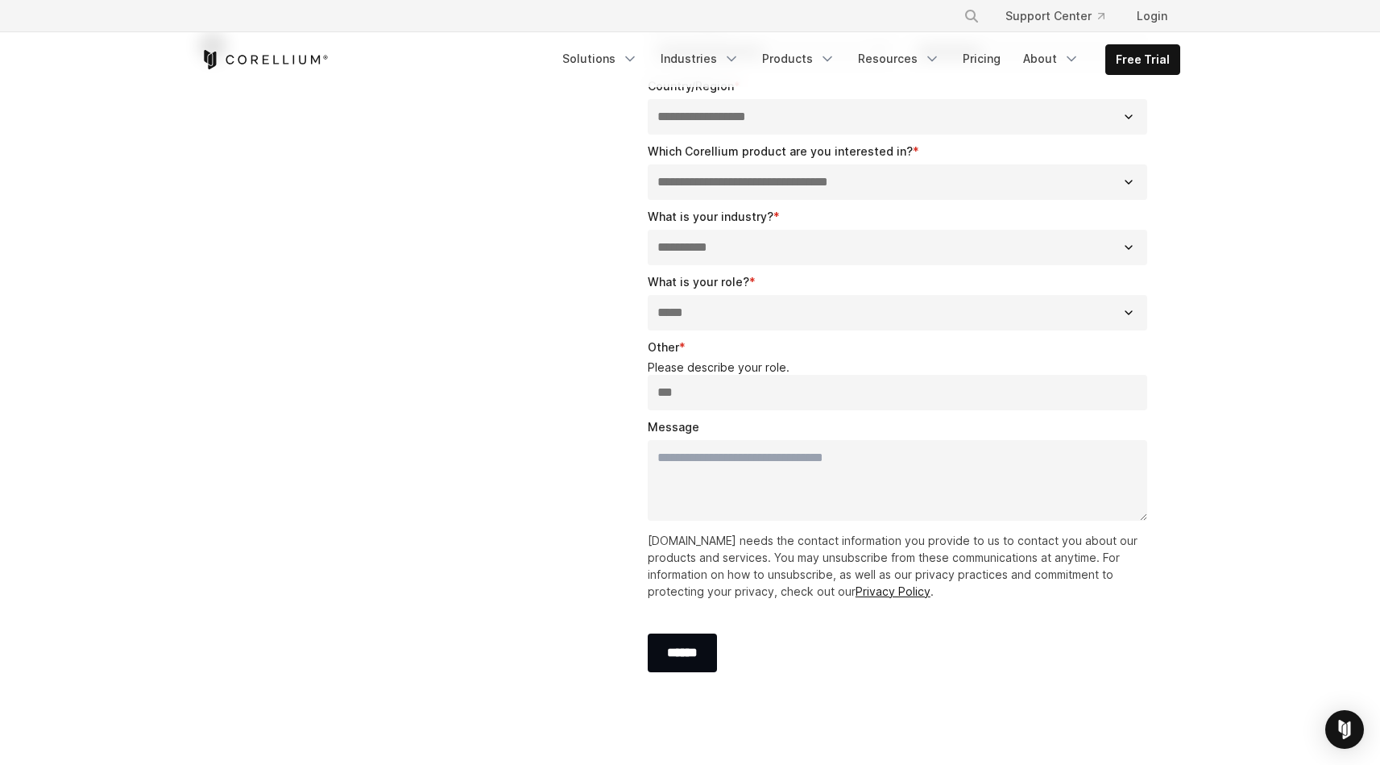
scroll to position [352, 0]
click at [684, 644] on input "******" at bounding box center [682, 649] width 69 height 39
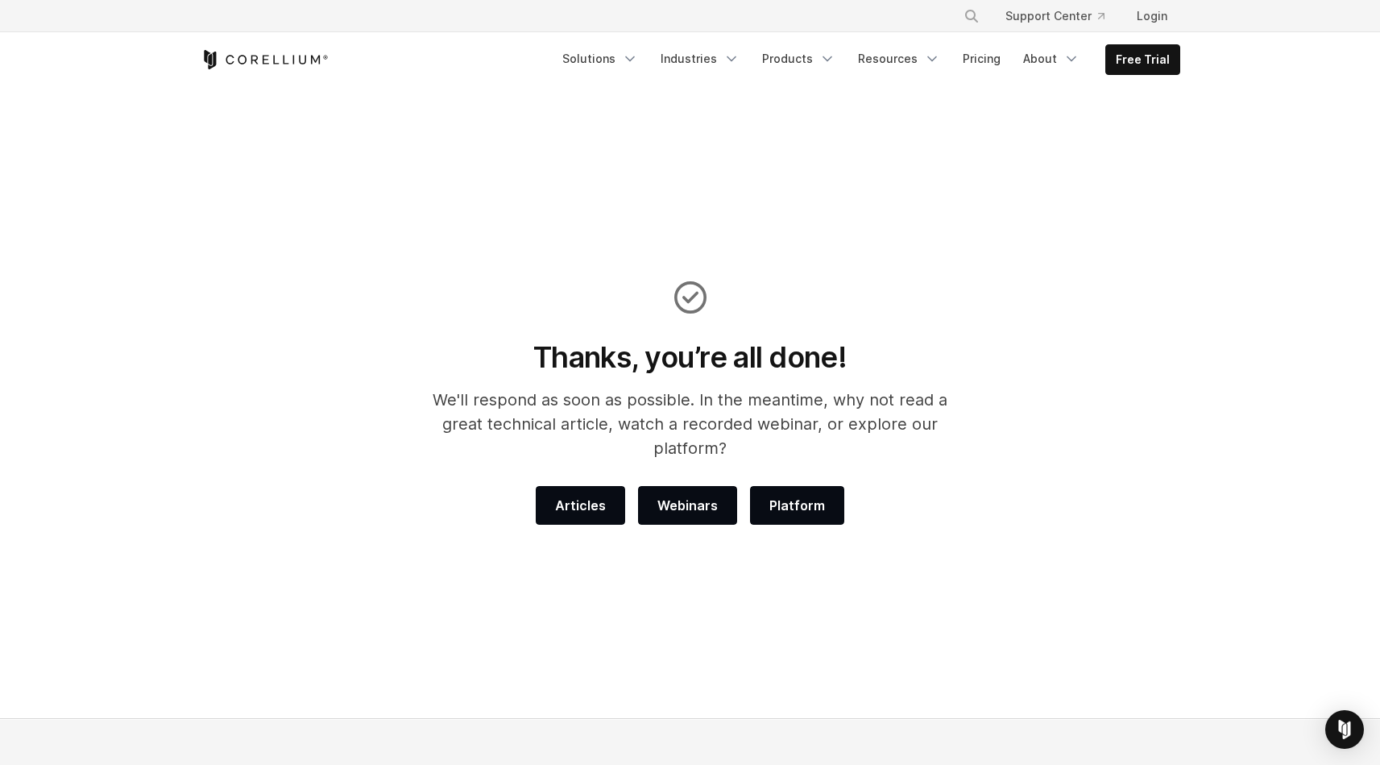
click at [471, 274] on section "Thanks, you’re all done! We'll respond as soon as possible. In the meantime, wh…" at bounding box center [690, 403] width 1380 height 631
